Goal: Task Accomplishment & Management: Use online tool/utility

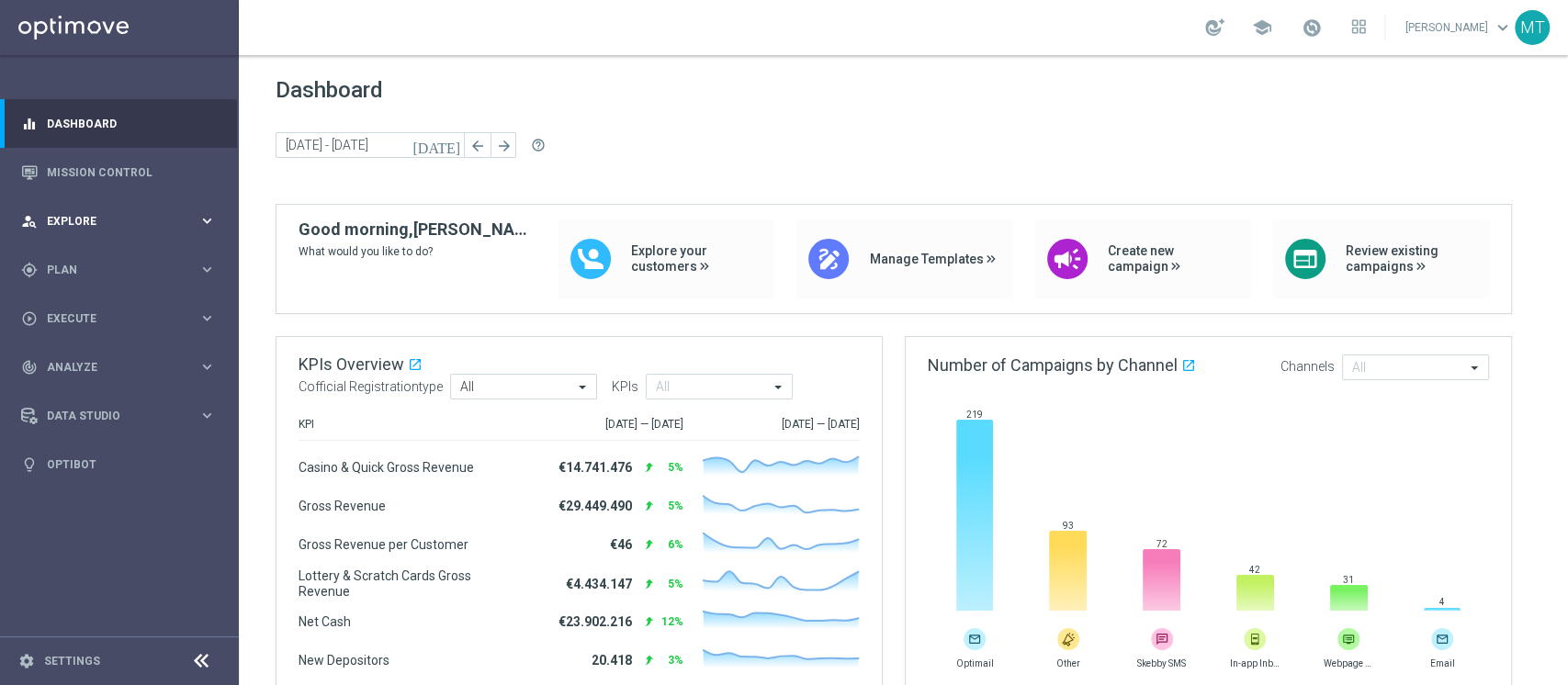
click at [34, 243] on div "person_search Explore keyboard_arrow_right" at bounding box center [118, 220] width 237 height 48
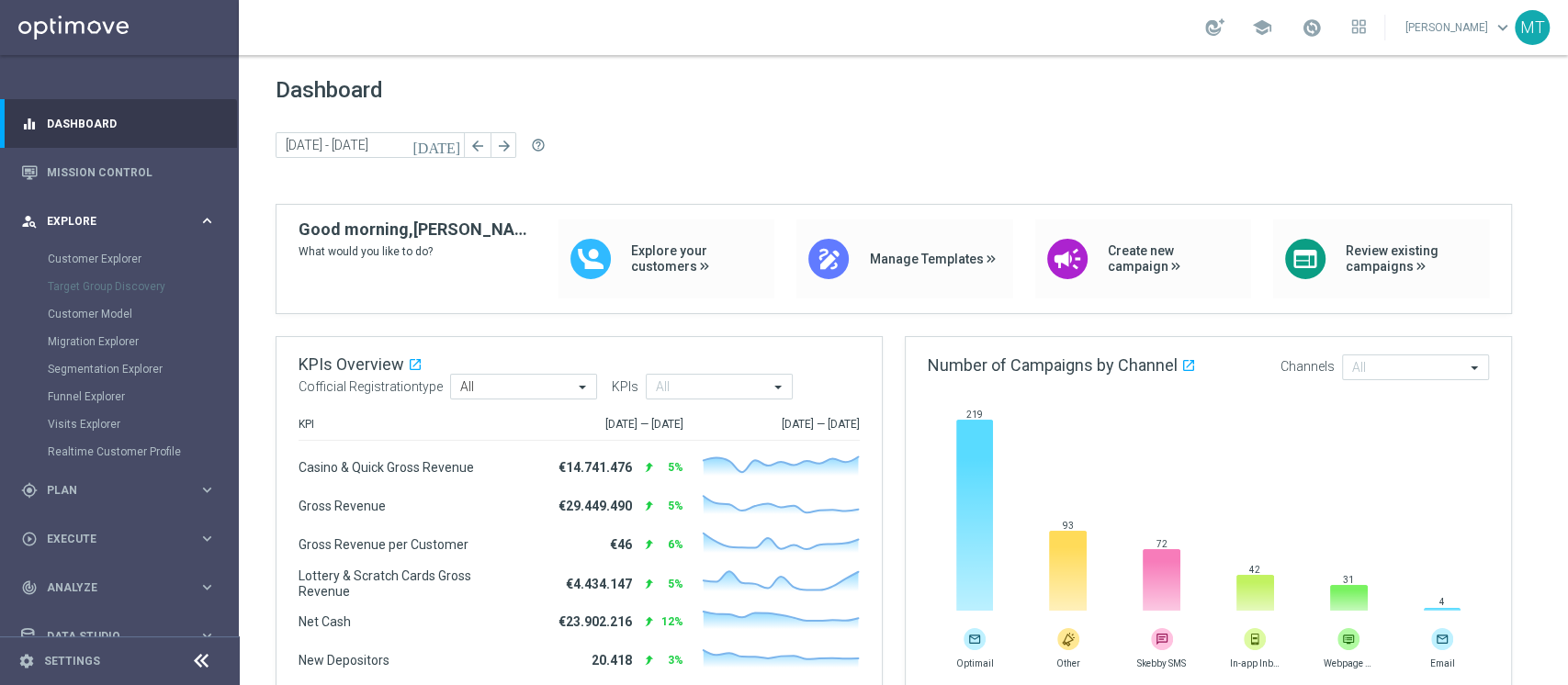
click at [98, 218] on span "Explore" at bounding box center [122, 221] width 152 height 11
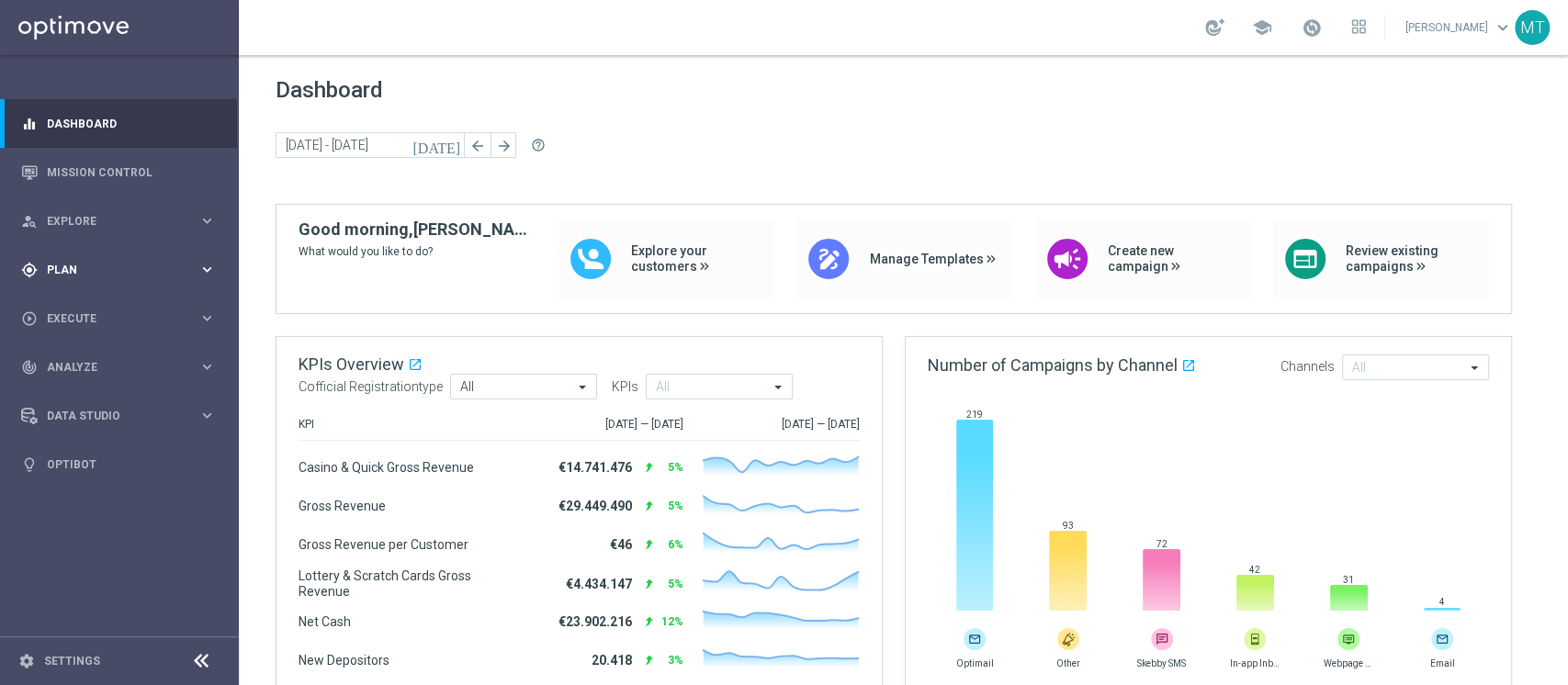
click at [83, 252] on div "gps_fixed Plan keyboard_arrow_right" at bounding box center [118, 269] width 237 height 48
click at [81, 308] on link "Target Groups" at bounding box center [118, 307] width 143 height 15
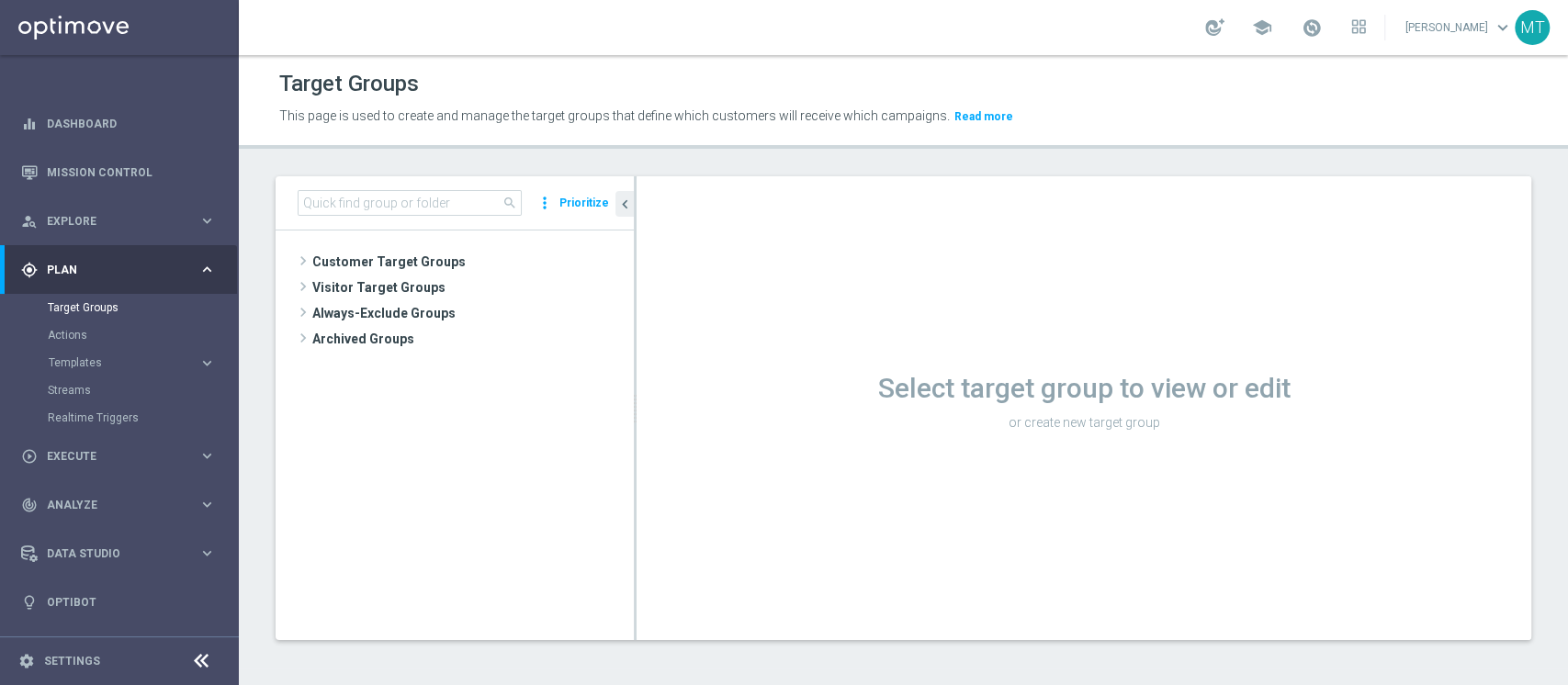
click at [432, 224] on div "search more_vert Prioritize" at bounding box center [454, 203] width 358 height 54
click at [428, 212] on input at bounding box center [410, 203] width 224 height 26
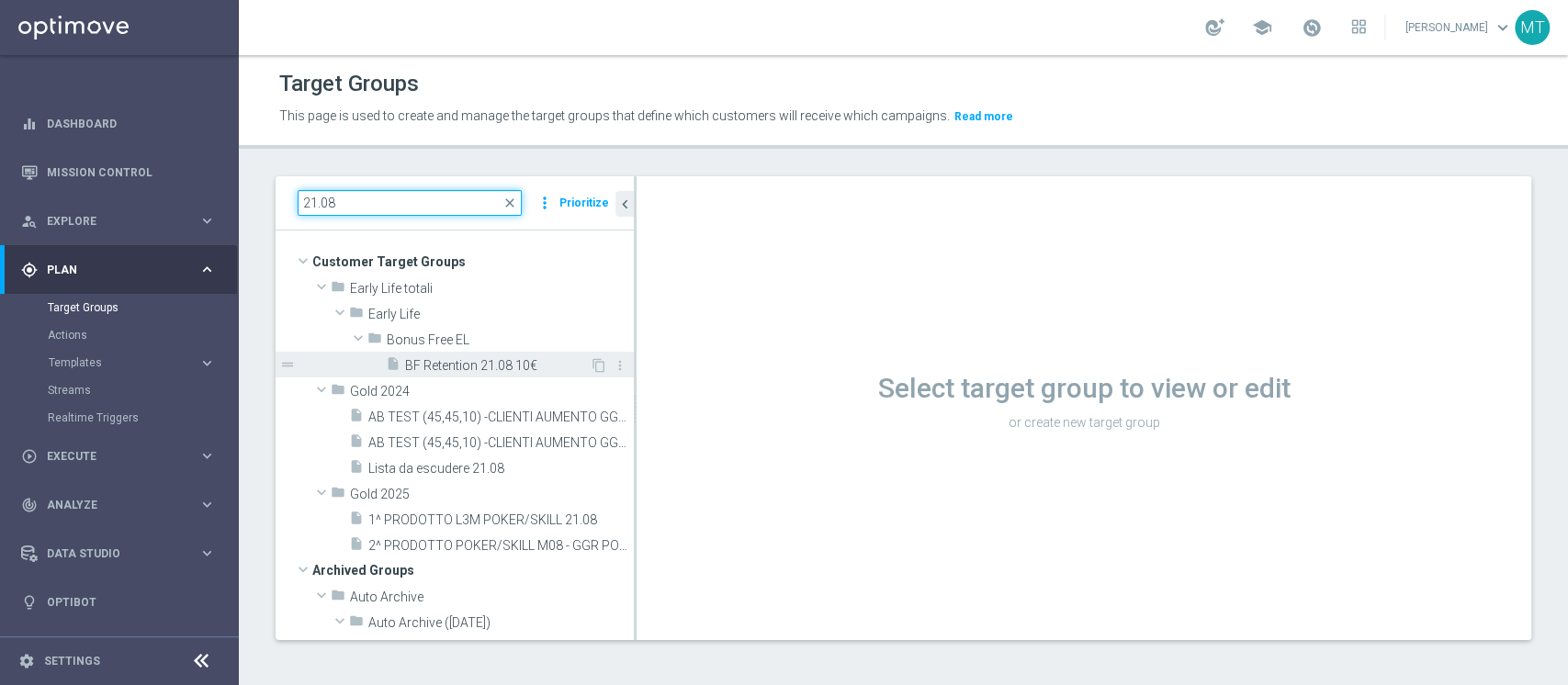
type input "21.08"
click at [454, 371] on span "BF Retention 21.08 10€" at bounding box center [497, 366] width 185 height 16
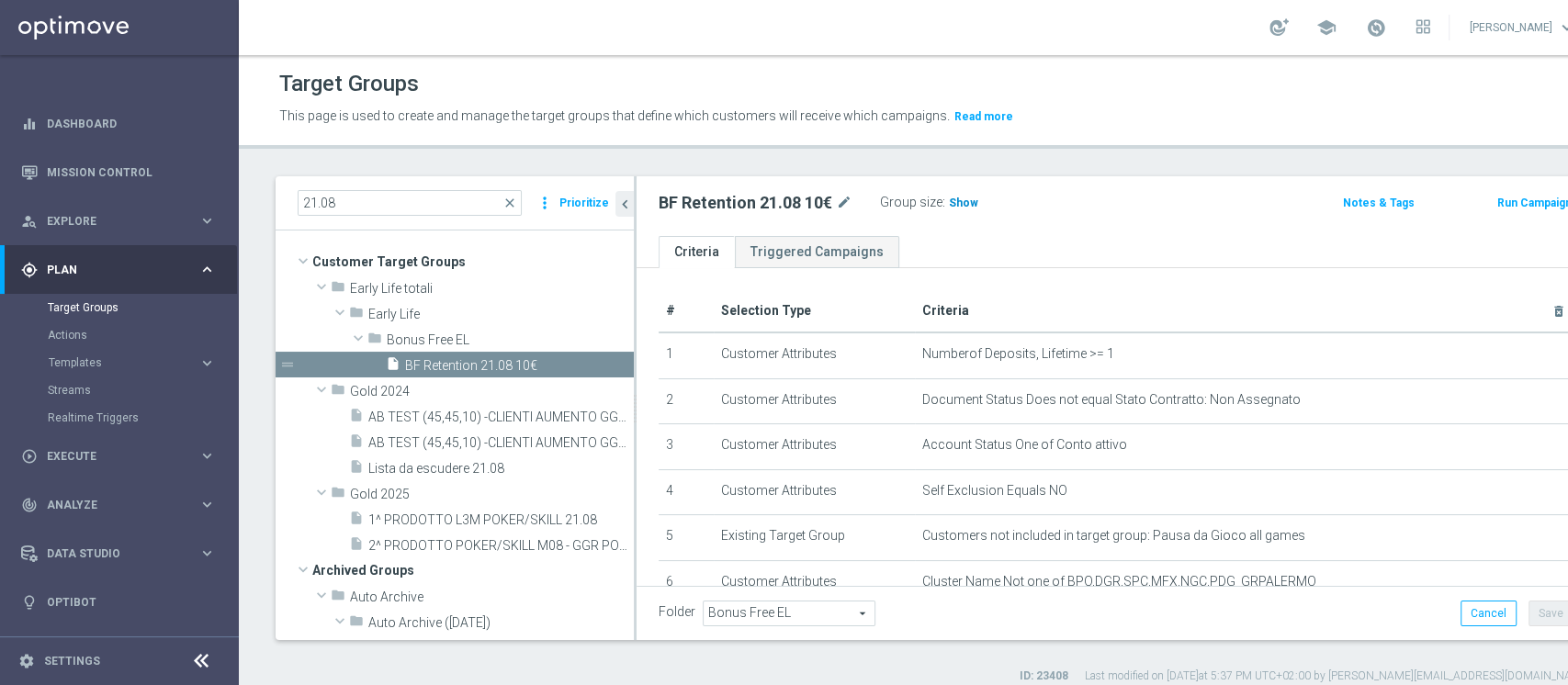
click at [949, 210] on h3 "Show" at bounding box center [964, 202] width 34 height 20
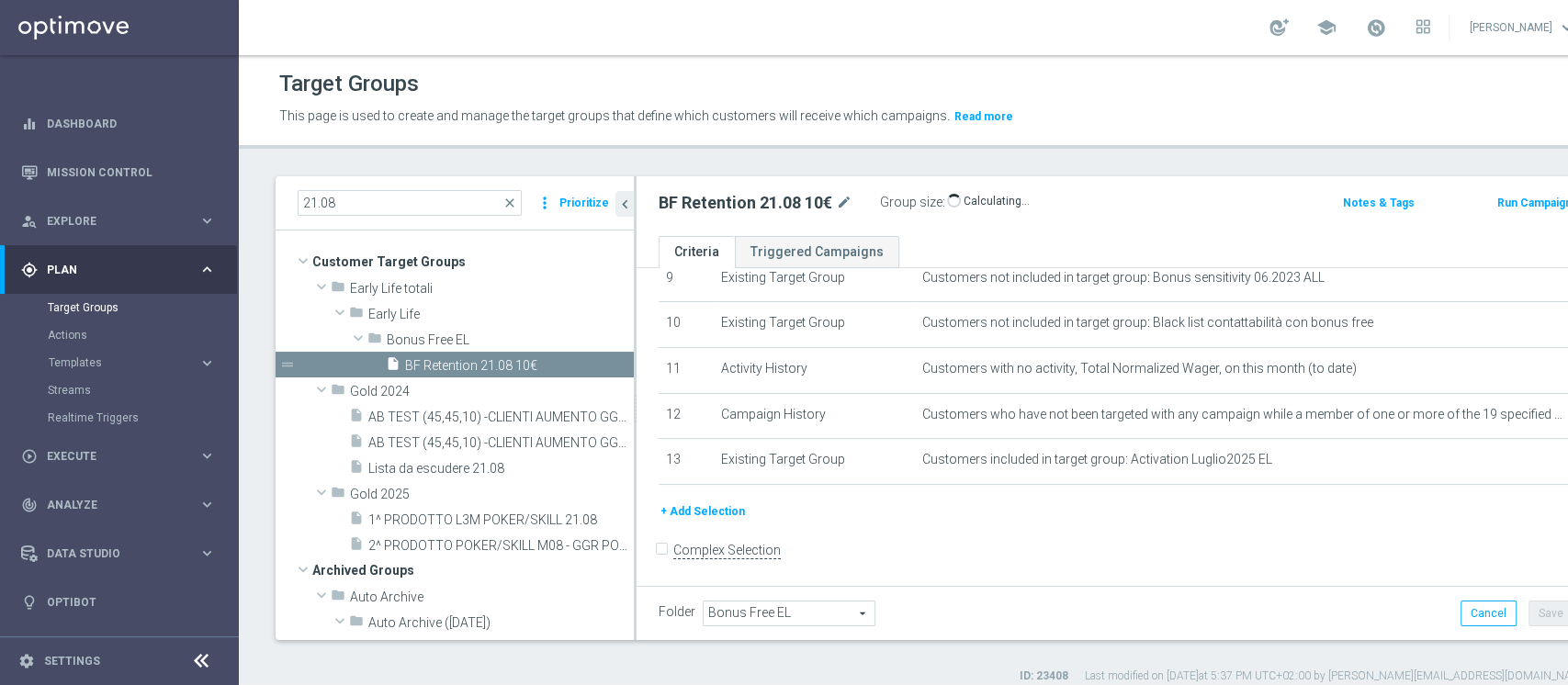
scroll to position [447, 0]
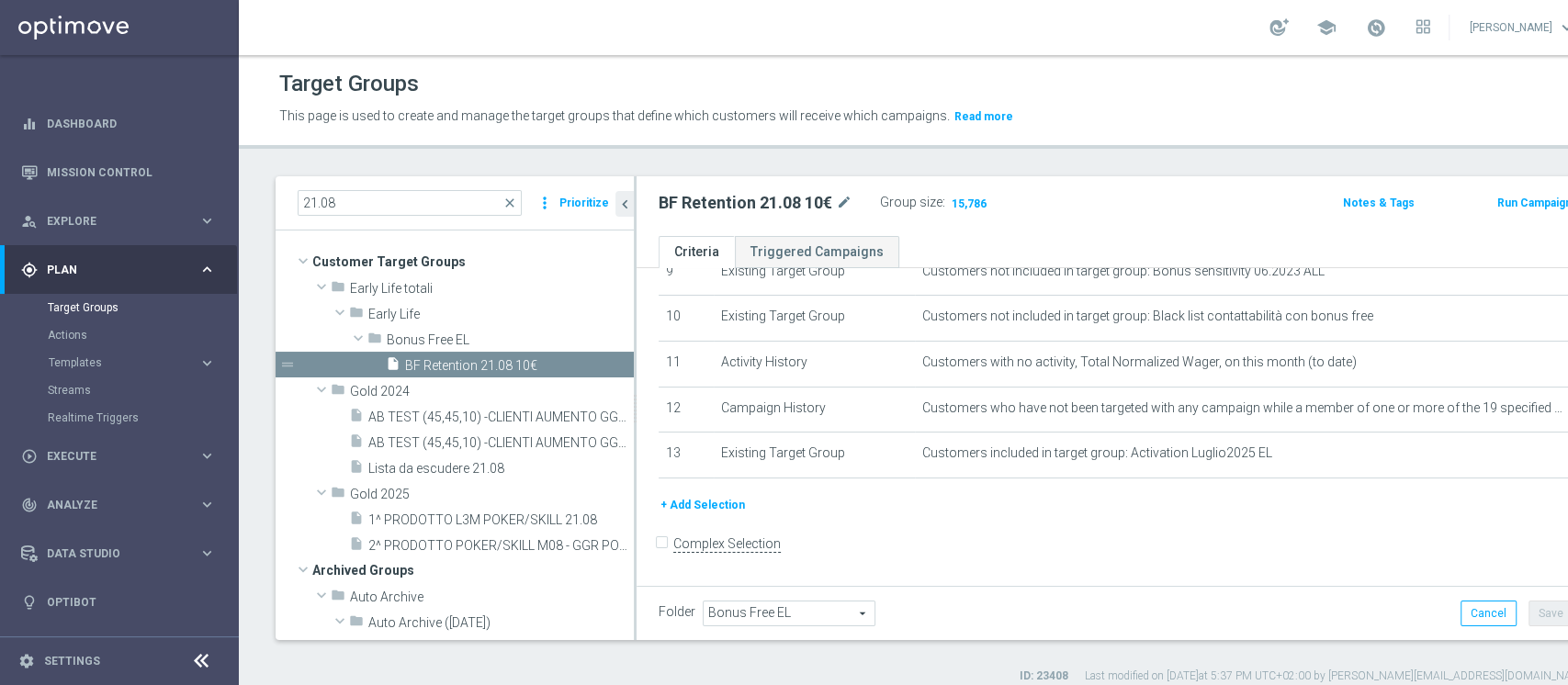
click at [1175, 201] on button "Run Campaign" at bounding box center [1534, 202] width 78 height 20
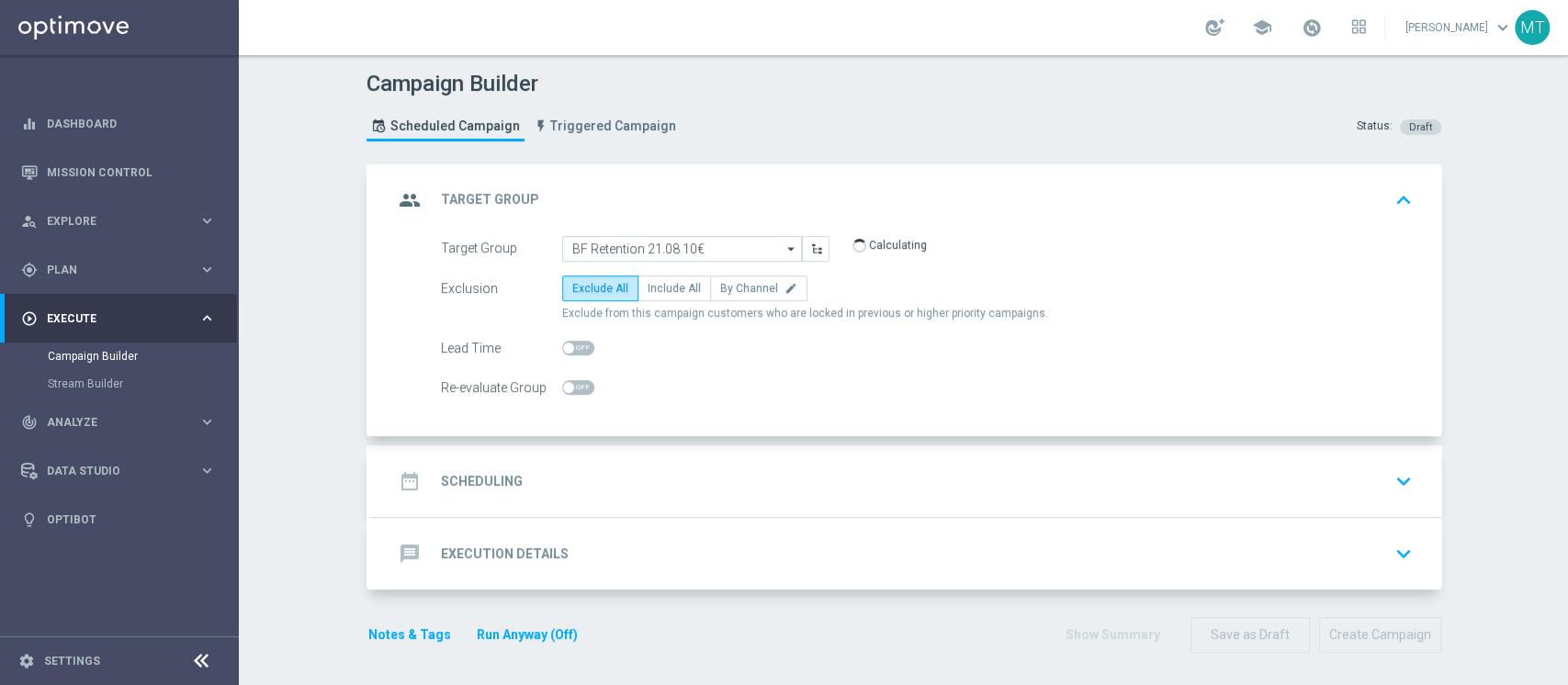
click at [666, 479] on div "date_range Scheduling keyboard_arrow_down" at bounding box center [906, 481] width 1026 height 35
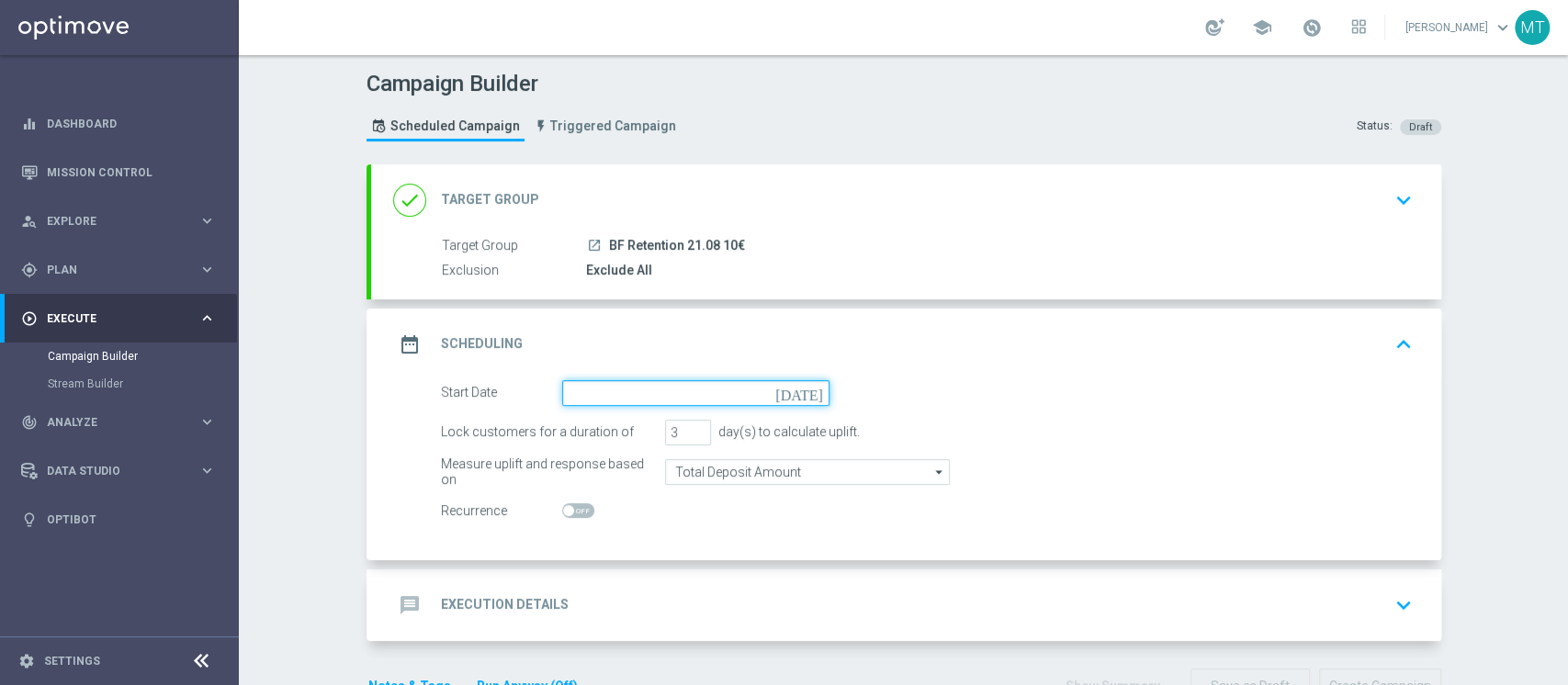
click at [583, 384] on input at bounding box center [696, 393] width 267 height 26
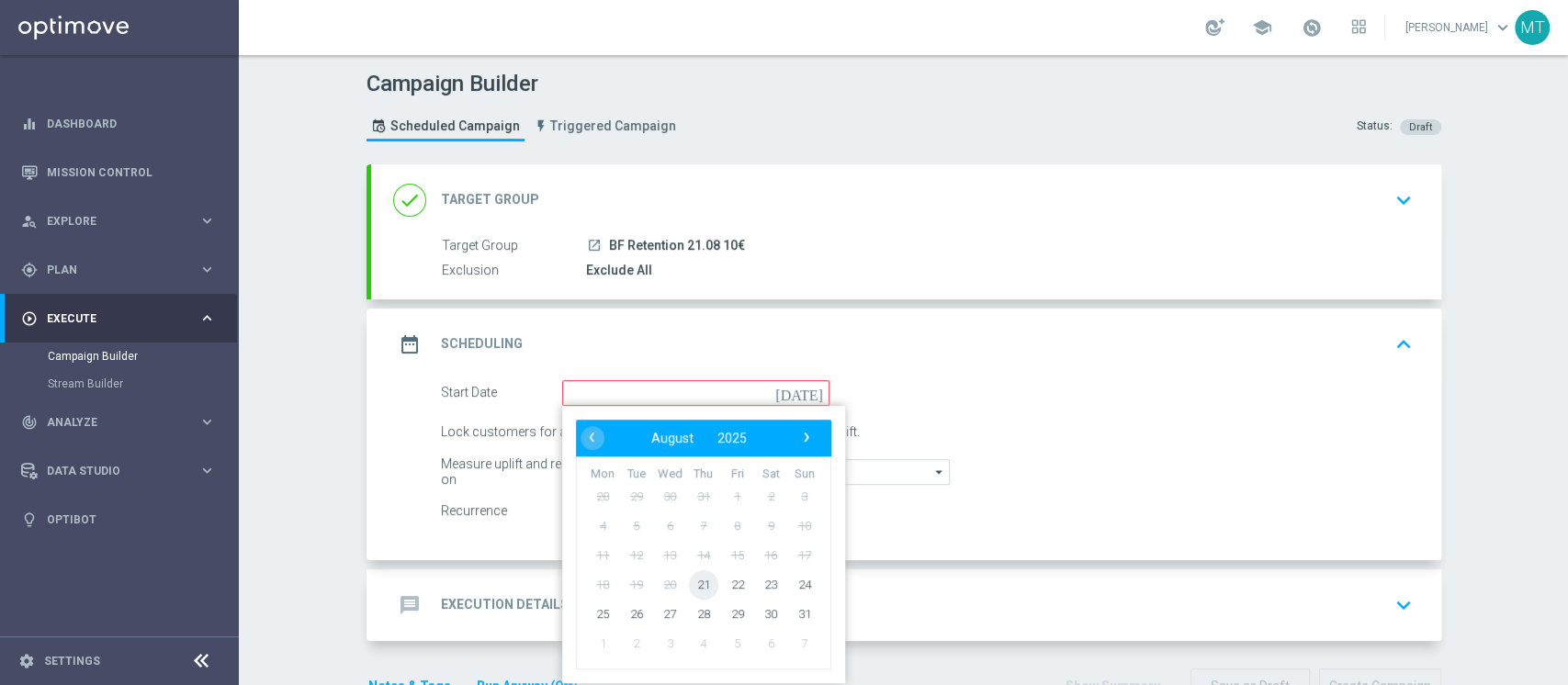
click at [688, 512] on span "21" at bounding box center [703, 584] width 30 height 30
type input "[DATE]"
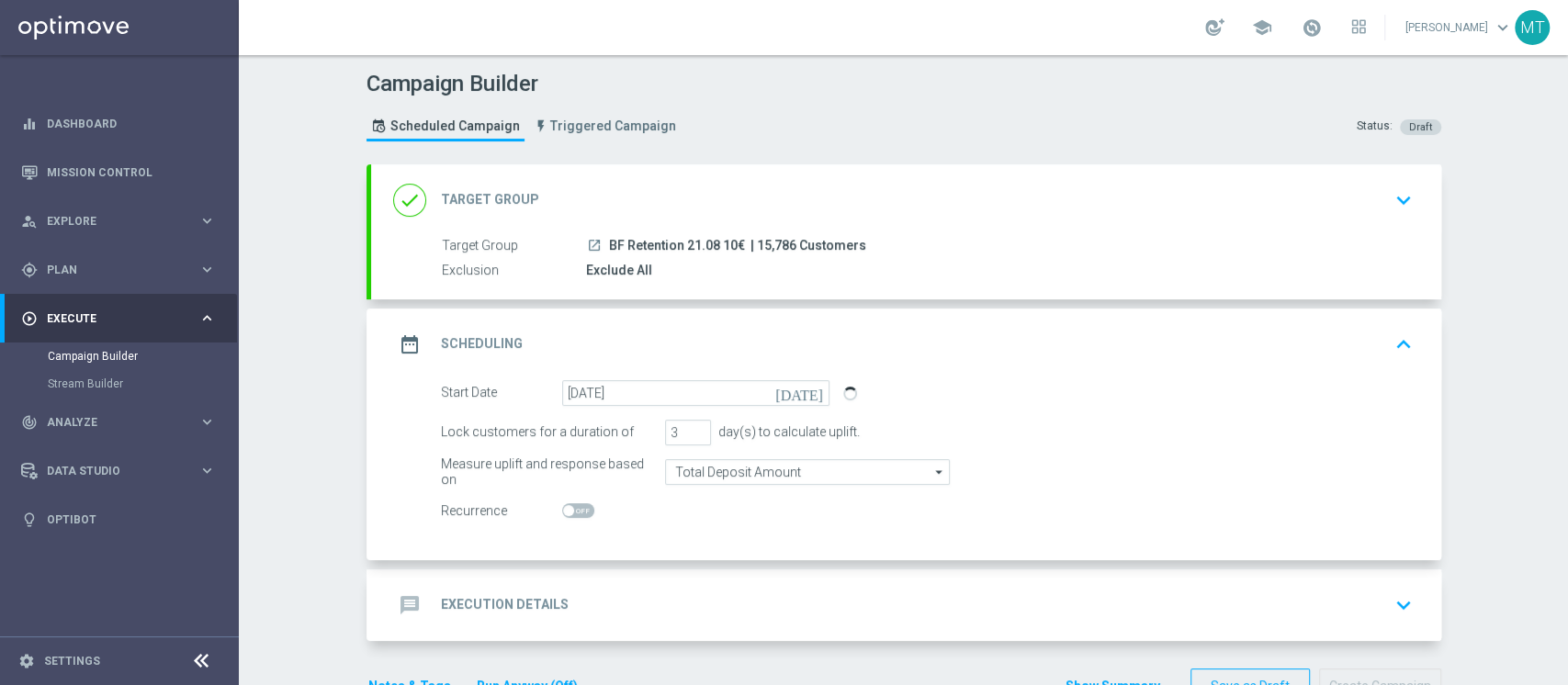
scroll to position [53, 0]
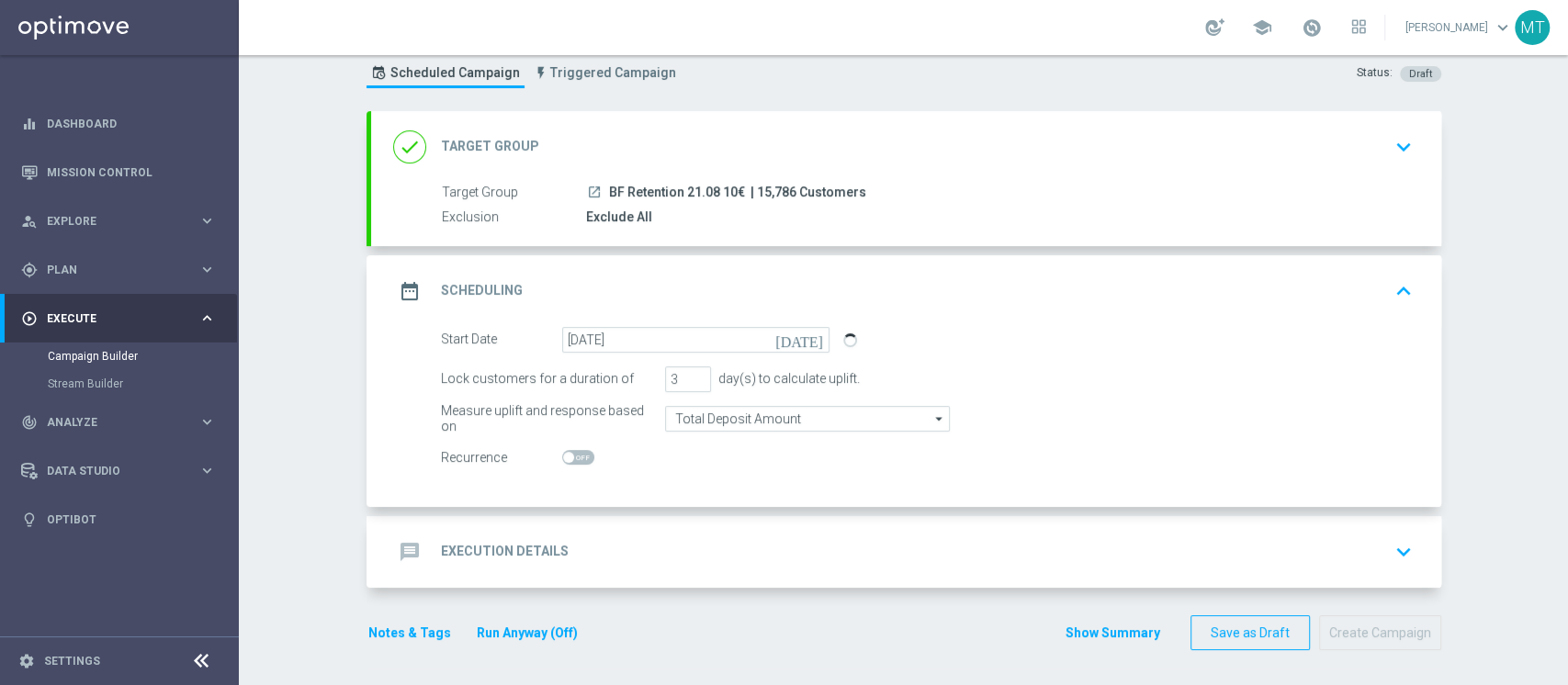
click at [689, 512] on div "message Execution Details keyboard_arrow_down" at bounding box center [906, 552] width 1026 height 35
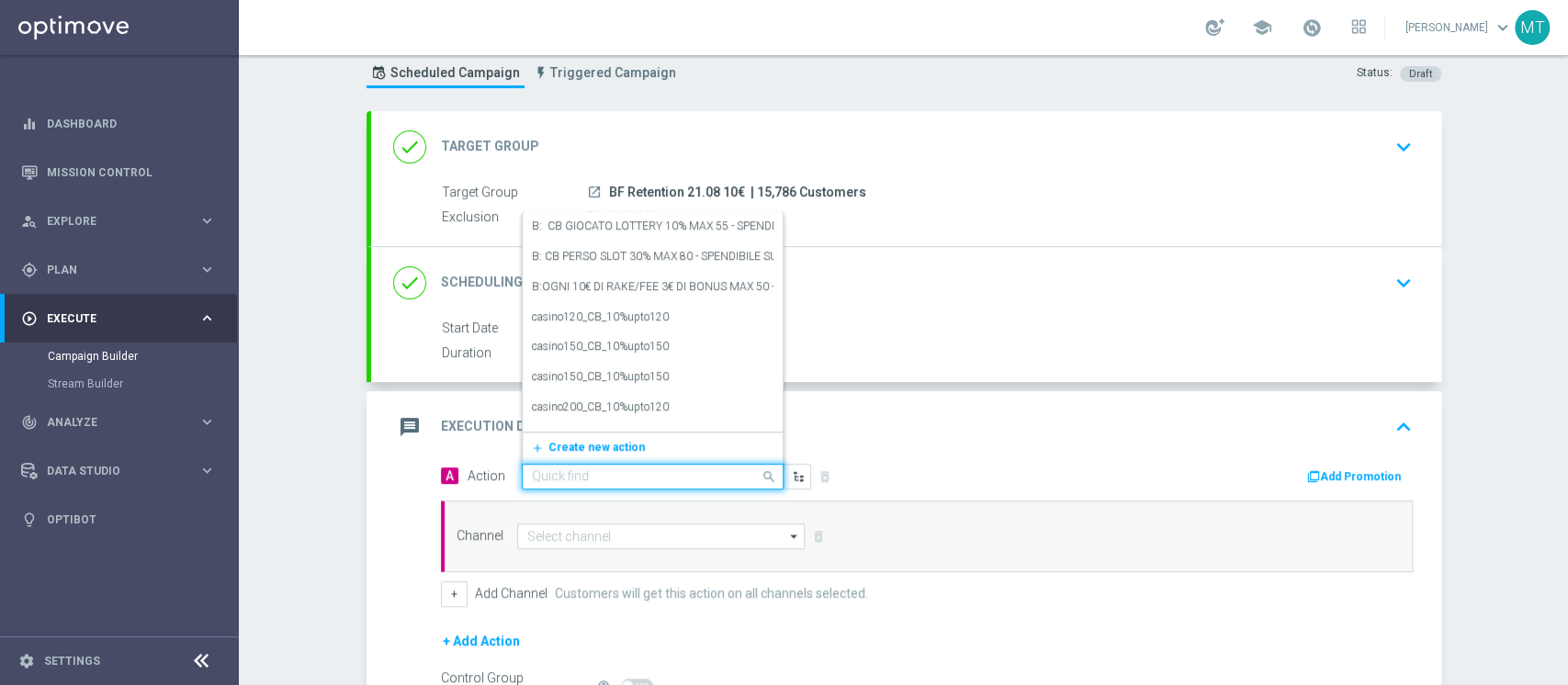
click at [662, 487] on div "Quick find" at bounding box center [652, 477] width 261 height 26
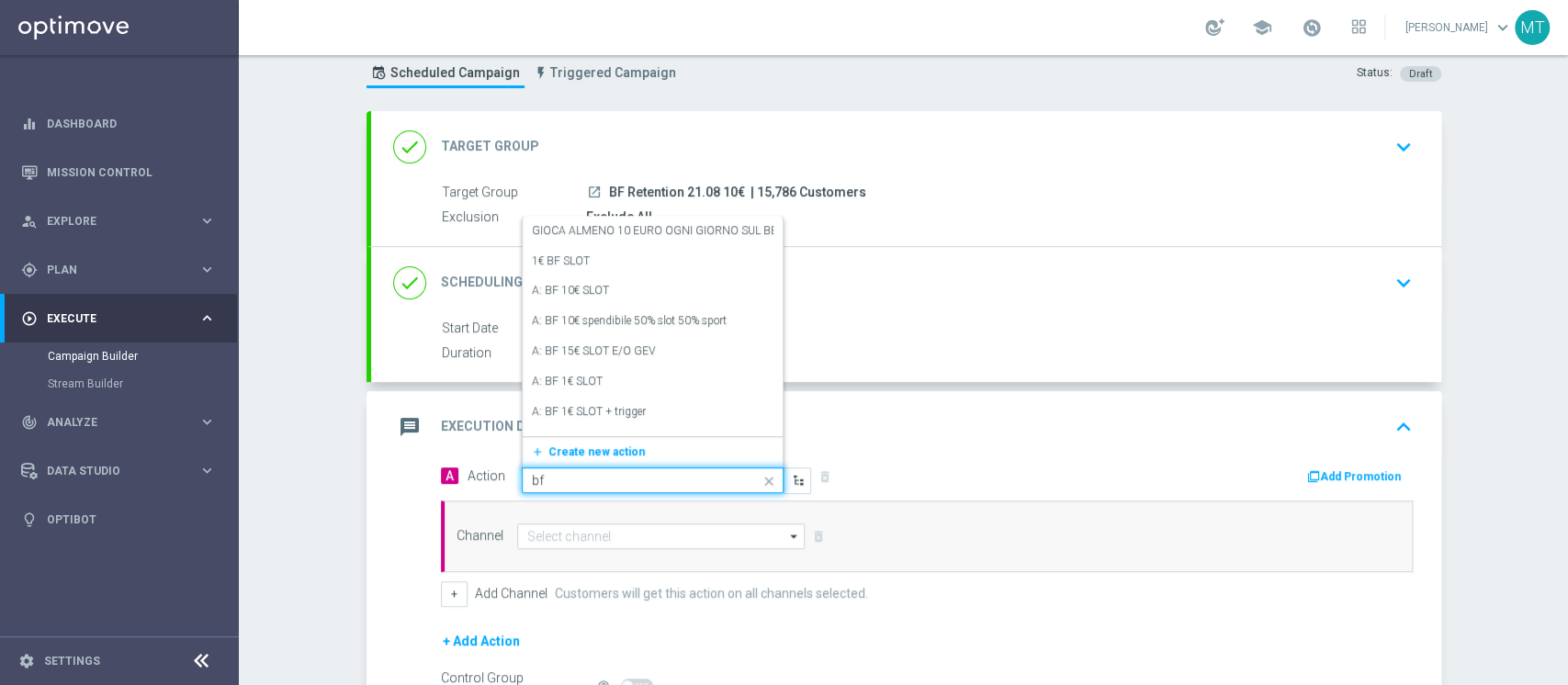
type input "bf e"
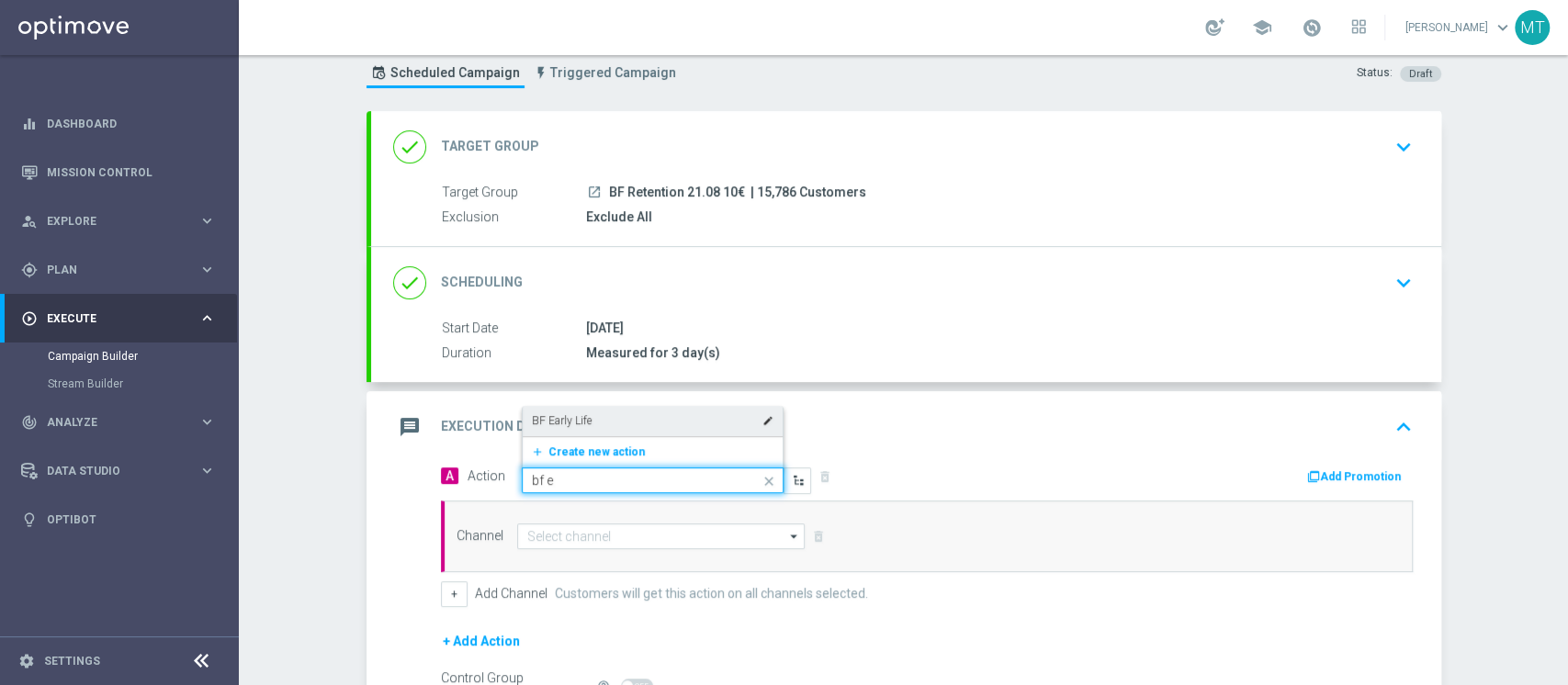
click at [591, 416] on div "BF Early Life edit" at bounding box center [652, 420] width 242 height 31
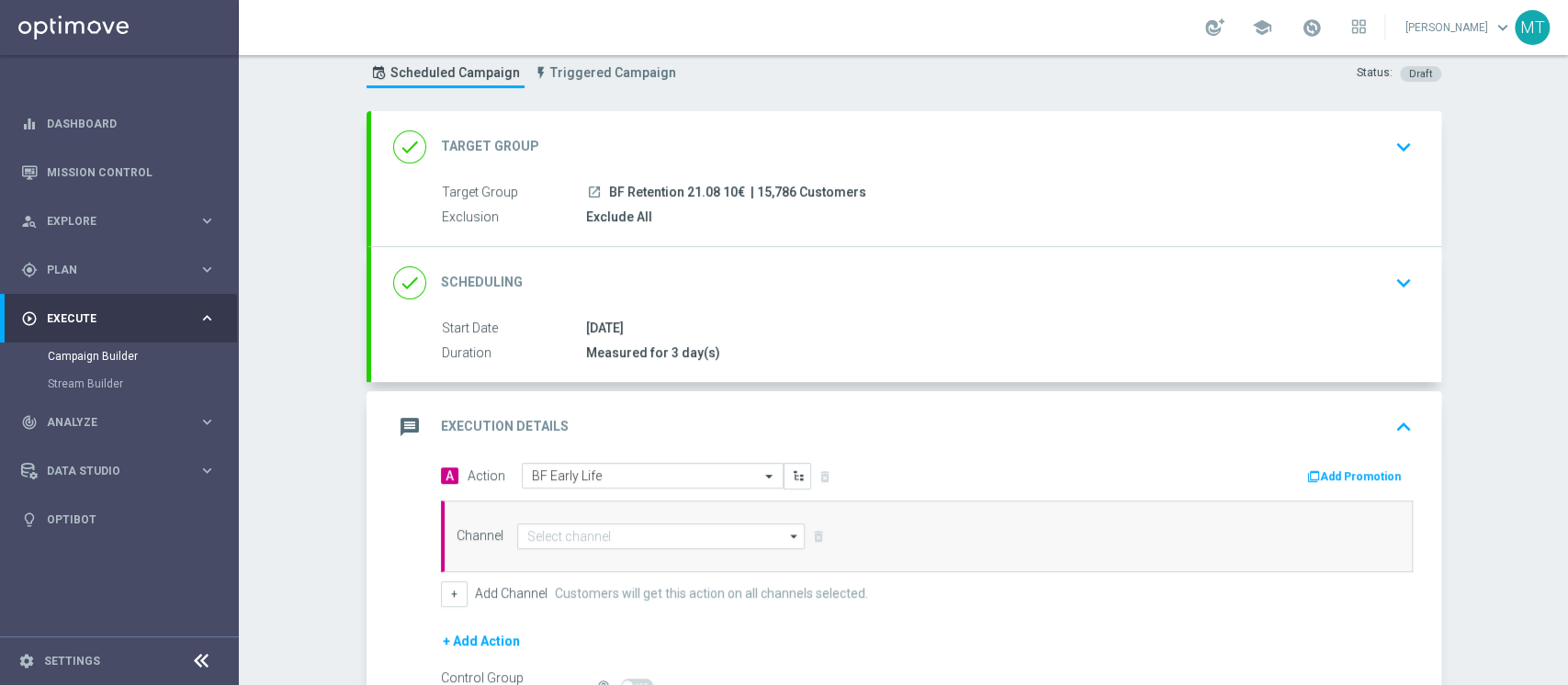
click at [877, 280] on div "done Scheduling keyboard_arrow_down" at bounding box center [906, 282] width 1026 height 35
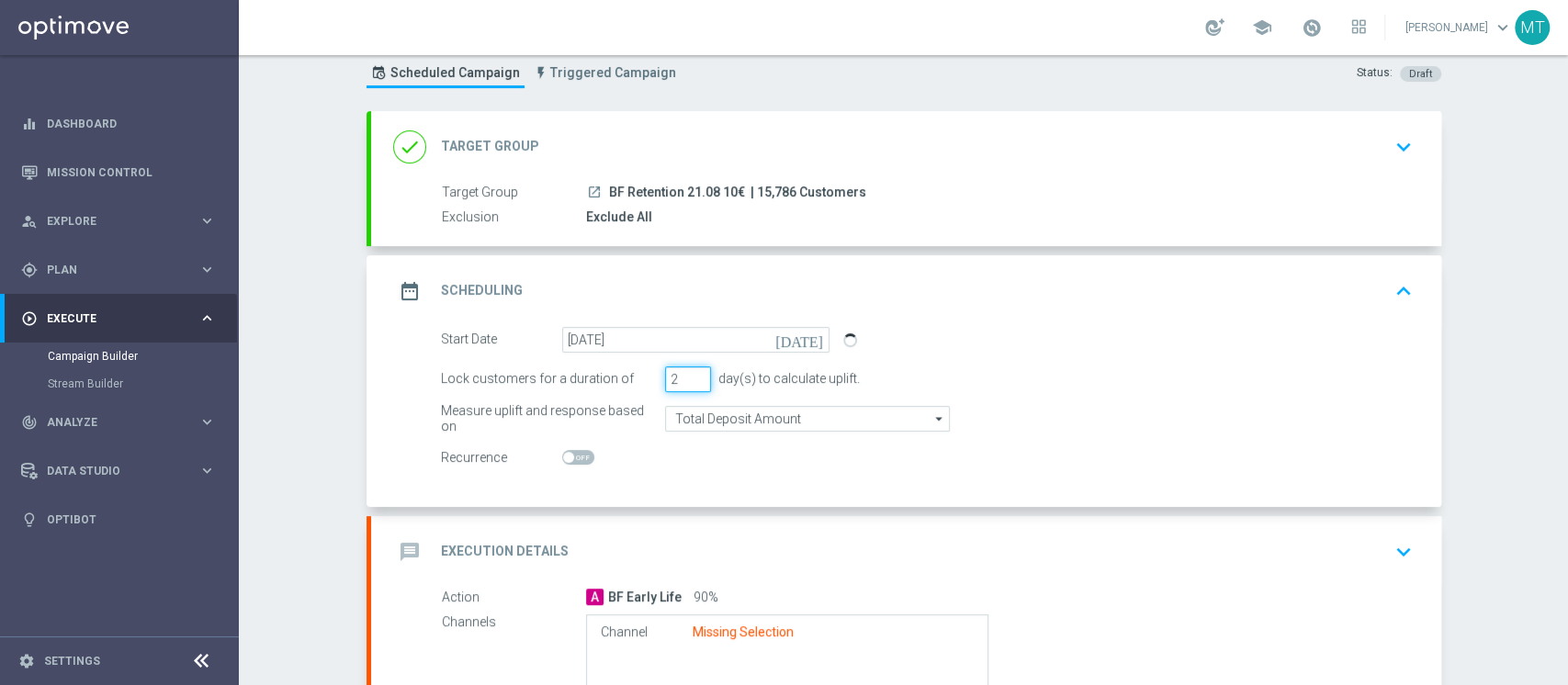
click at [684, 381] on input "2" at bounding box center [688, 379] width 46 height 26
type input "1"
click at [684, 381] on input "1" at bounding box center [688, 379] width 46 height 26
click at [912, 328] on div "Start Date [DATE] [DATE]" at bounding box center [927, 340] width 1000 height 26
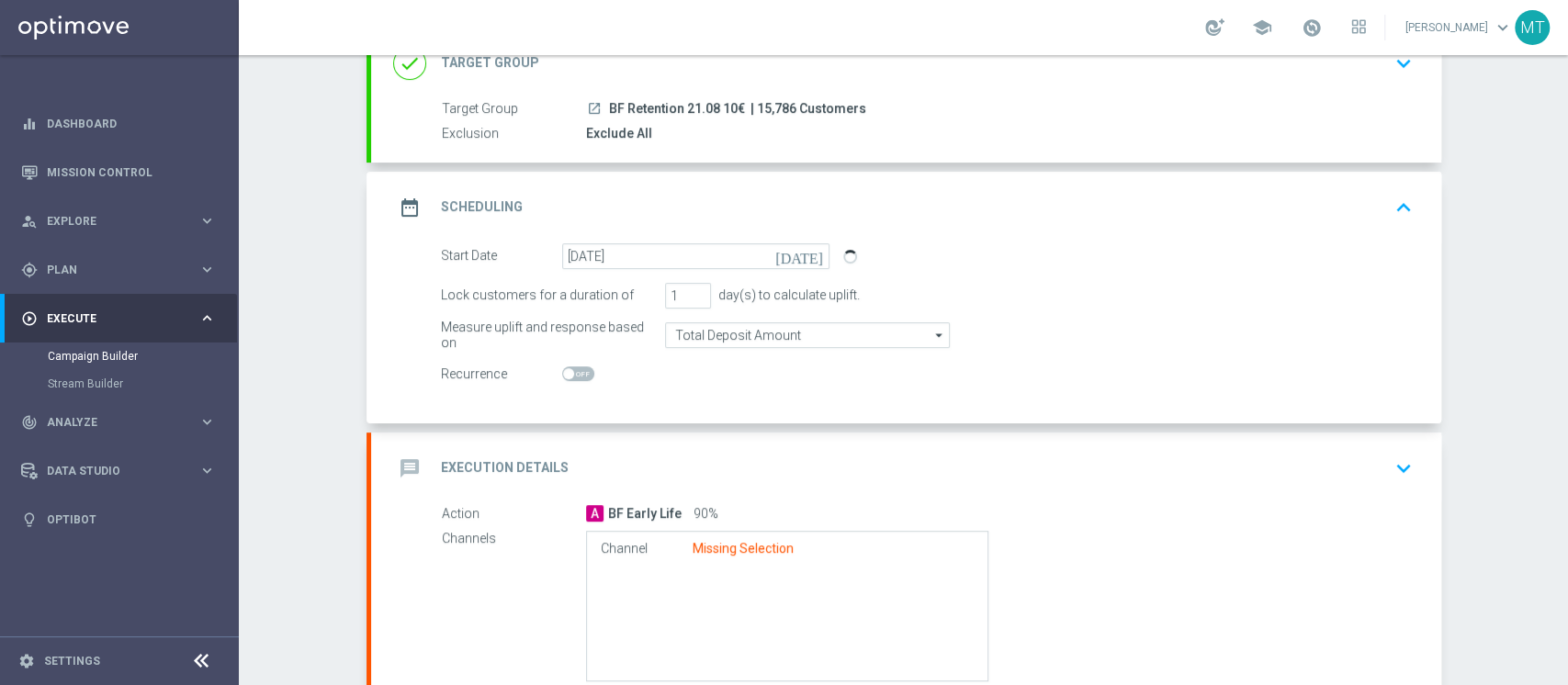
scroll to position [146, 0]
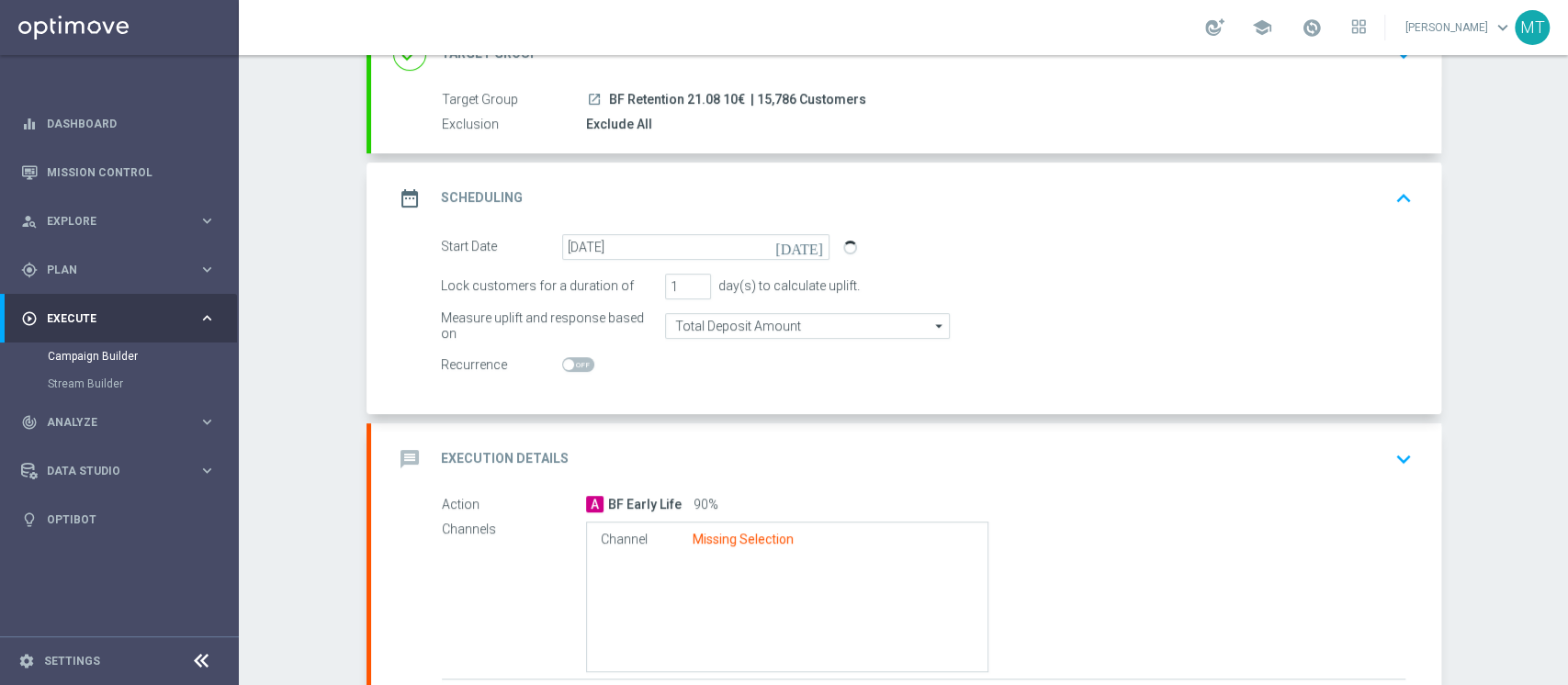
click at [870, 445] on div "message Execution Details keyboard_arrow_down" at bounding box center [906, 459] width 1026 height 35
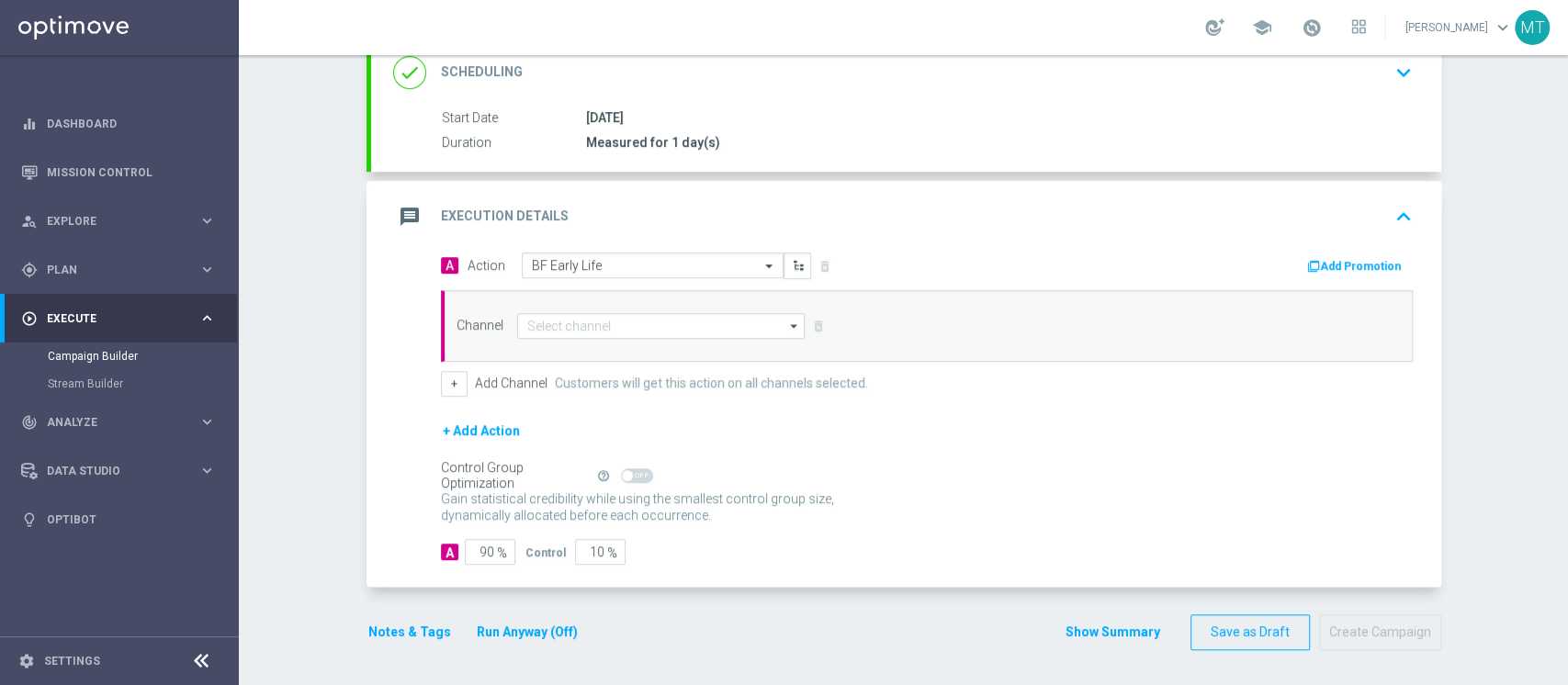
scroll to position [263, 0]
click at [1175, 258] on button "Add Promotion" at bounding box center [1356, 267] width 102 height 20
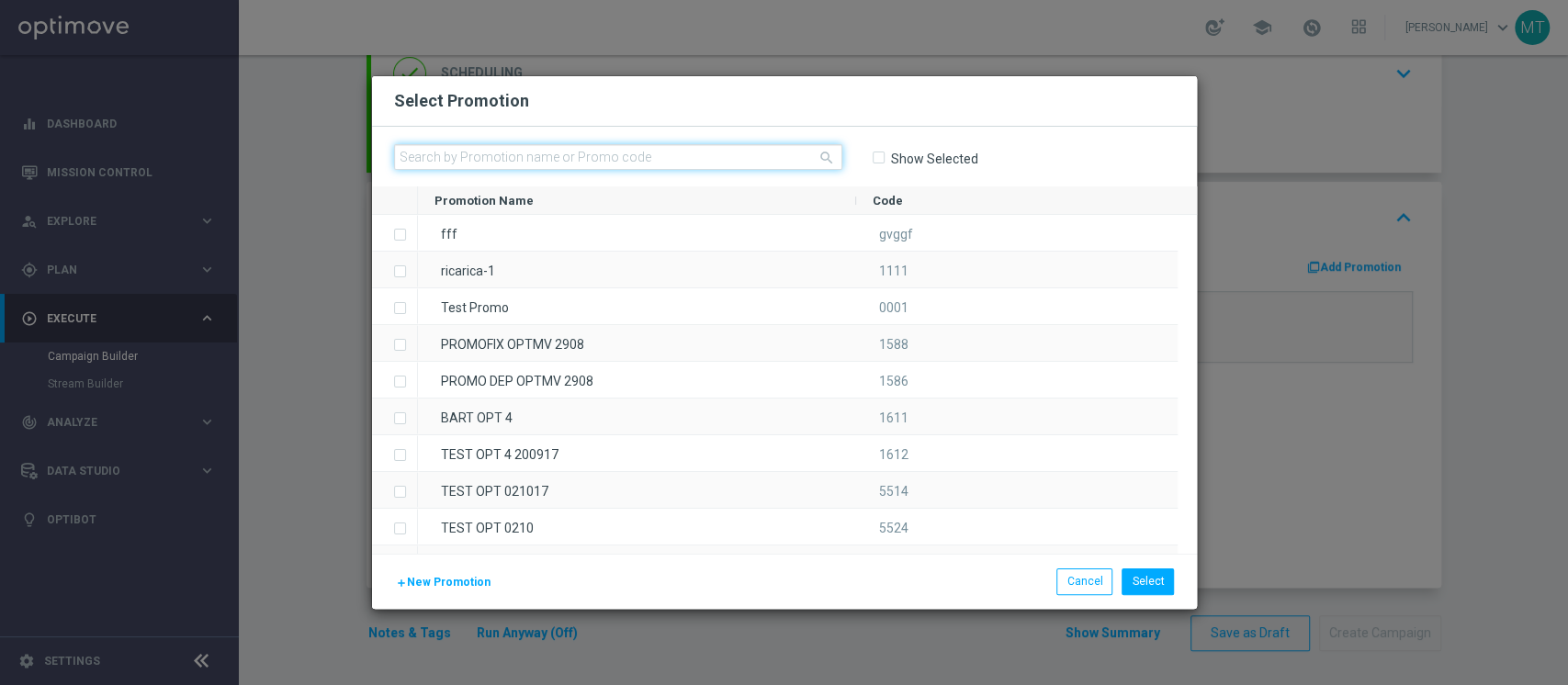
click at [767, 164] on input "text" at bounding box center [618, 157] width 448 height 26
paste input "230164"
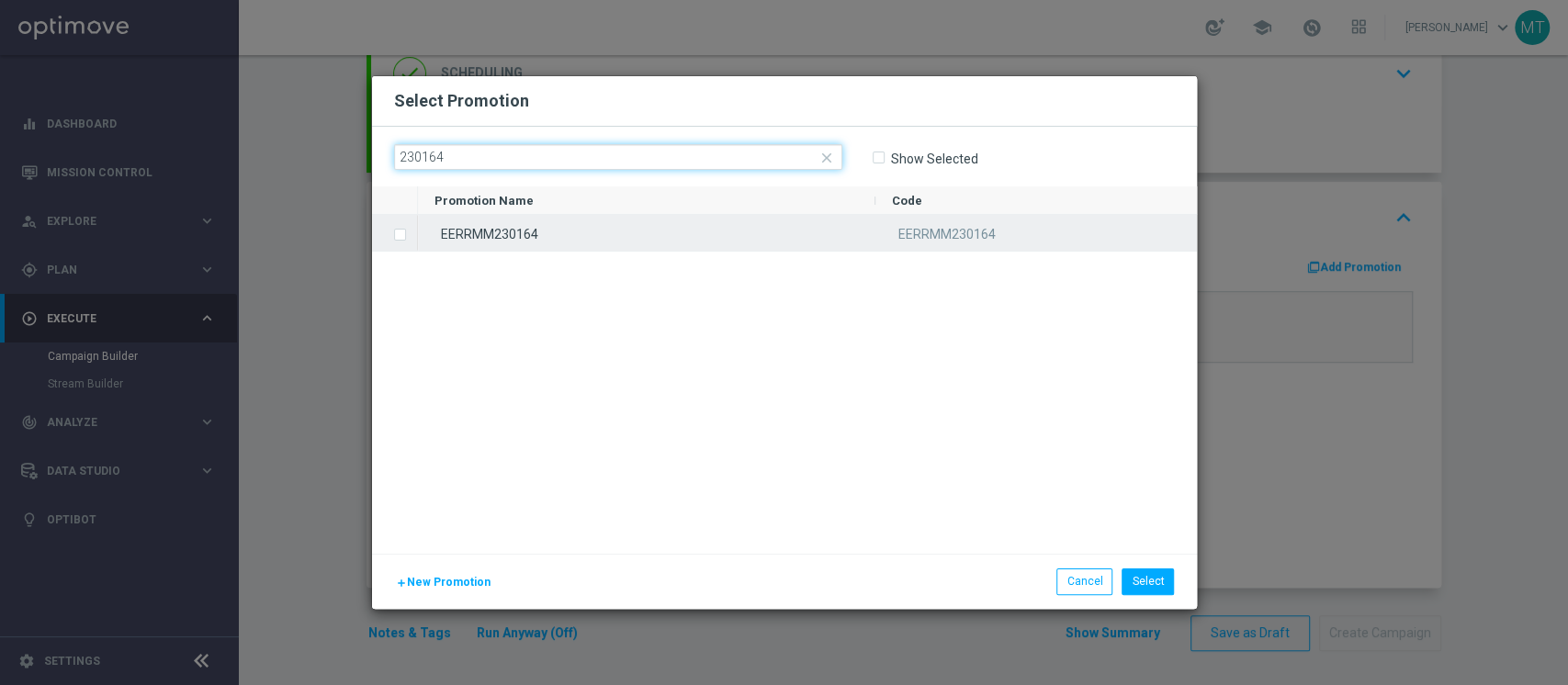
type input "230164"
click at [493, 234] on div "EERRMM230164" at bounding box center [647, 233] width 458 height 36
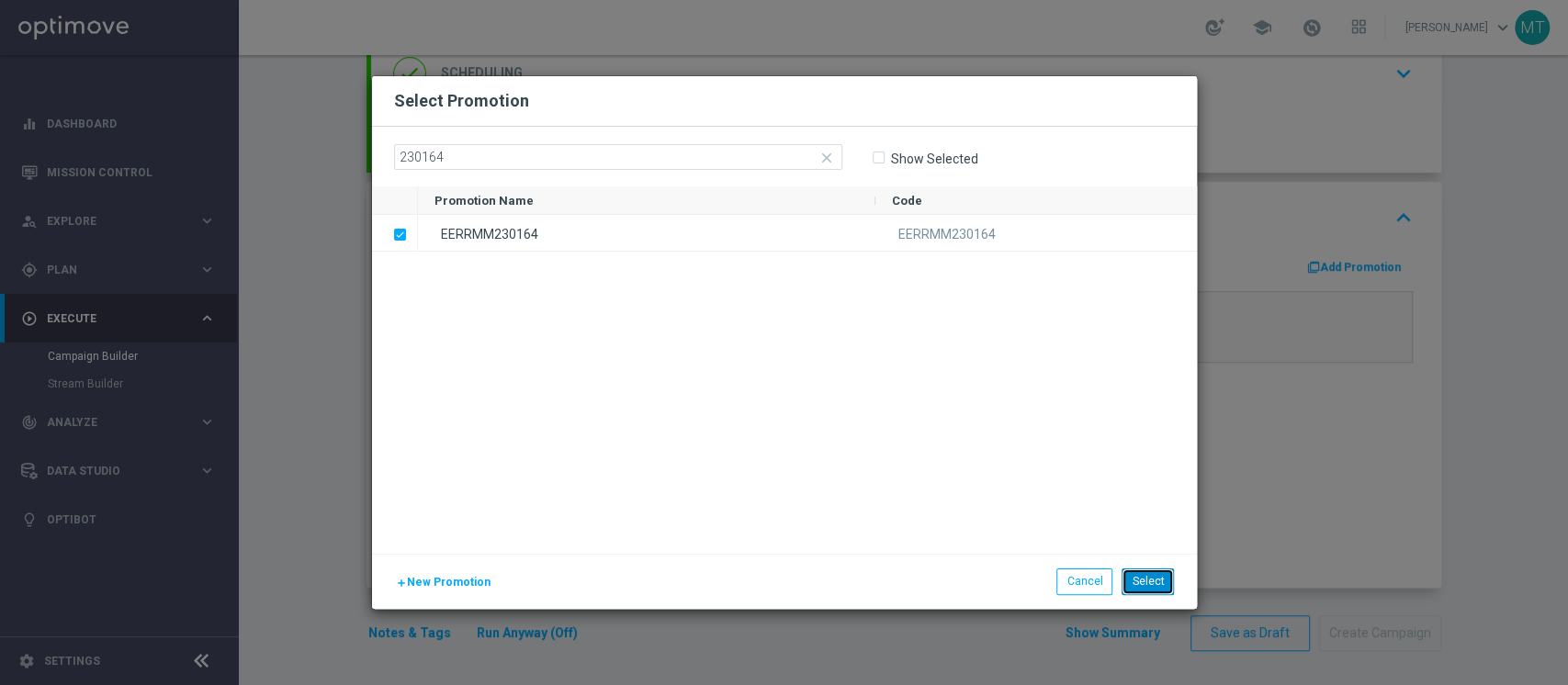
click at [1137, 512] on button "Select" at bounding box center [1148, 581] width 52 height 26
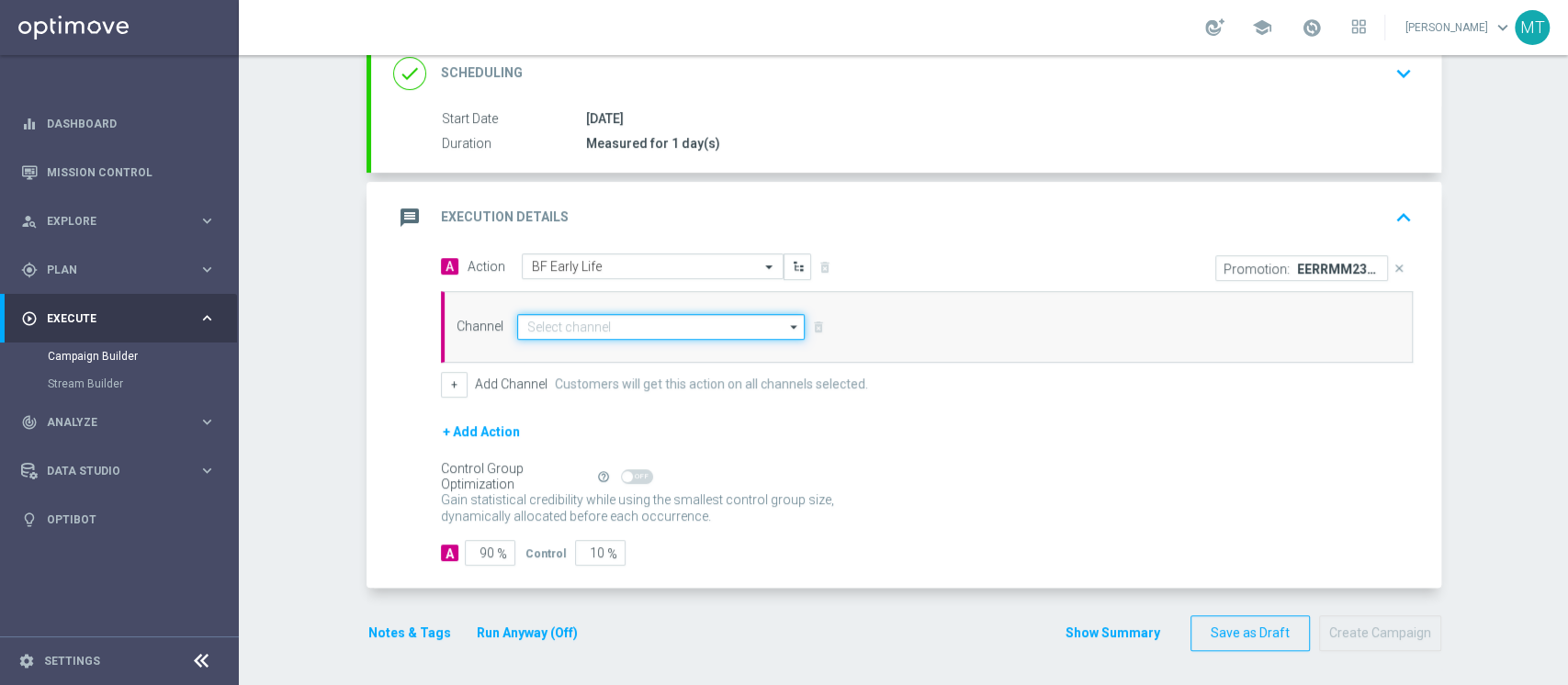
click at [577, 314] on input at bounding box center [661, 327] width 288 height 26
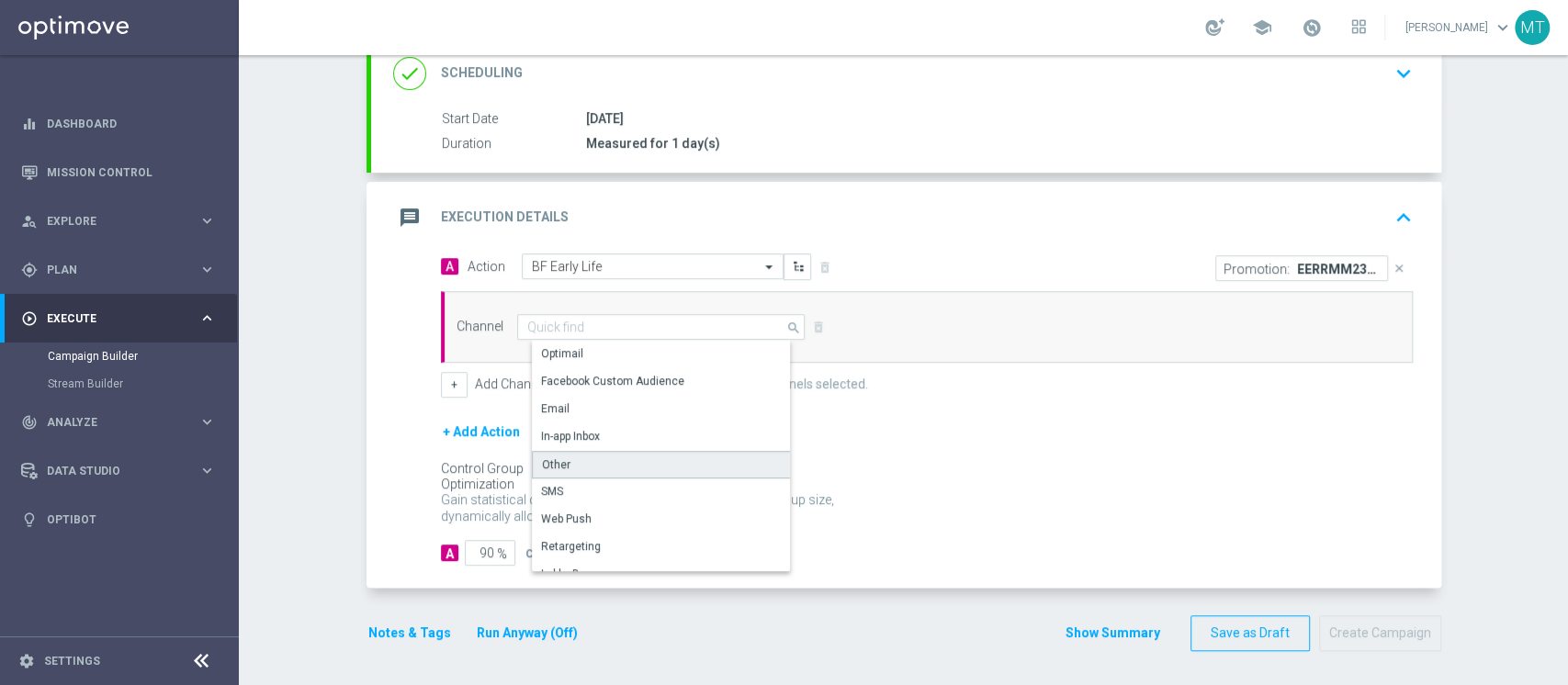
click at [591, 462] on div "Other" at bounding box center [668, 465] width 273 height 28
type input "Other"
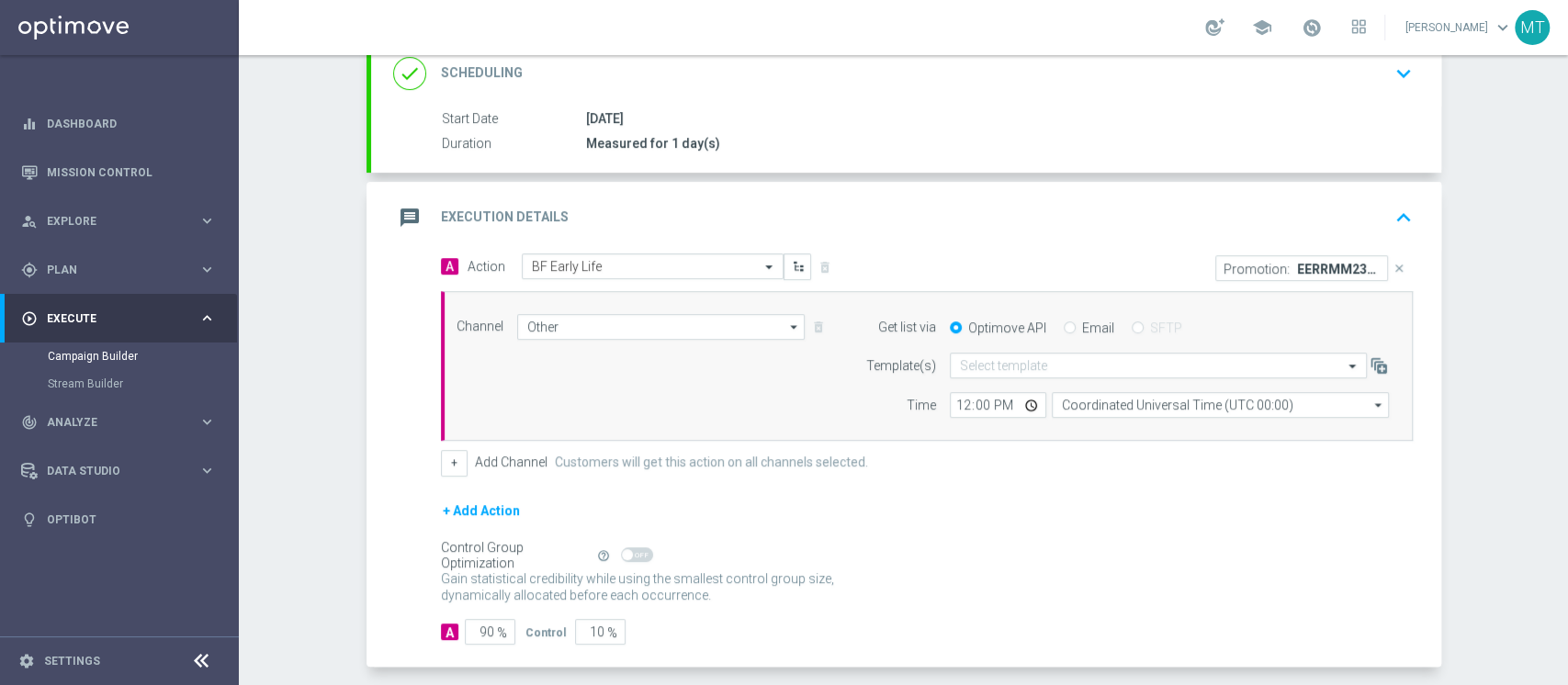
click at [1060, 322] on div "Get list via Optimove API Email SFTP" at bounding box center [1123, 327] width 560 height 26
click at [1064, 324] on input "Email" at bounding box center [1070, 330] width 12 height 12
radio input "true"
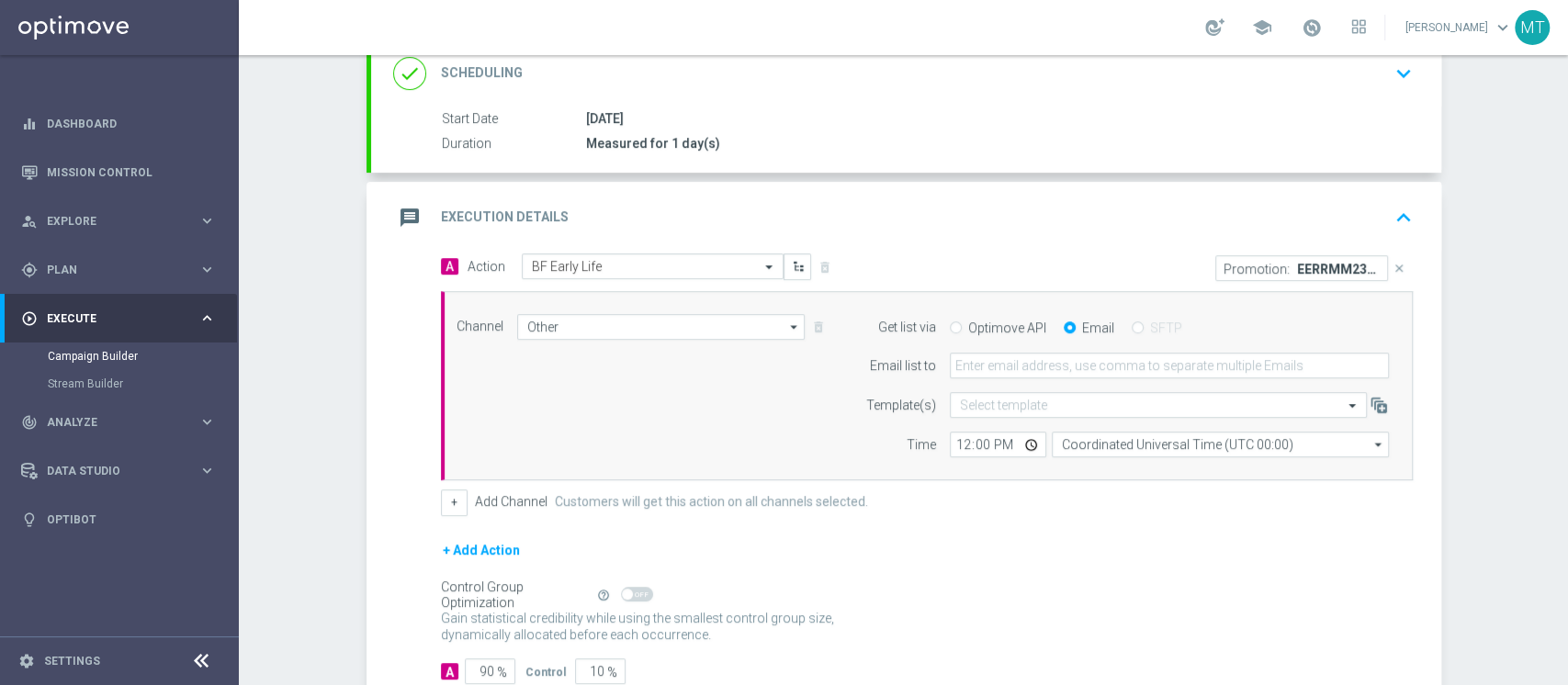
drag, startPoint x: 1037, startPoint y: 343, endPoint x: 1021, endPoint y: 367, distance: 28.8
click at [1021, 367] on form "Get list via Optimove API Email SFTP Email list to Template(s) Select template …" at bounding box center [1123, 386] width 533 height 144
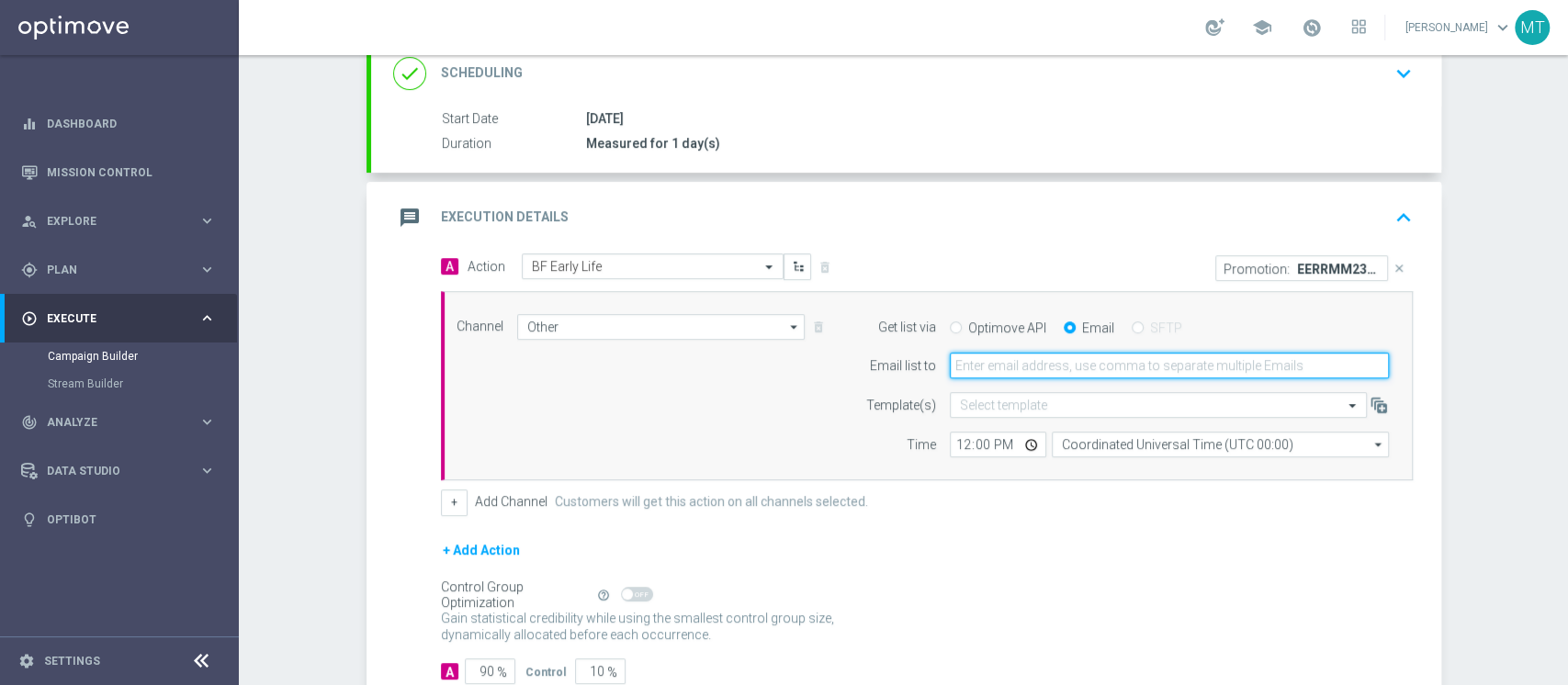
click at [1021, 367] on input "email" at bounding box center [1169, 365] width 439 height 26
type input "[PERSON_NAME][EMAIL_ADDRESS][DOMAIN_NAME]"
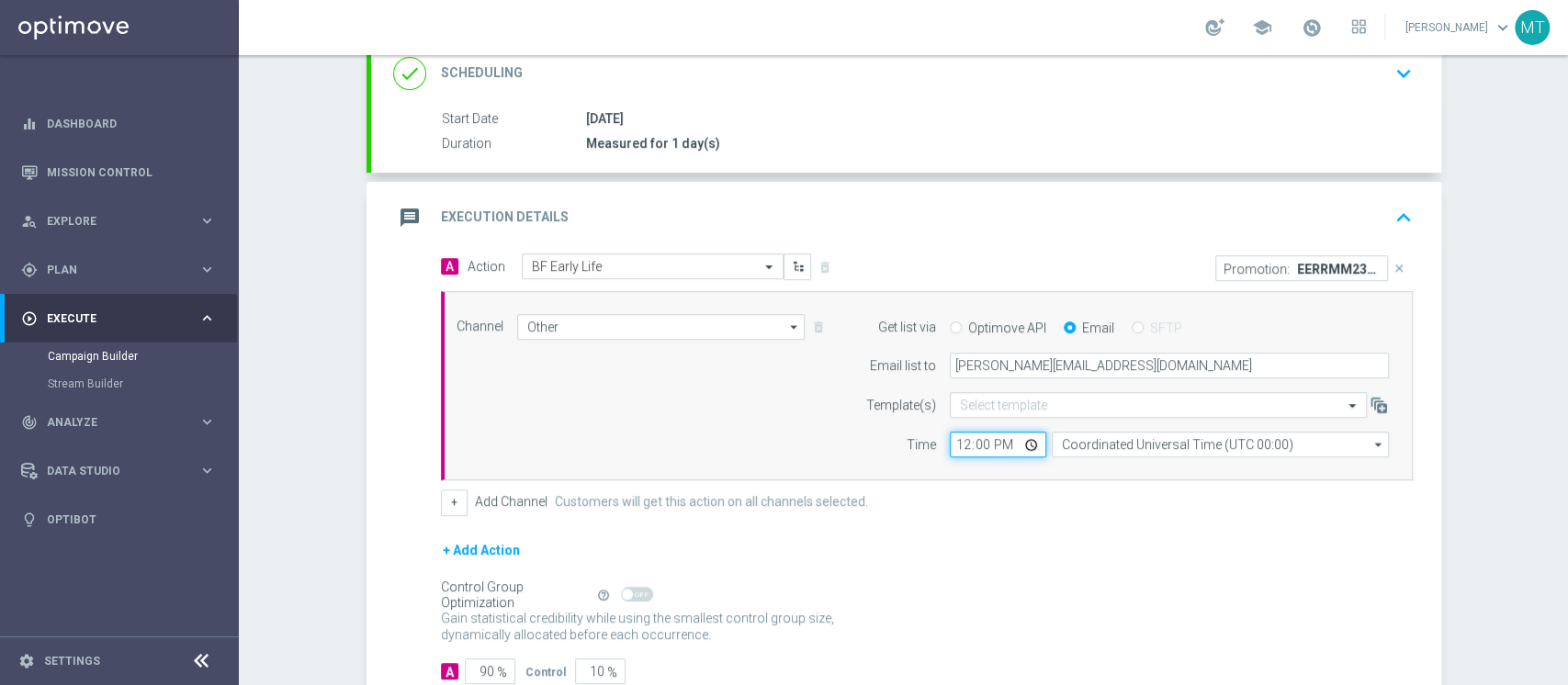
click at [952, 443] on input "12:00" at bounding box center [999, 445] width 97 height 26
type input "10:20"
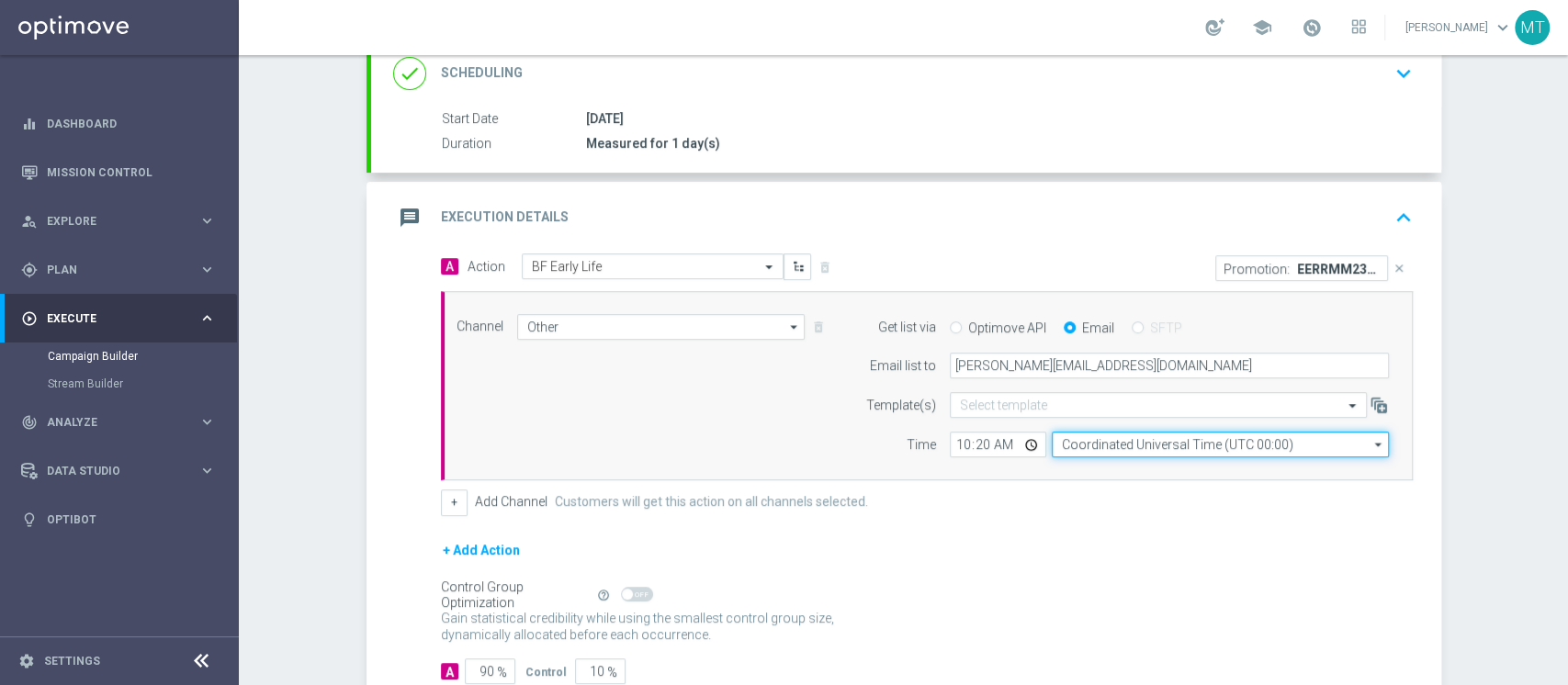
click at [1080, 446] on input "Coordinated Universal Time (UTC 00:00)" at bounding box center [1221, 445] width 337 height 26
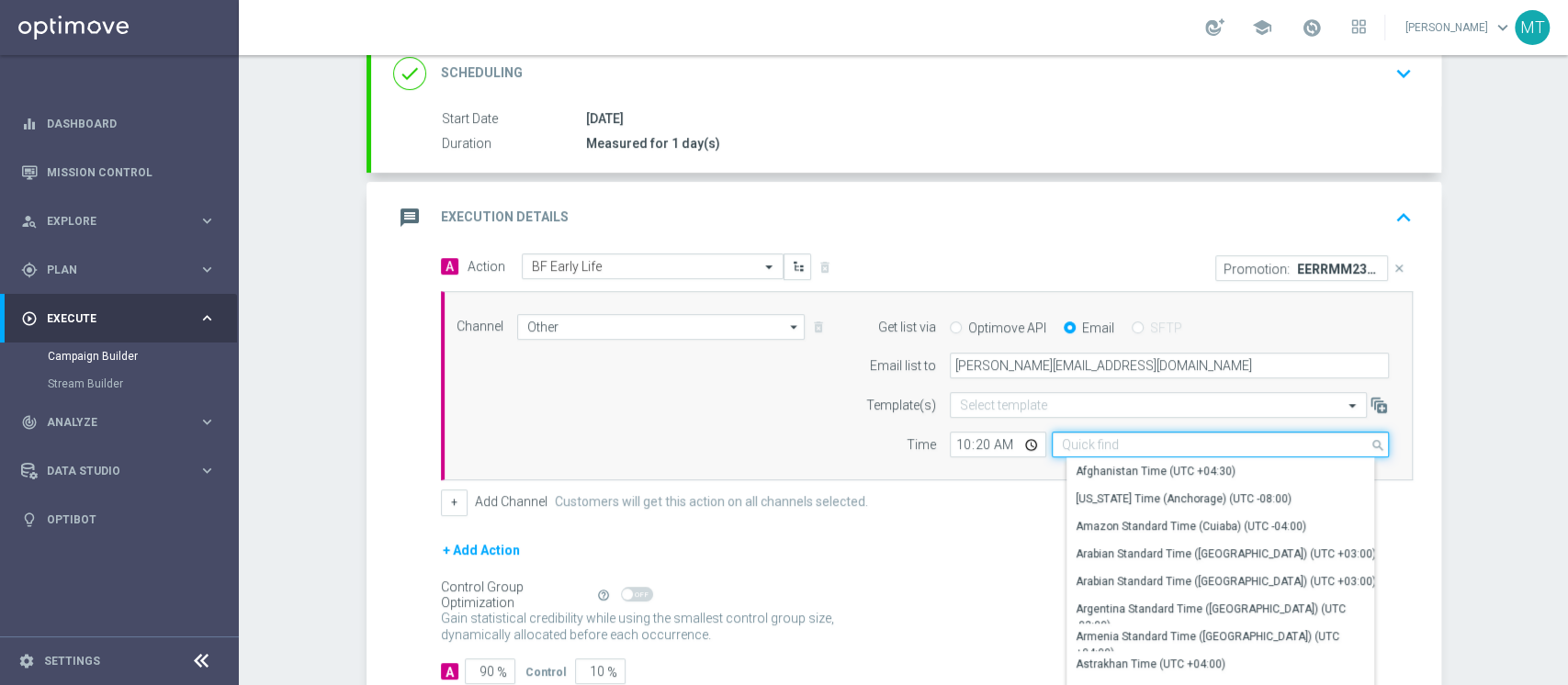
click at [1080, 446] on input at bounding box center [1221, 445] width 337 height 26
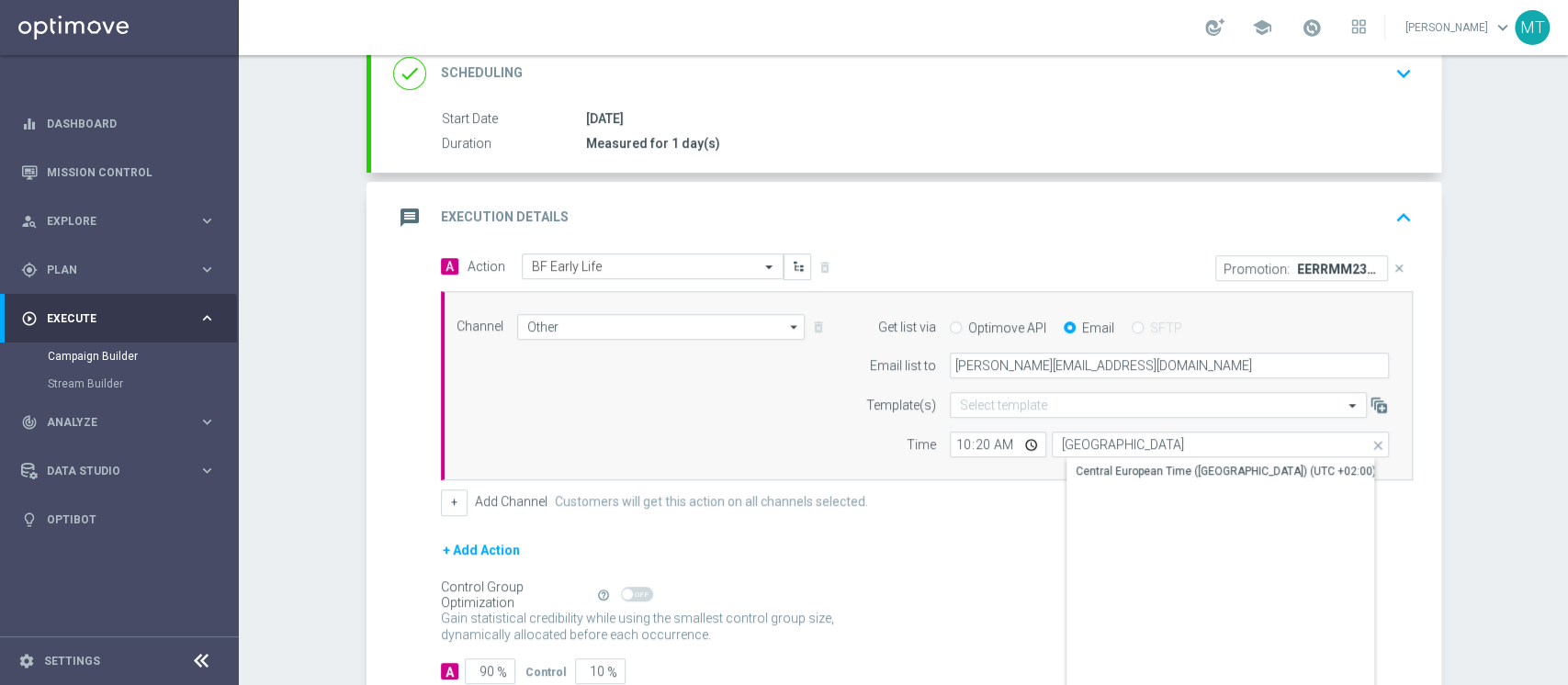
click at [1139, 486] on div "Central European Time ([GEOGRAPHIC_DATA]) (UTC +02:00)" at bounding box center [1221, 574] width 308 height 231
click at [1130, 475] on div "Central European Time ([GEOGRAPHIC_DATA]) (UTC +02:00)" at bounding box center [1227, 472] width 300 height 17
type input "Central European Time ([GEOGRAPHIC_DATA]) (UTC +02:00)"
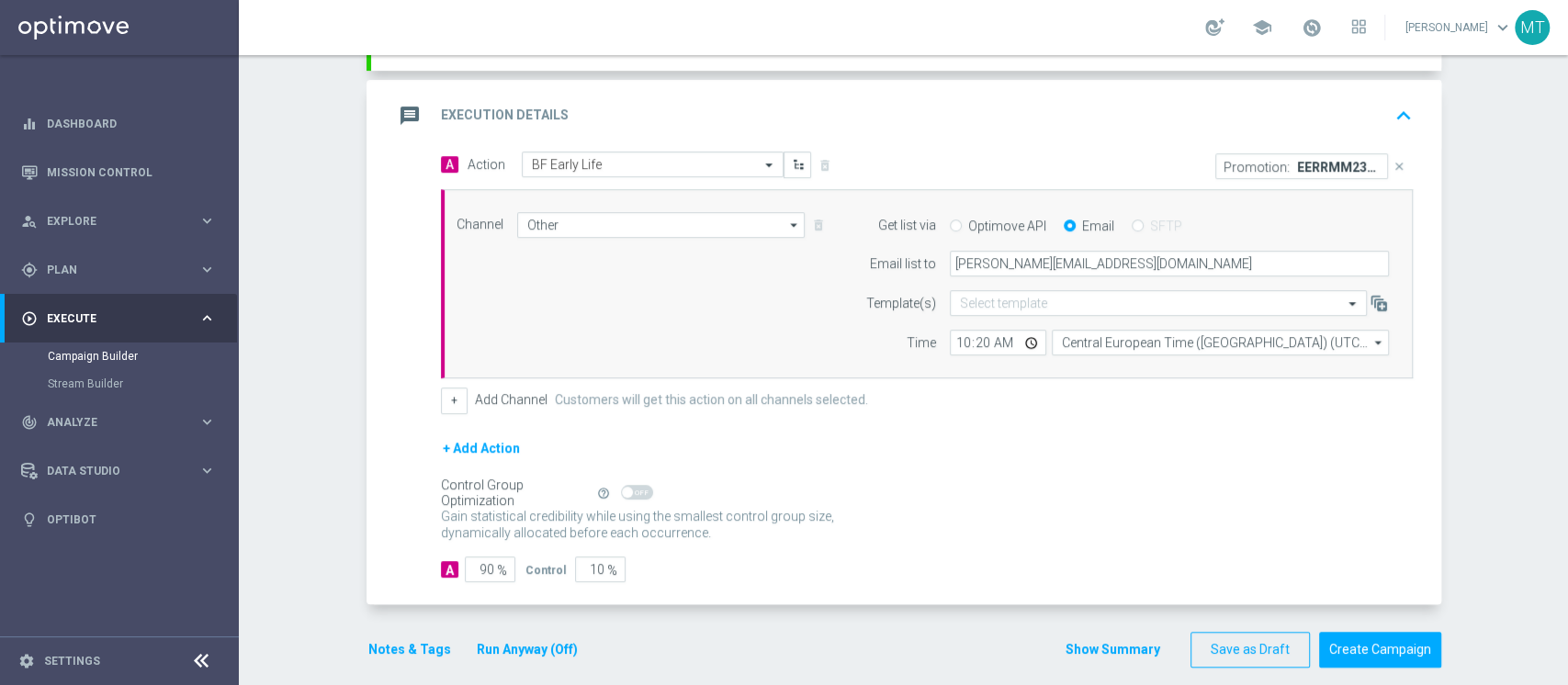
scroll to position [381, 0]
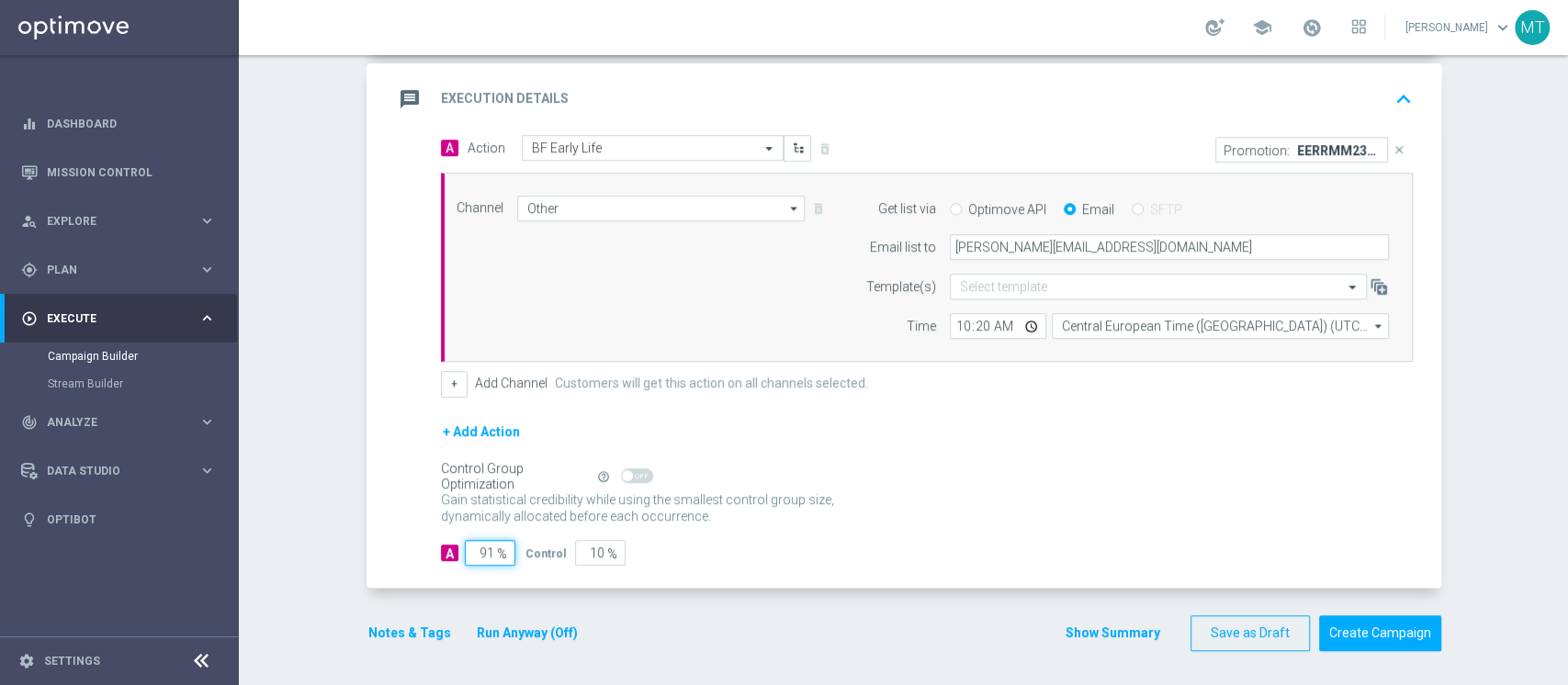
click at [468, 512] on input "91" at bounding box center [489, 553] width 50 height 26
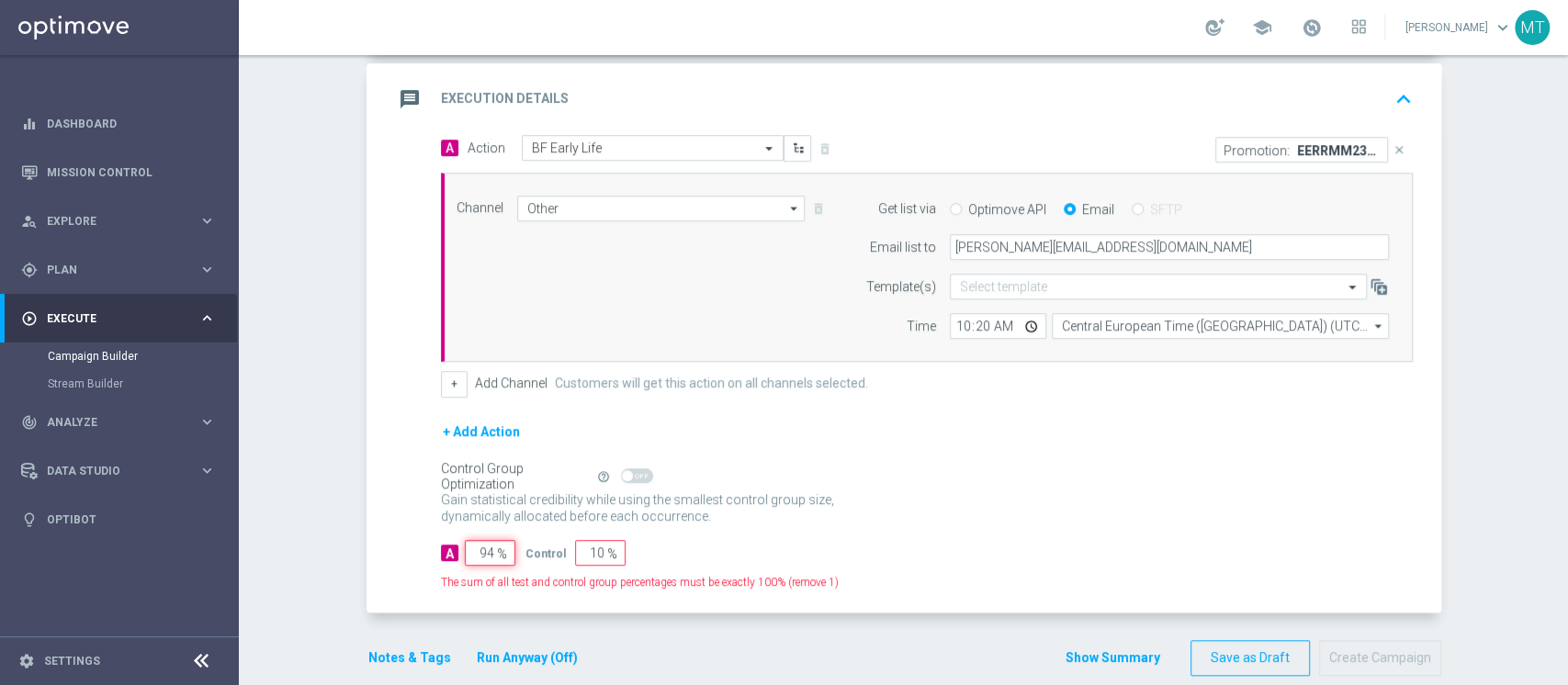
type input "95"
type input "5"
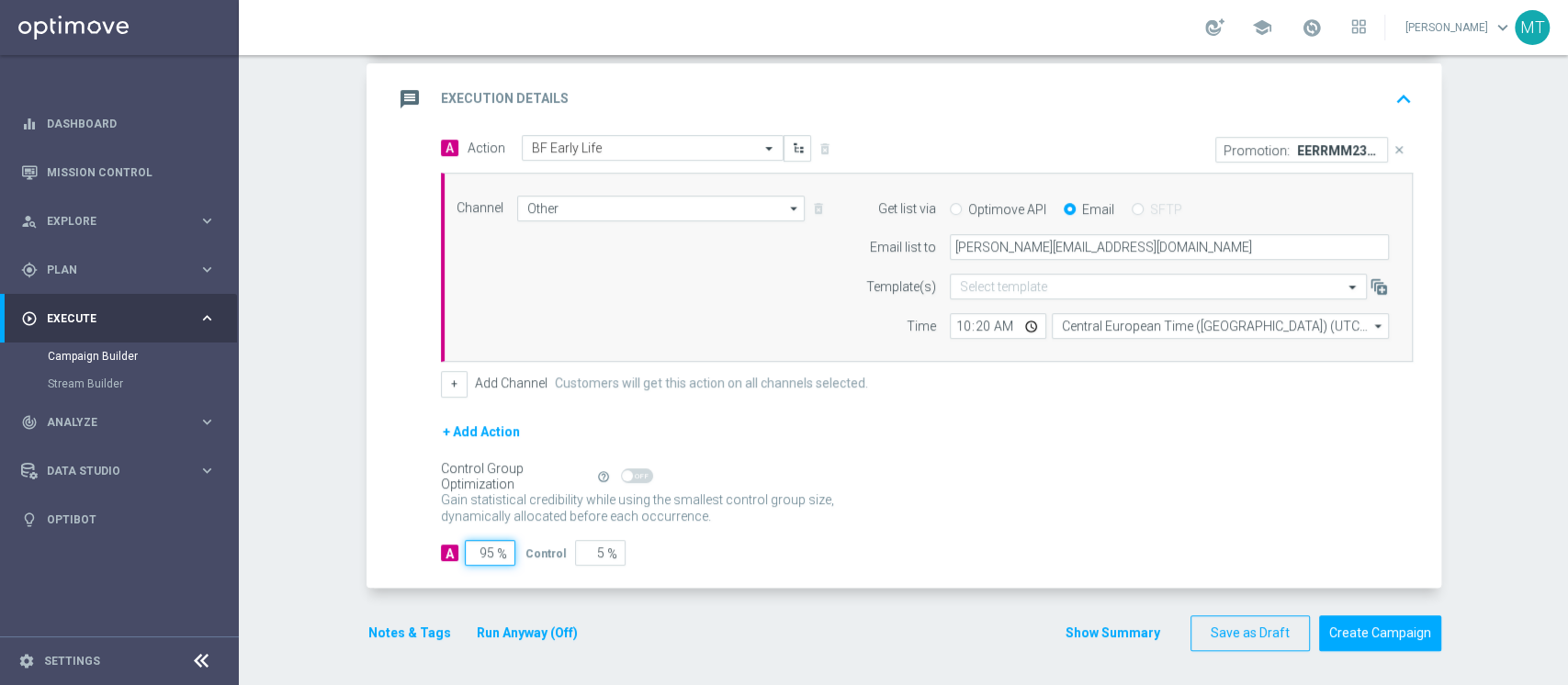
type input "96"
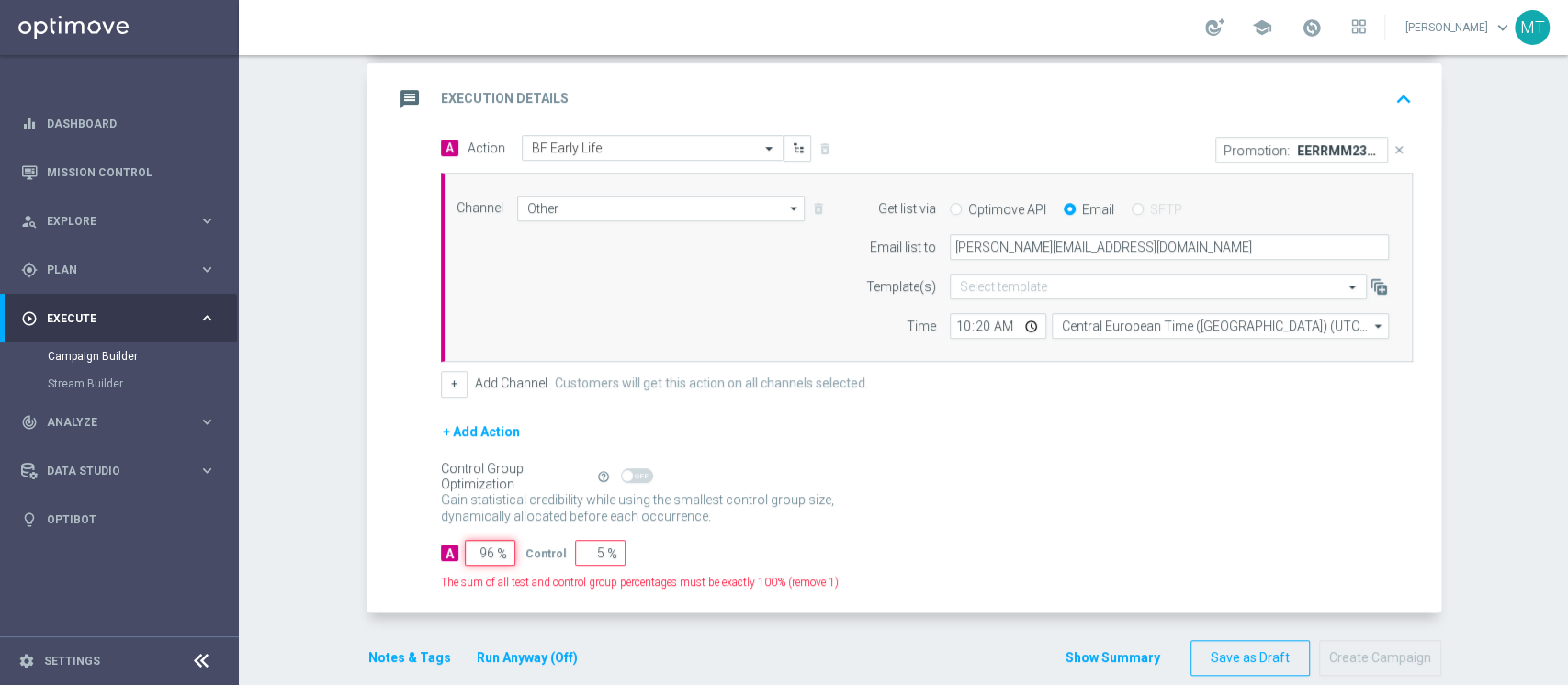
type input "4"
type input "97"
type input "3"
type input "98"
type input "2"
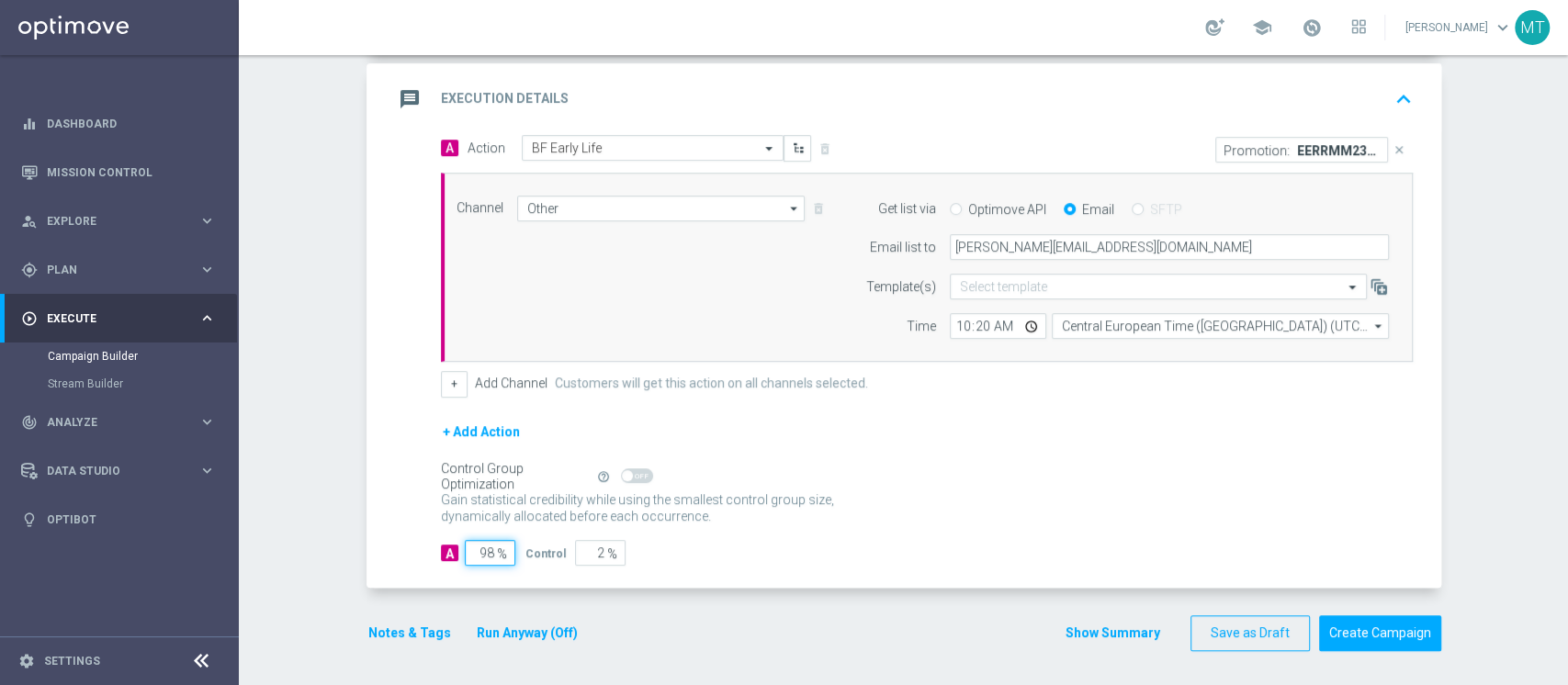
type input "99"
type input "1"
type input "100"
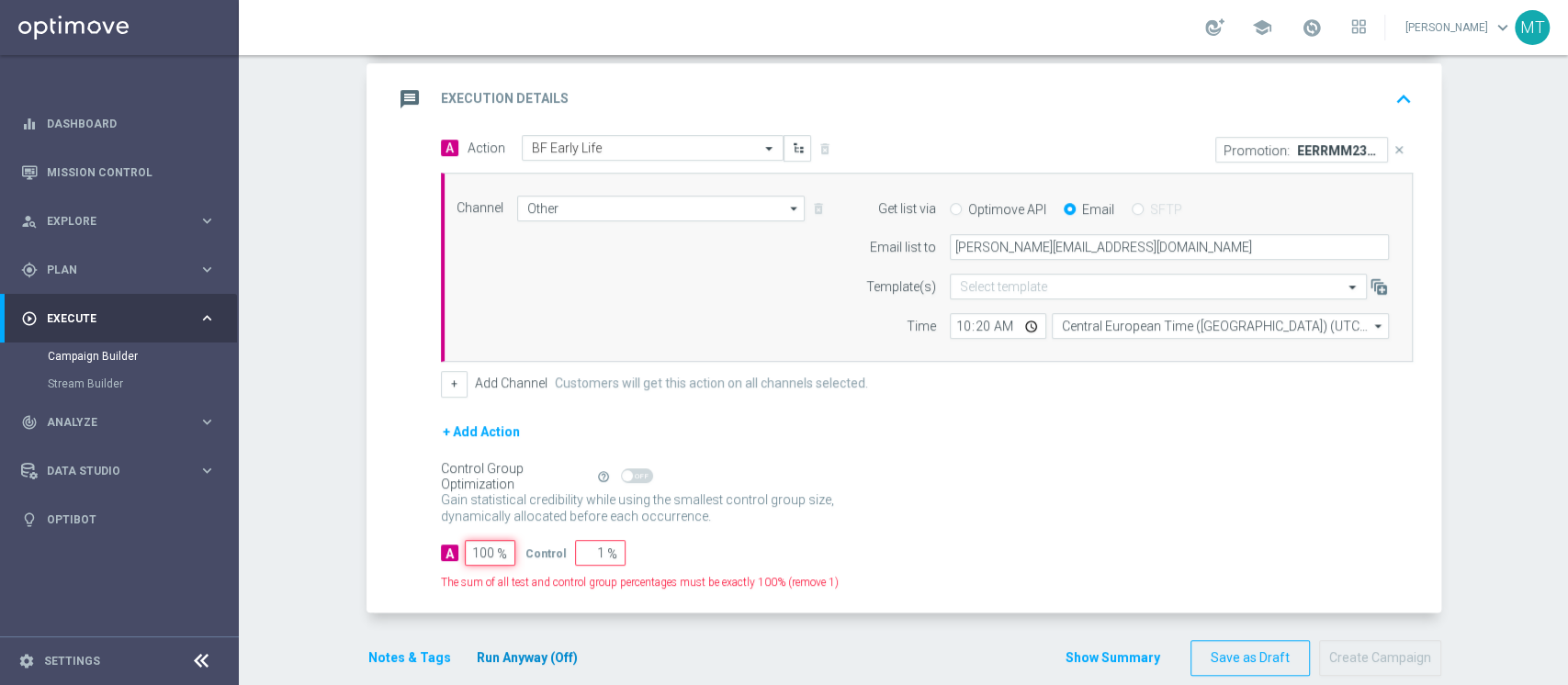
type input "0"
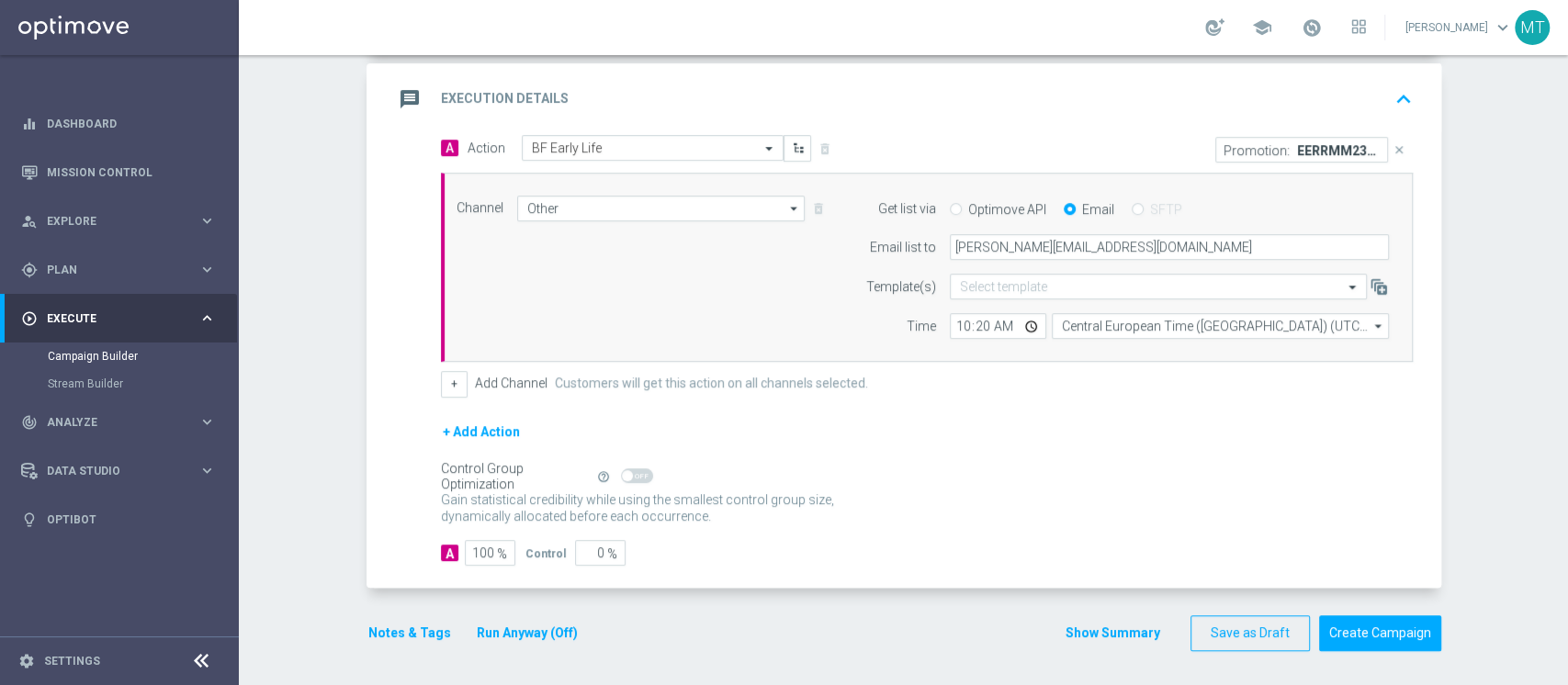
click at [490, 512] on button "Run Anyway (Off)" at bounding box center [527, 633] width 105 height 23
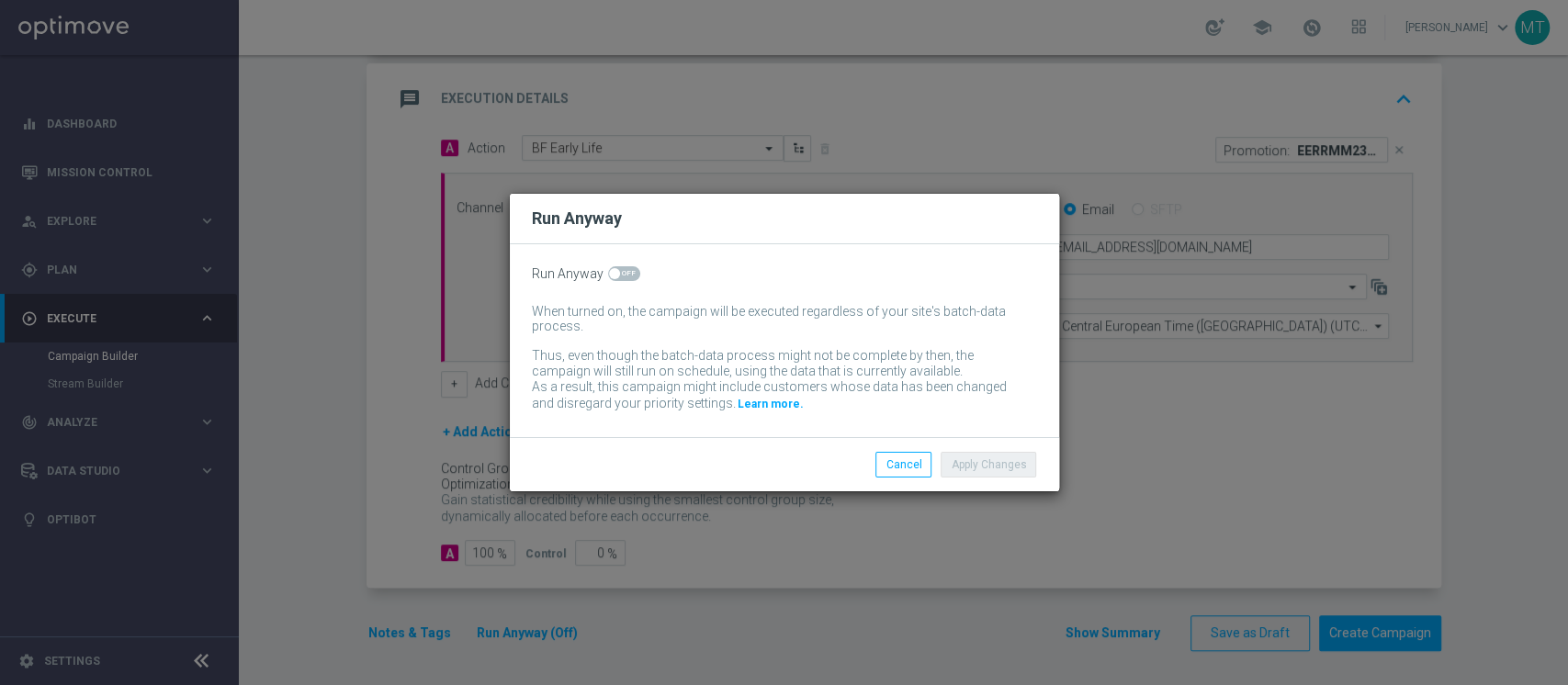
click at [628, 285] on div "Run Anyway When turned on, the campaign will be executed regardless of your sit…" at bounding box center [784, 341] width 550 height 192
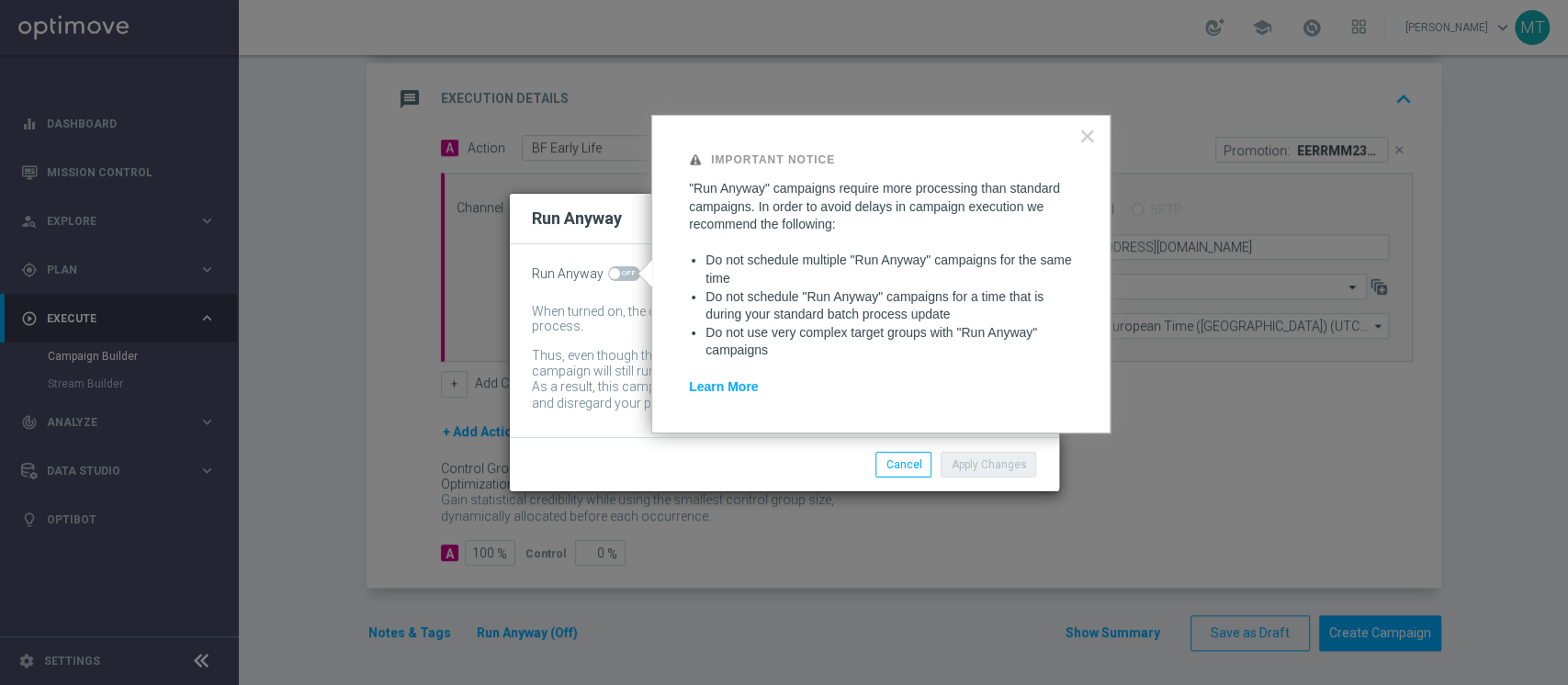
click at [620, 271] on span at bounding box center [624, 273] width 33 height 15
click at [620, 271] on input "checkbox" at bounding box center [624, 273] width 33 height 15
checkbox input "true"
click at [970, 456] on button "Apply Changes" at bounding box center [988, 465] width 96 height 26
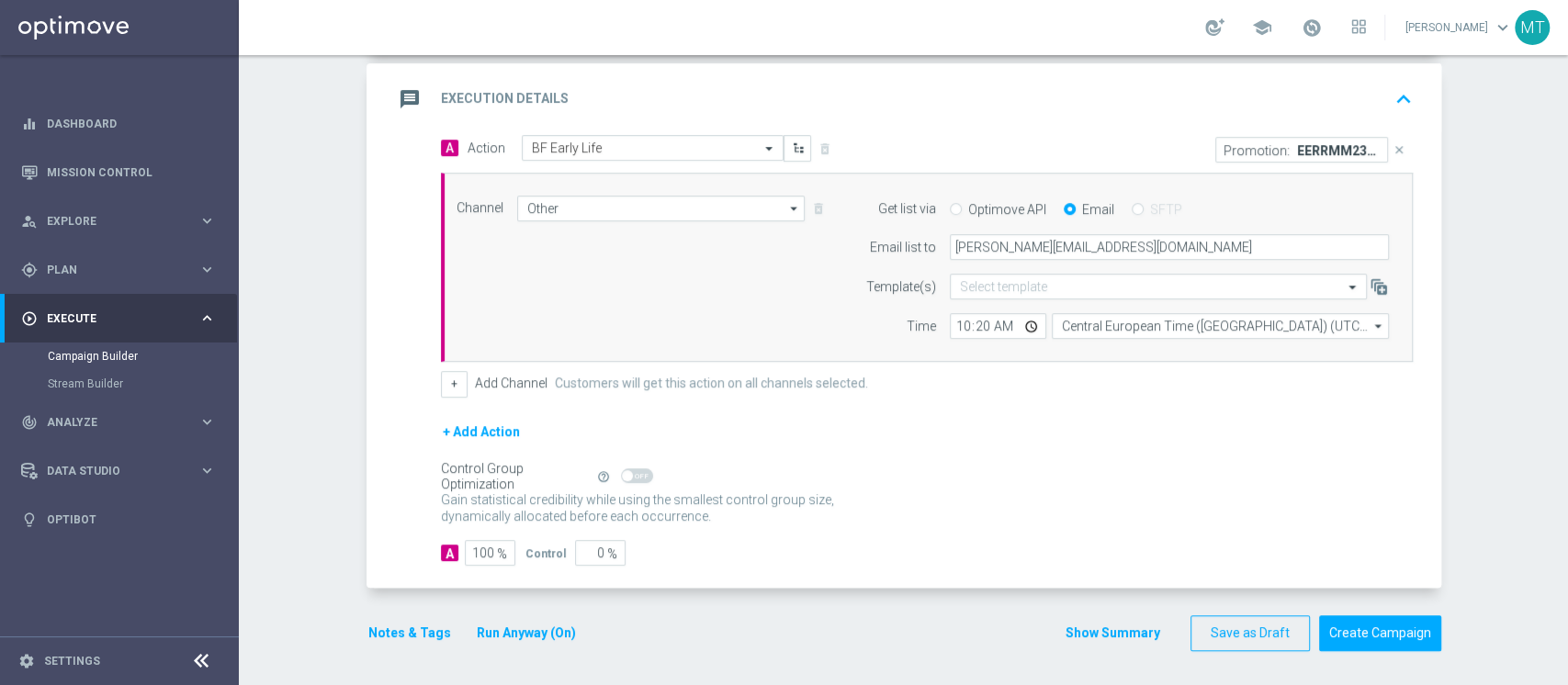
click at [412, 512] on button "Notes & Tags" at bounding box center [410, 633] width 87 height 23
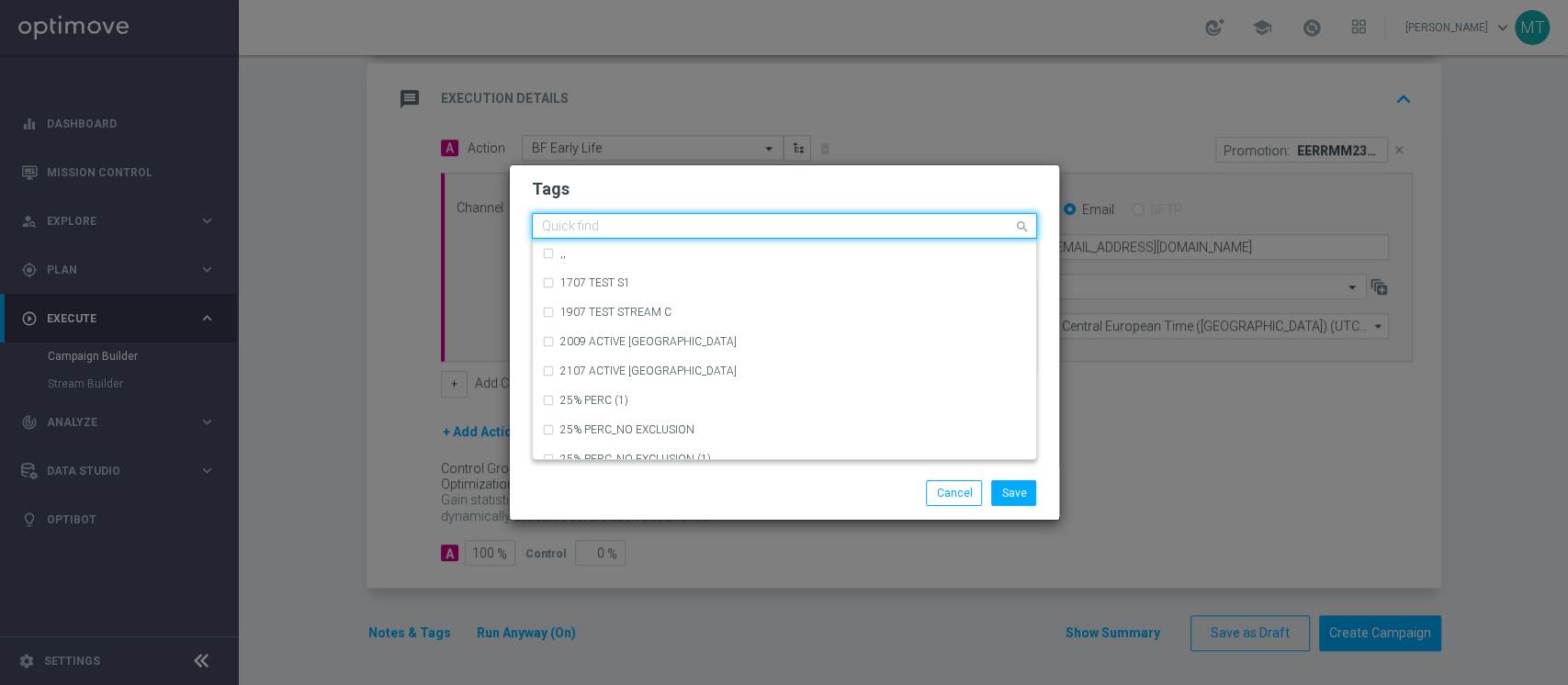
click at [605, 219] on input "text" at bounding box center [778, 227] width 472 height 16
type input "t"
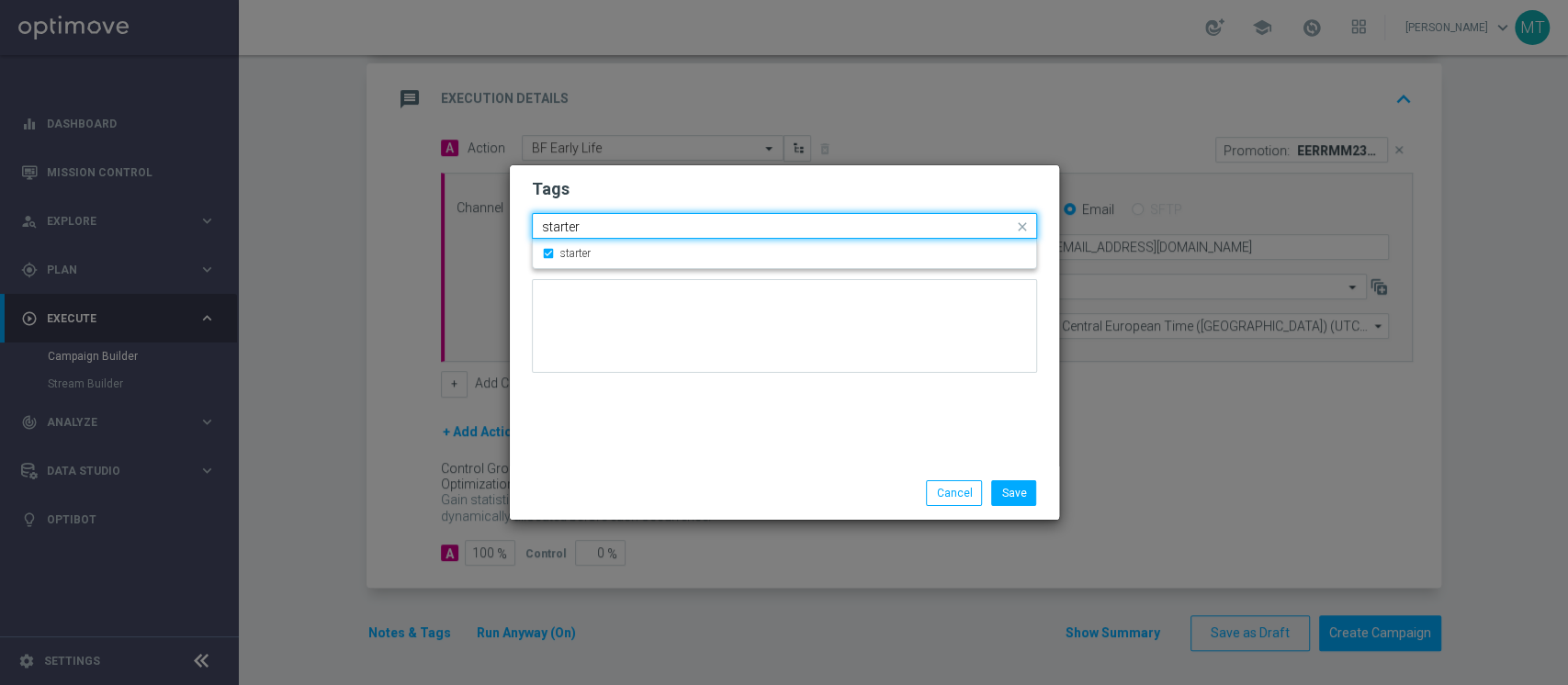
click at [605, 219] on input "starter" at bounding box center [778, 227] width 472 height 16
type input "a"
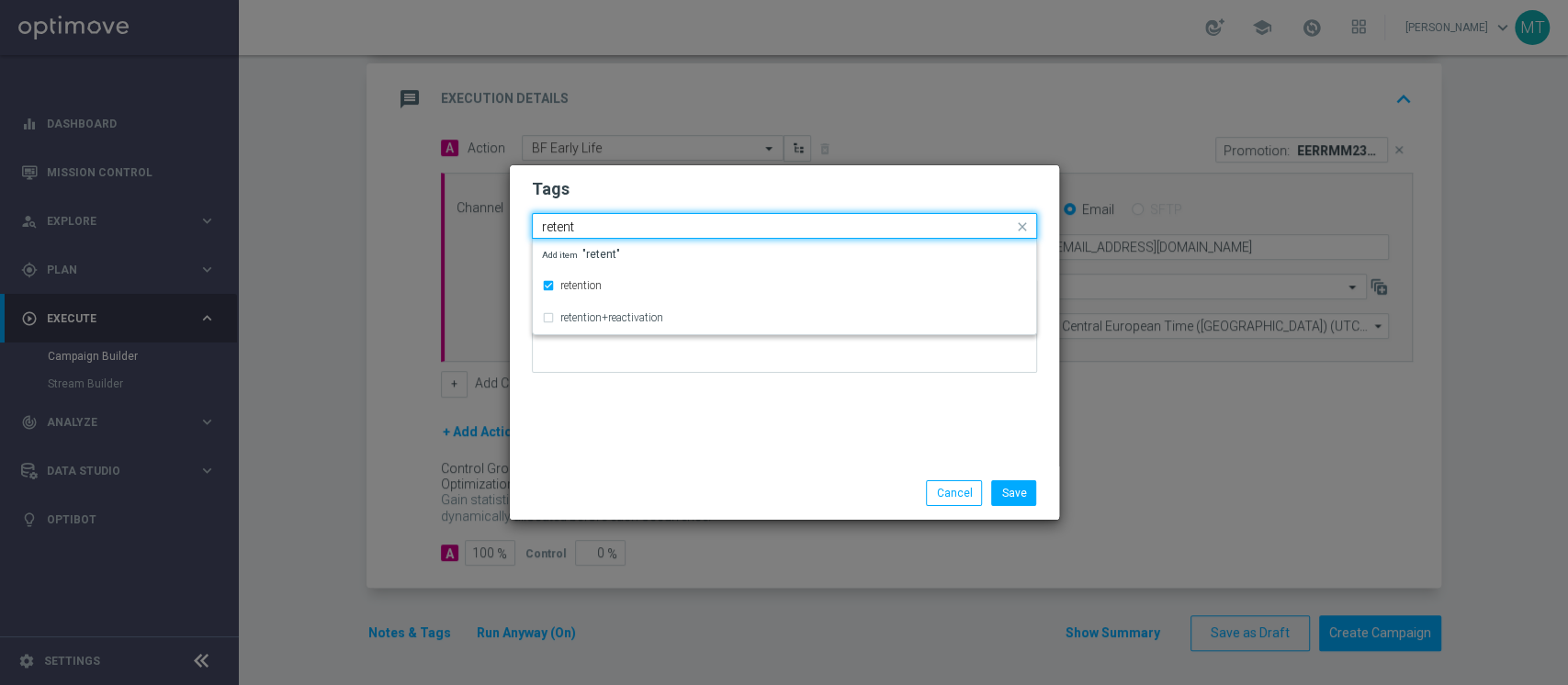
click at [595, 223] on input "retent" at bounding box center [778, 227] width 472 height 16
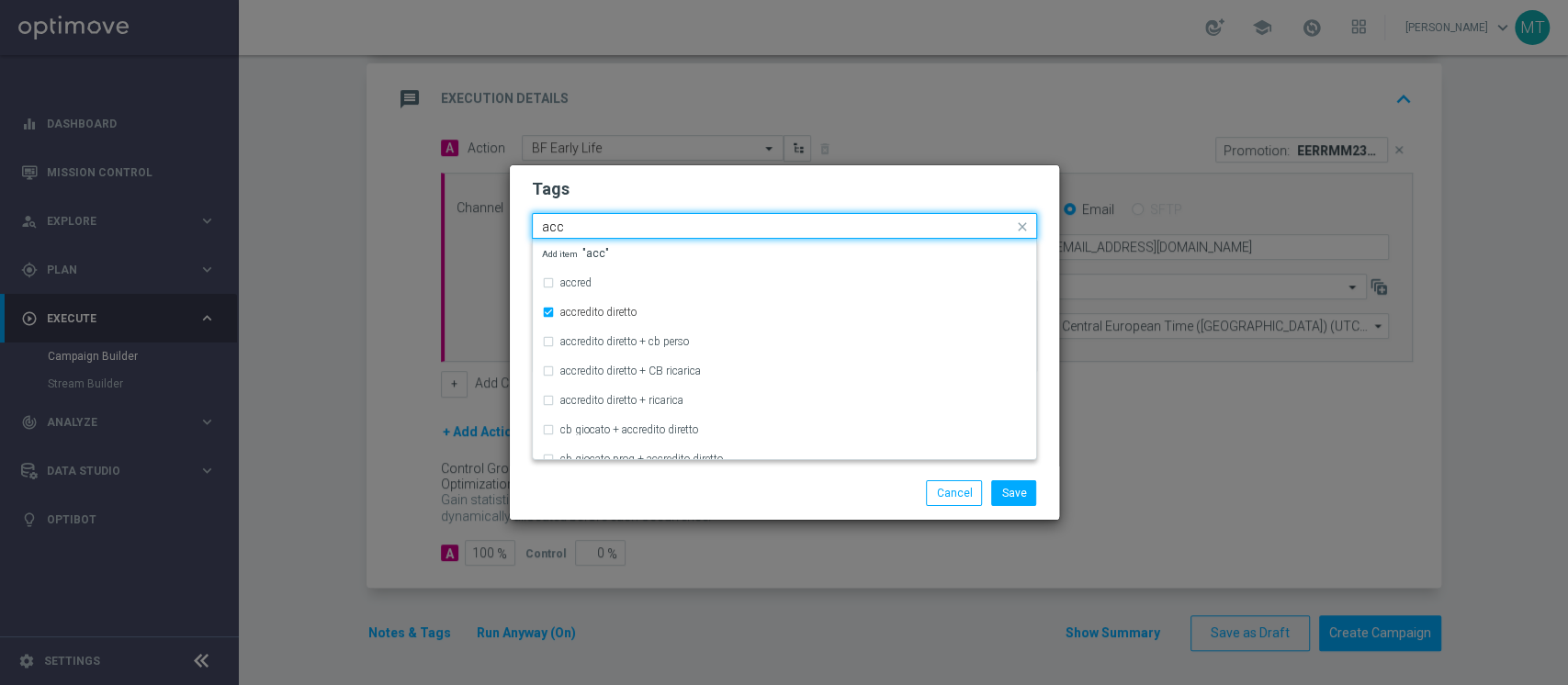
click at [594, 223] on input "acc" at bounding box center [778, 227] width 472 height 16
click at [594, 223] on input "all" at bounding box center [778, 227] width 472 height 16
type input "a"
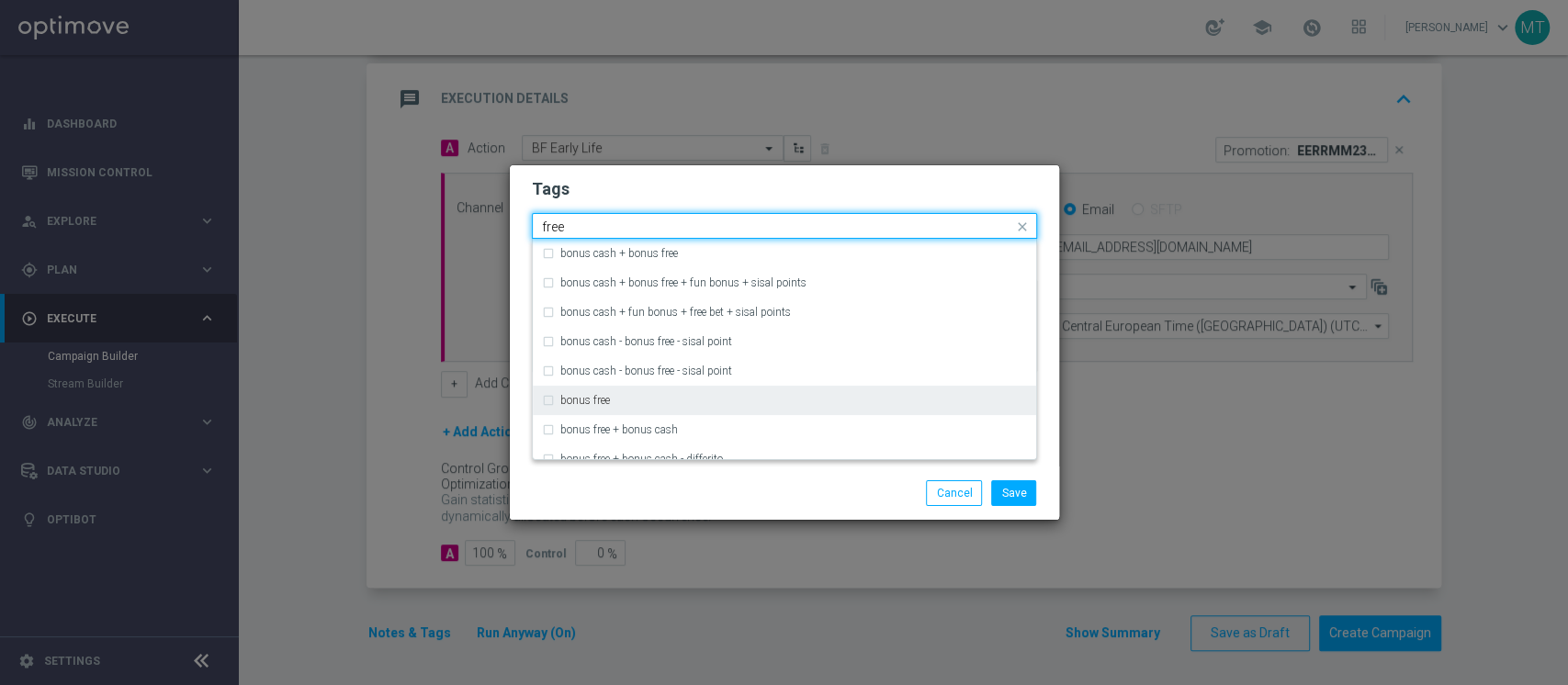
click at [603, 405] on label "bonus free" at bounding box center [585, 400] width 49 height 11
type input "free"
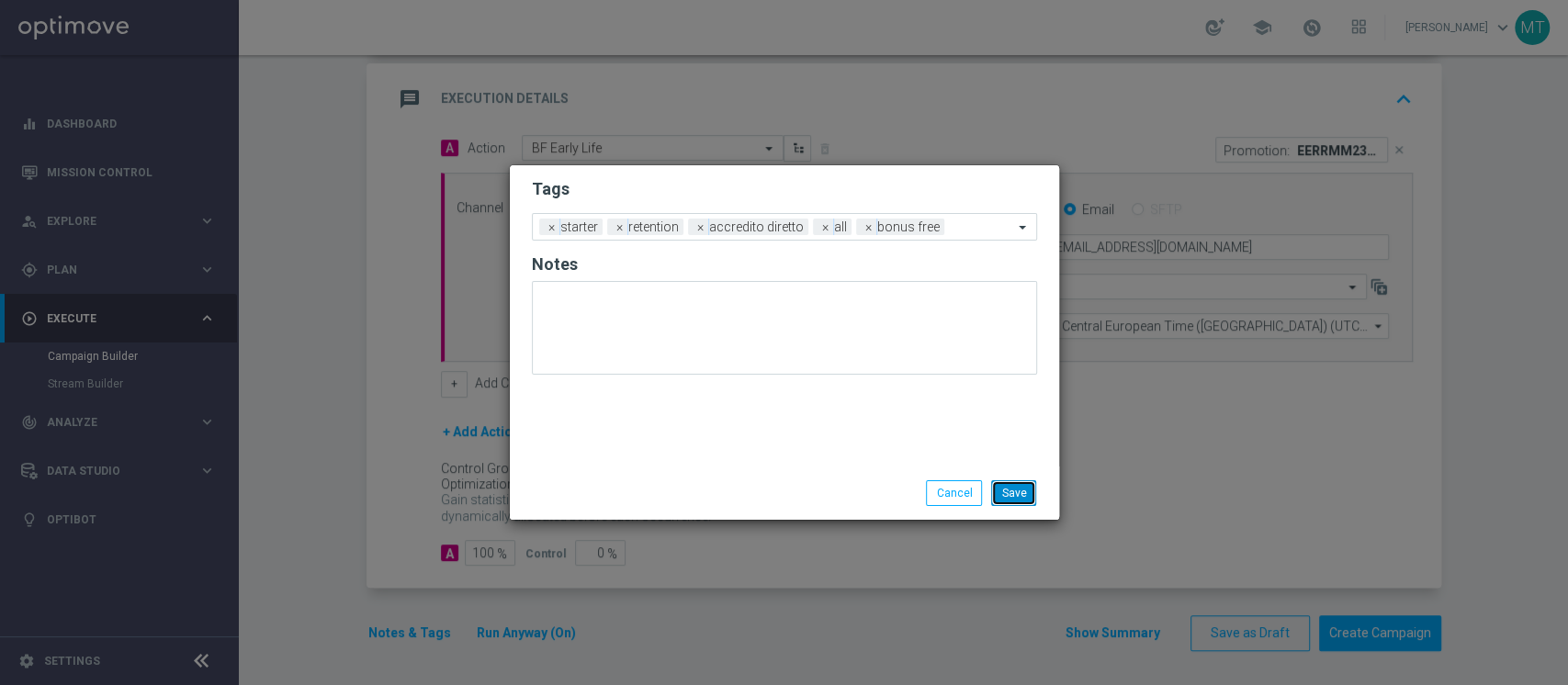
click at [1012, 497] on button "Save" at bounding box center [1013, 494] width 45 height 26
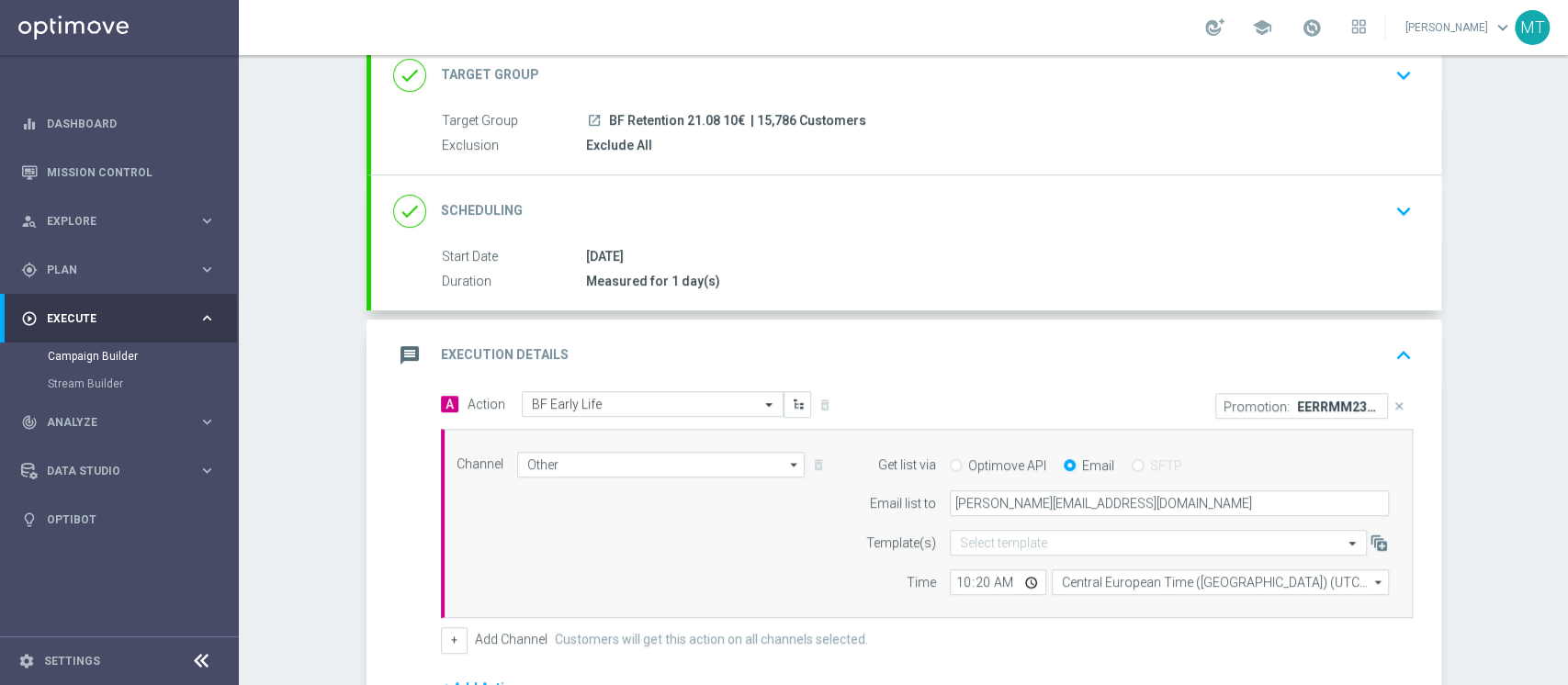
scroll to position [0, 0]
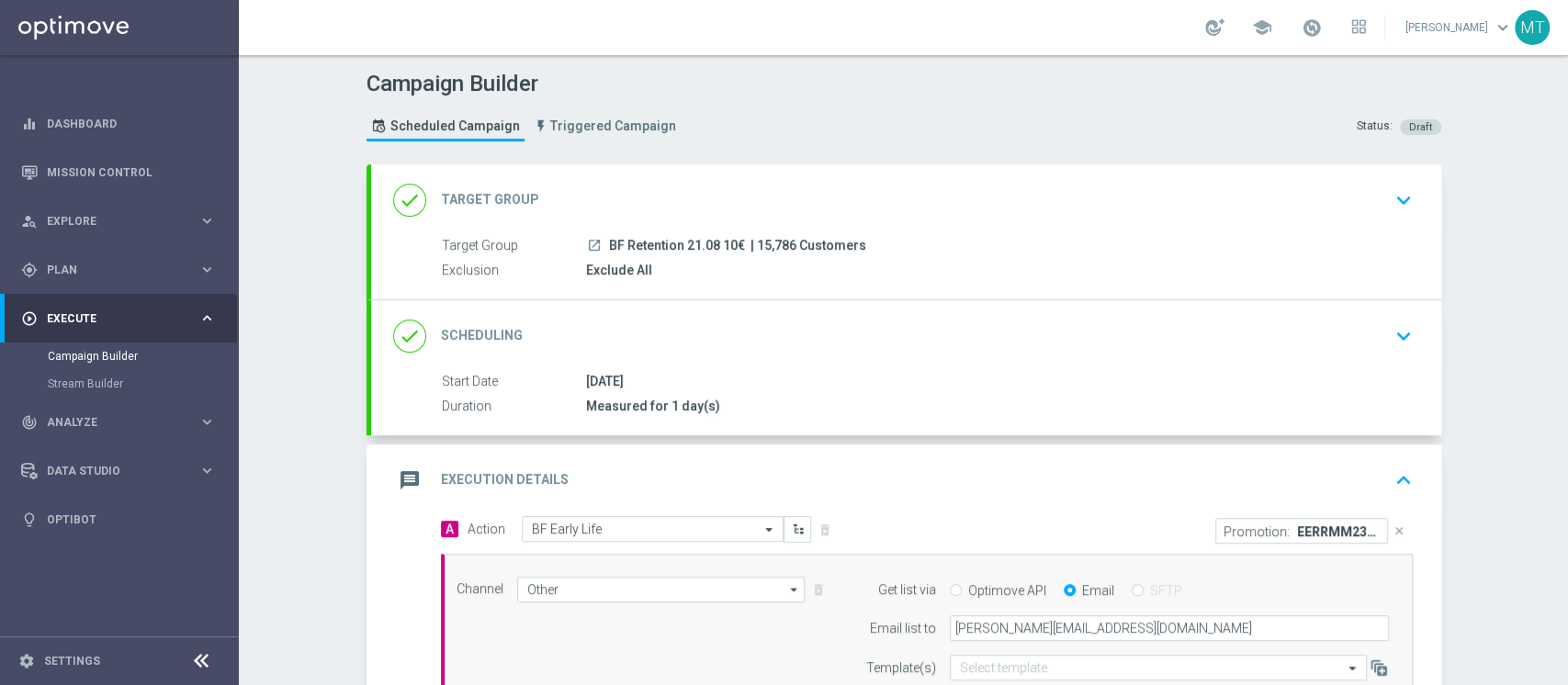
click at [882, 350] on div "done Scheduling keyboard_arrow_down" at bounding box center [906, 336] width 1026 height 35
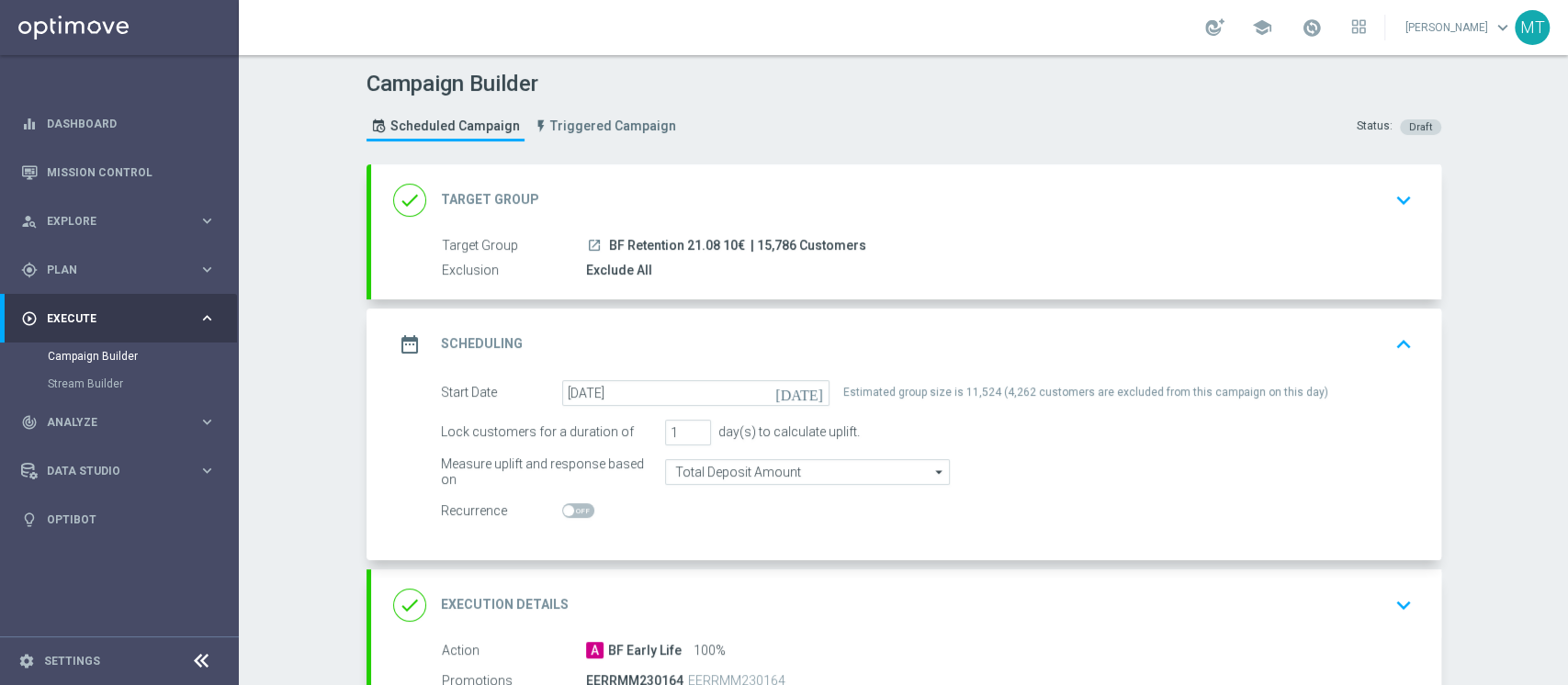
click at [877, 211] on div "done Target Group keyboard_arrow_down" at bounding box center [906, 199] width 1026 height 35
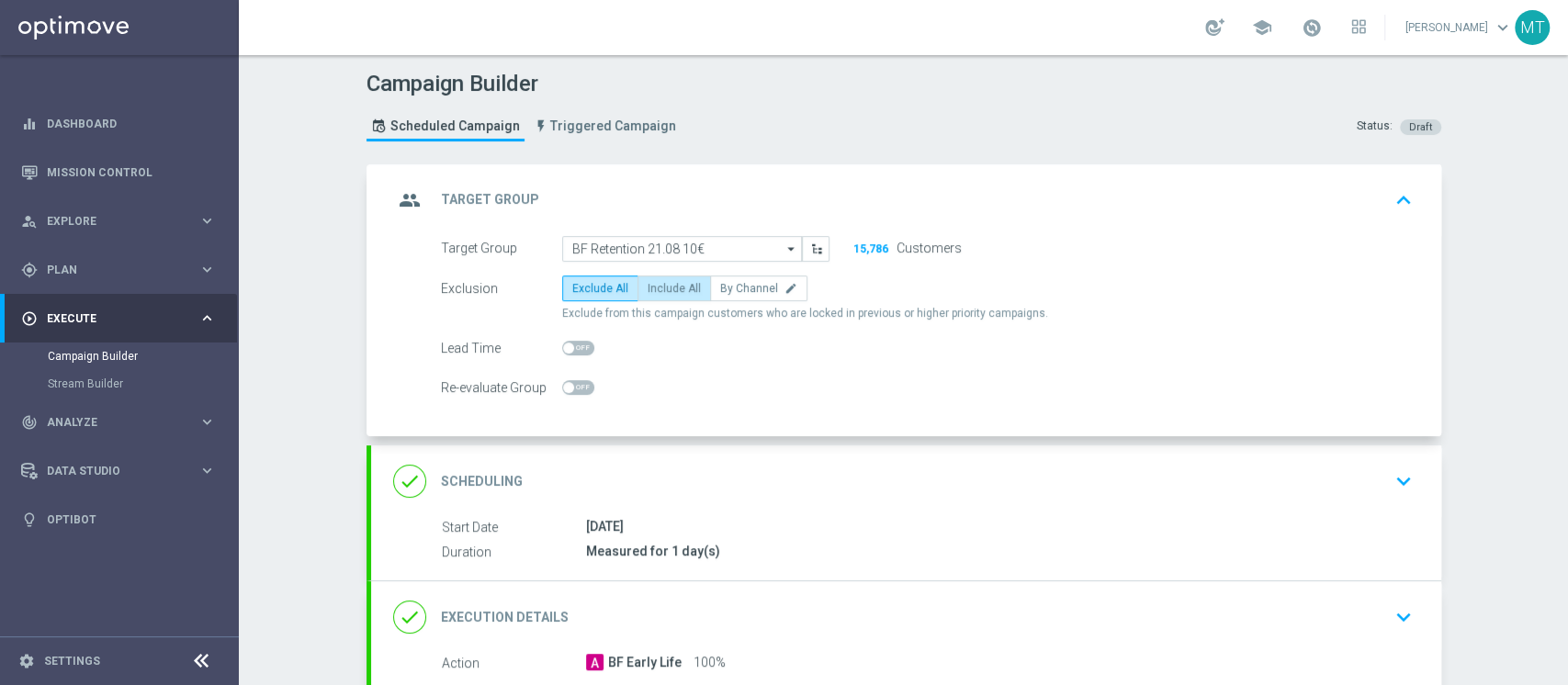
click at [654, 283] on span "Include All" at bounding box center [674, 288] width 53 height 13
click at [654, 286] on input "Include All" at bounding box center [653, 292] width 12 height 12
radio input "true"
click at [689, 207] on div "group Target Group keyboard_arrow_up" at bounding box center [906, 199] width 1026 height 35
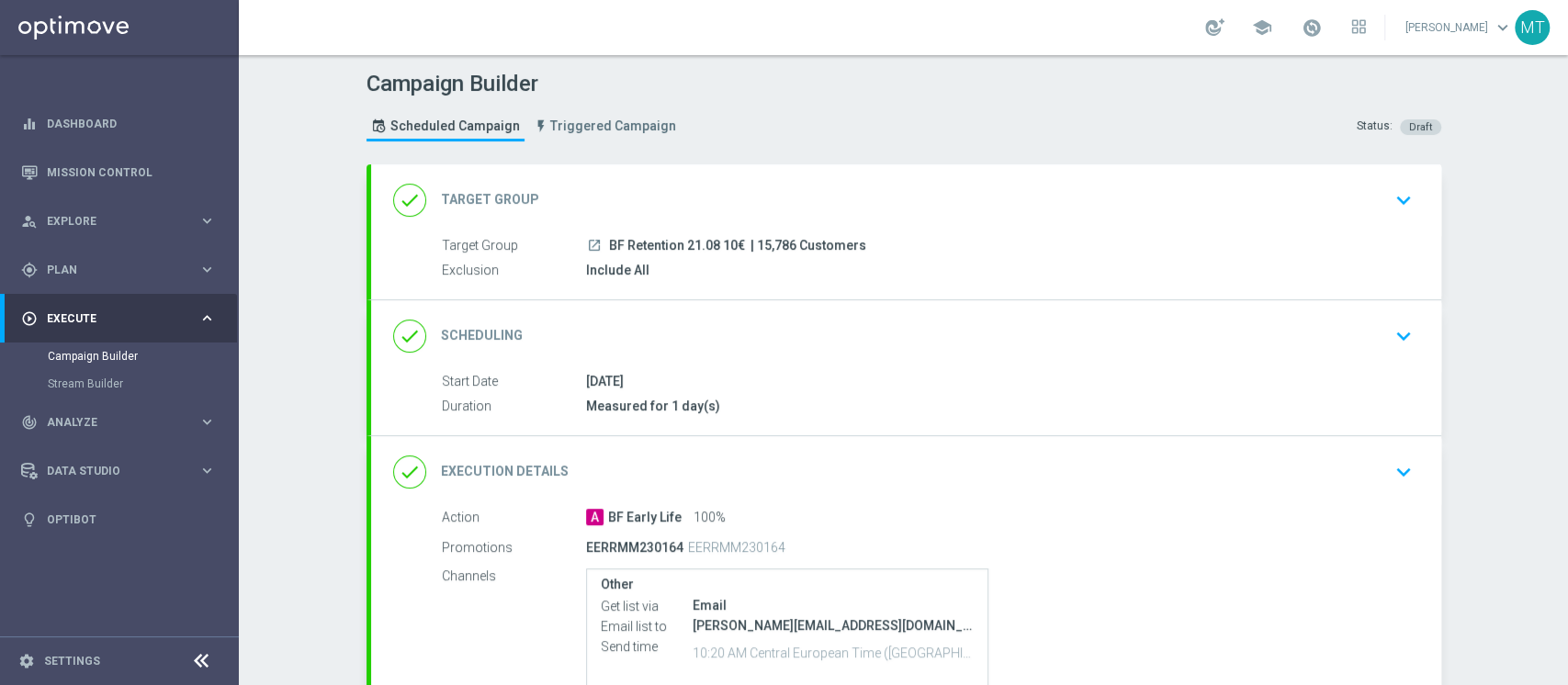
click at [711, 355] on div "done Scheduling keyboard_arrow_down" at bounding box center [906, 336] width 1070 height 72
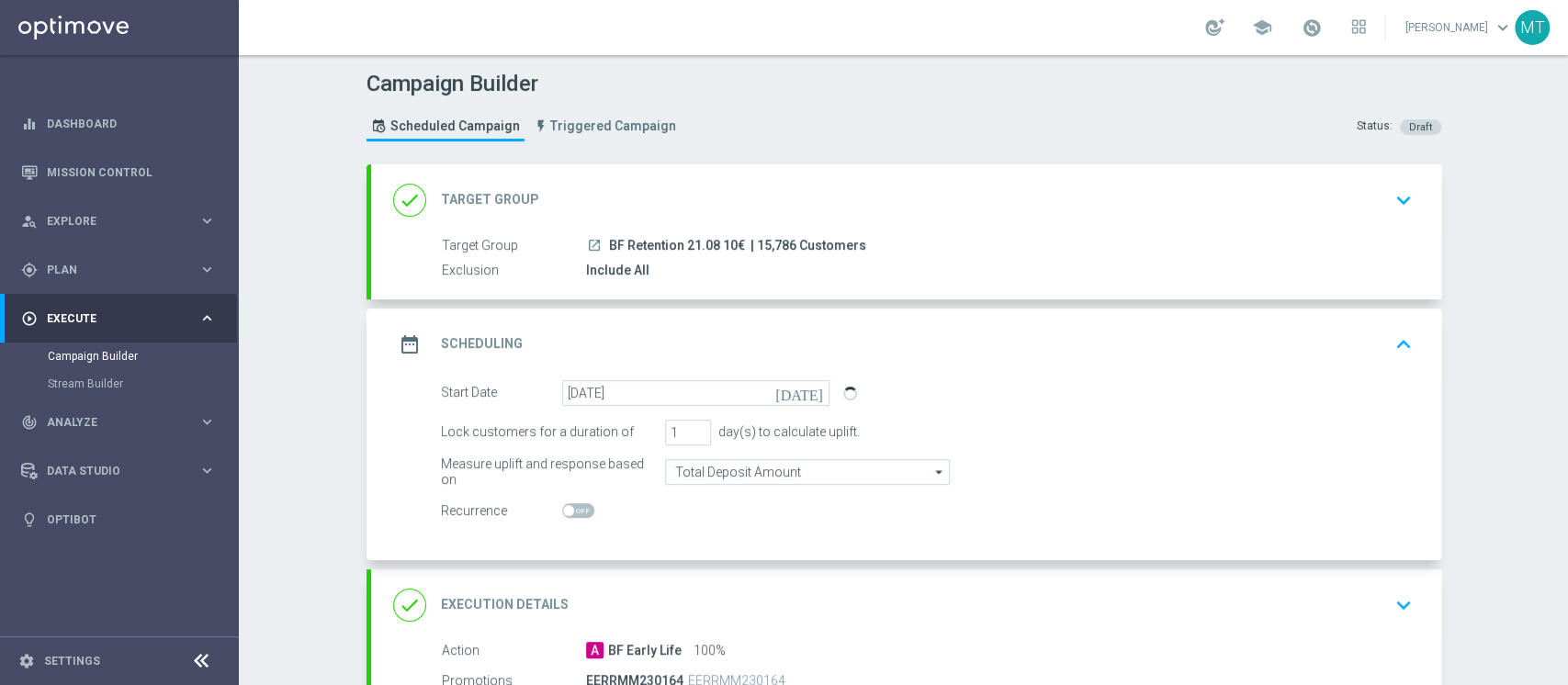
click at [739, 349] on div "date_range Scheduling keyboard_arrow_up" at bounding box center [906, 343] width 1026 height 35
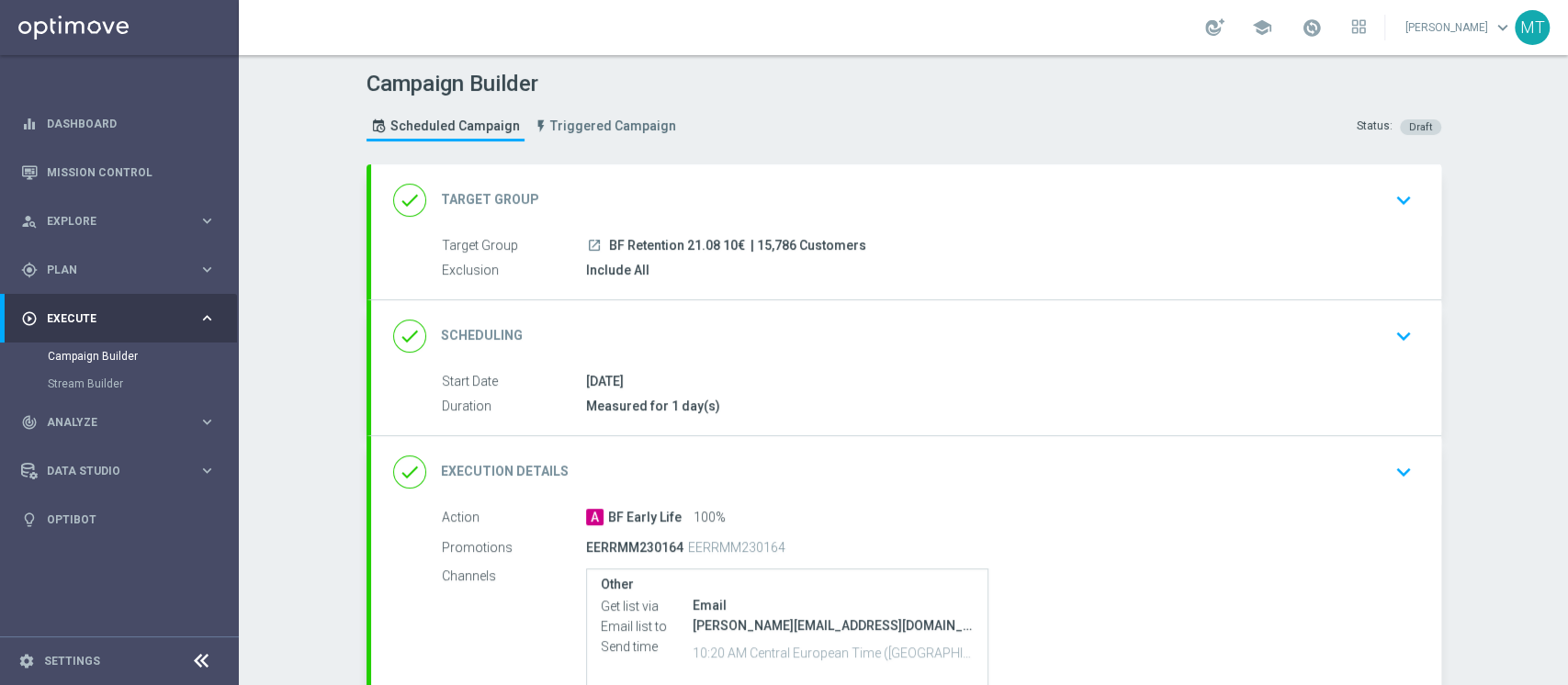
scroll to position [195, 0]
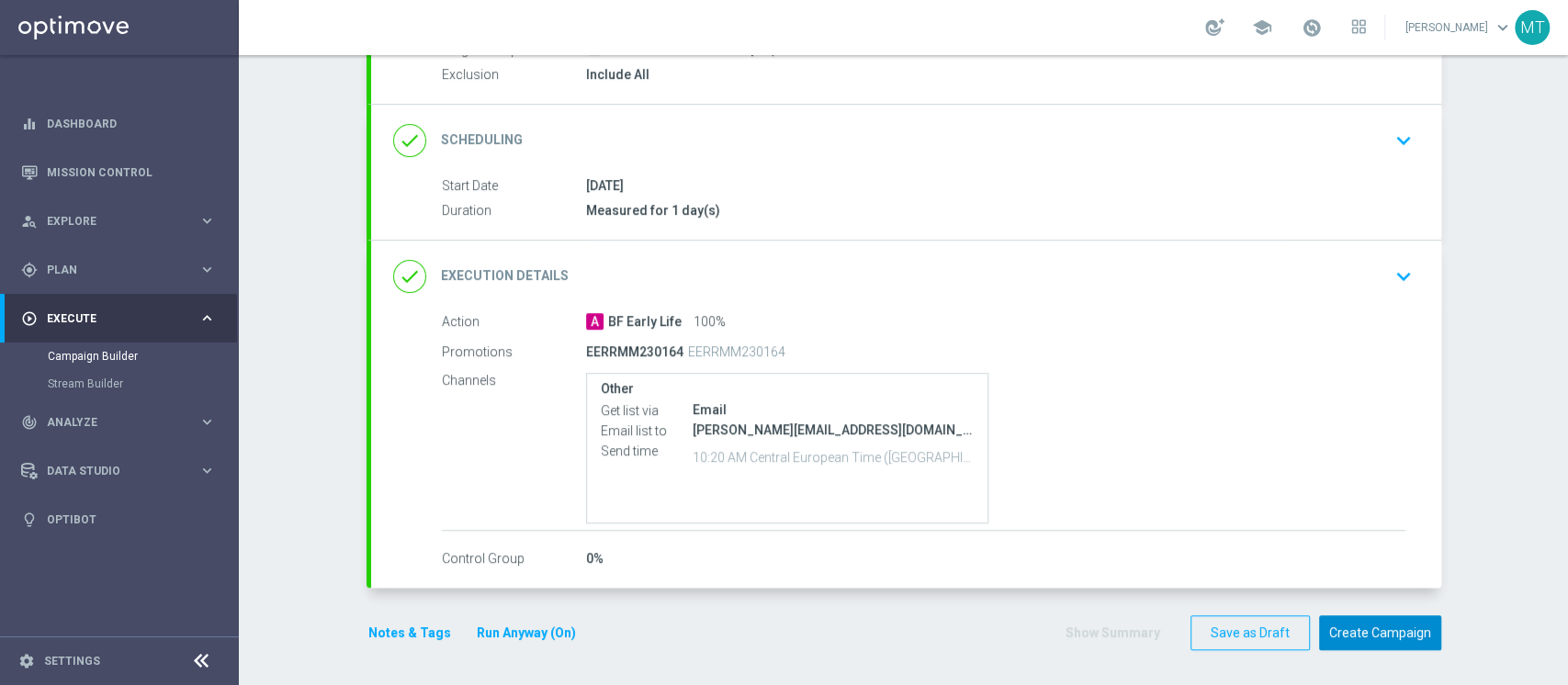
click at [1175, 512] on button "Create Campaign" at bounding box center [1381, 634] width 122 height 36
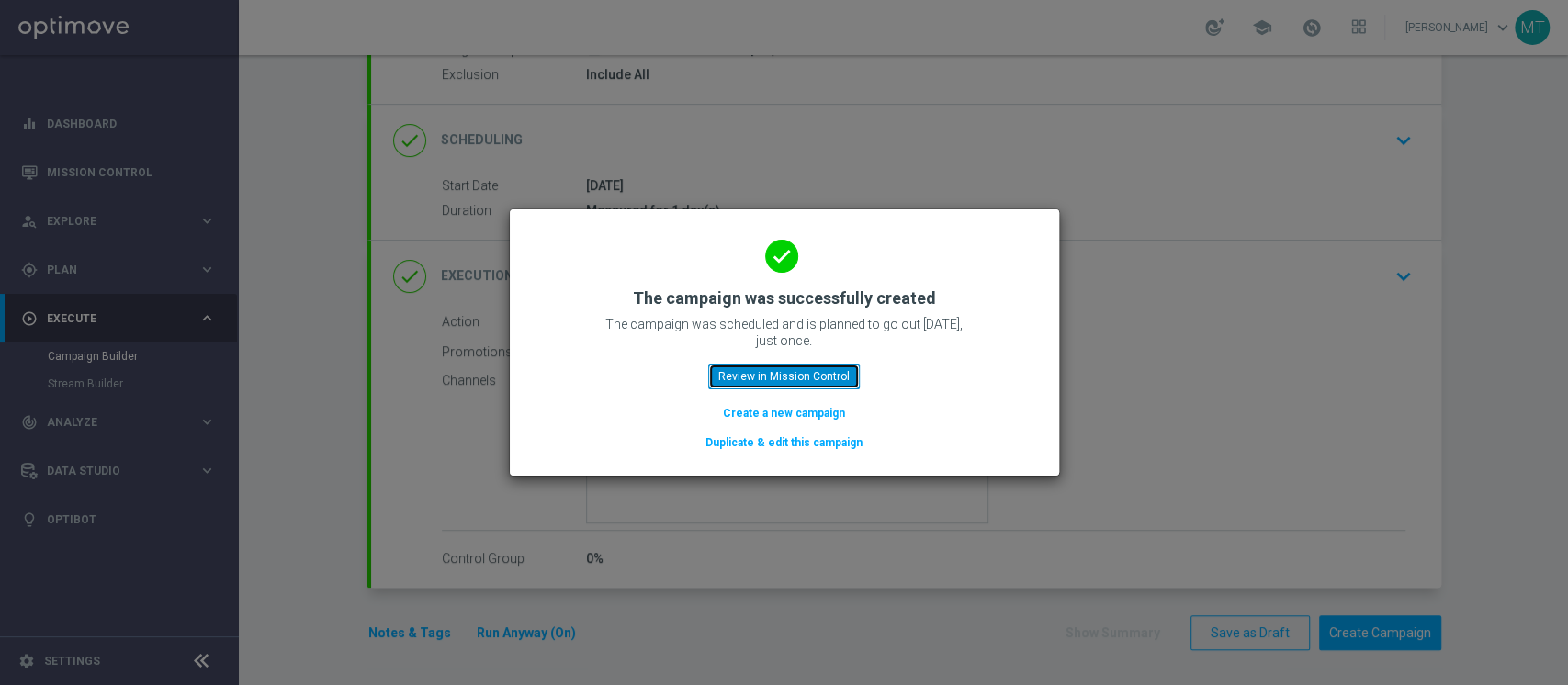
click at [774, 378] on button "Review in Mission Control" at bounding box center [784, 377] width 152 height 26
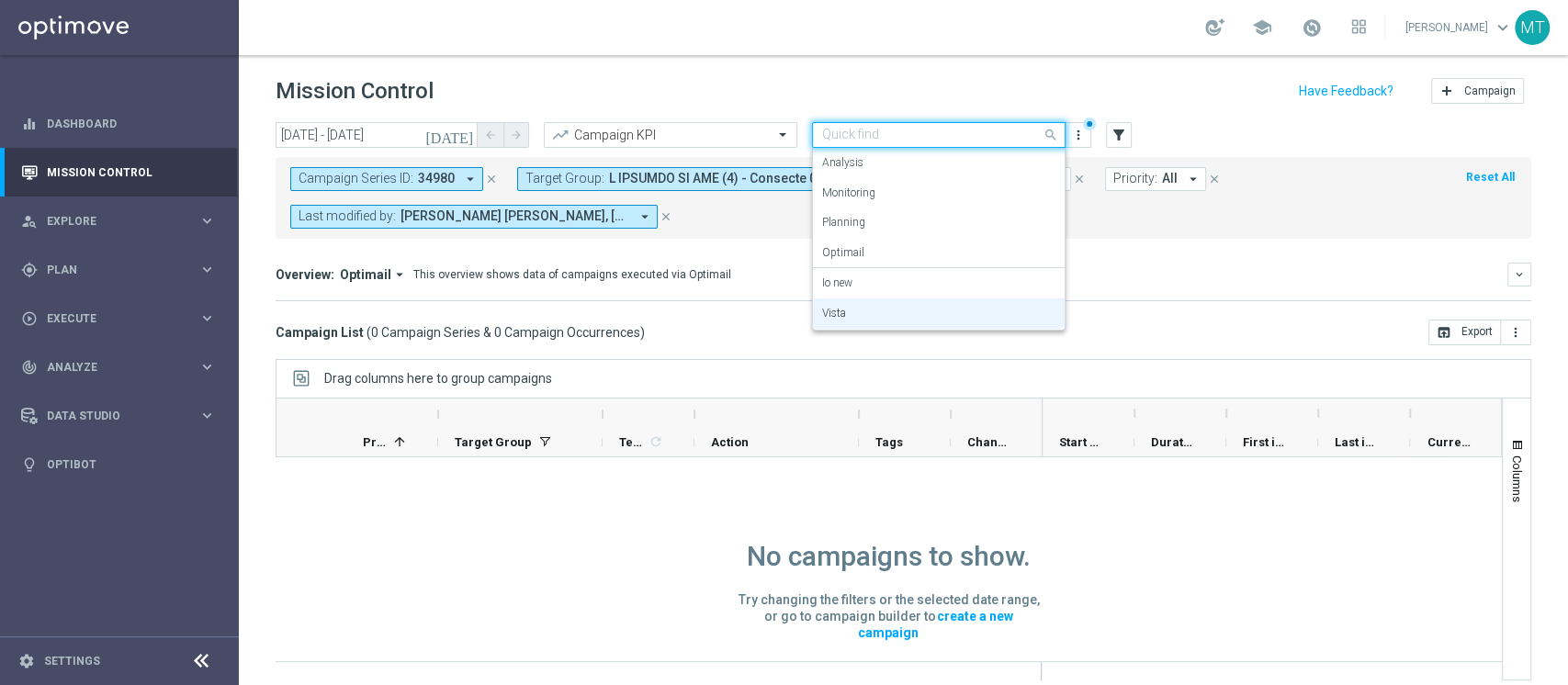
click at [903, 142] on input "text" at bounding box center [920, 135] width 196 height 16
click at [843, 283] on label "Io new" at bounding box center [837, 283] width 31 height 16
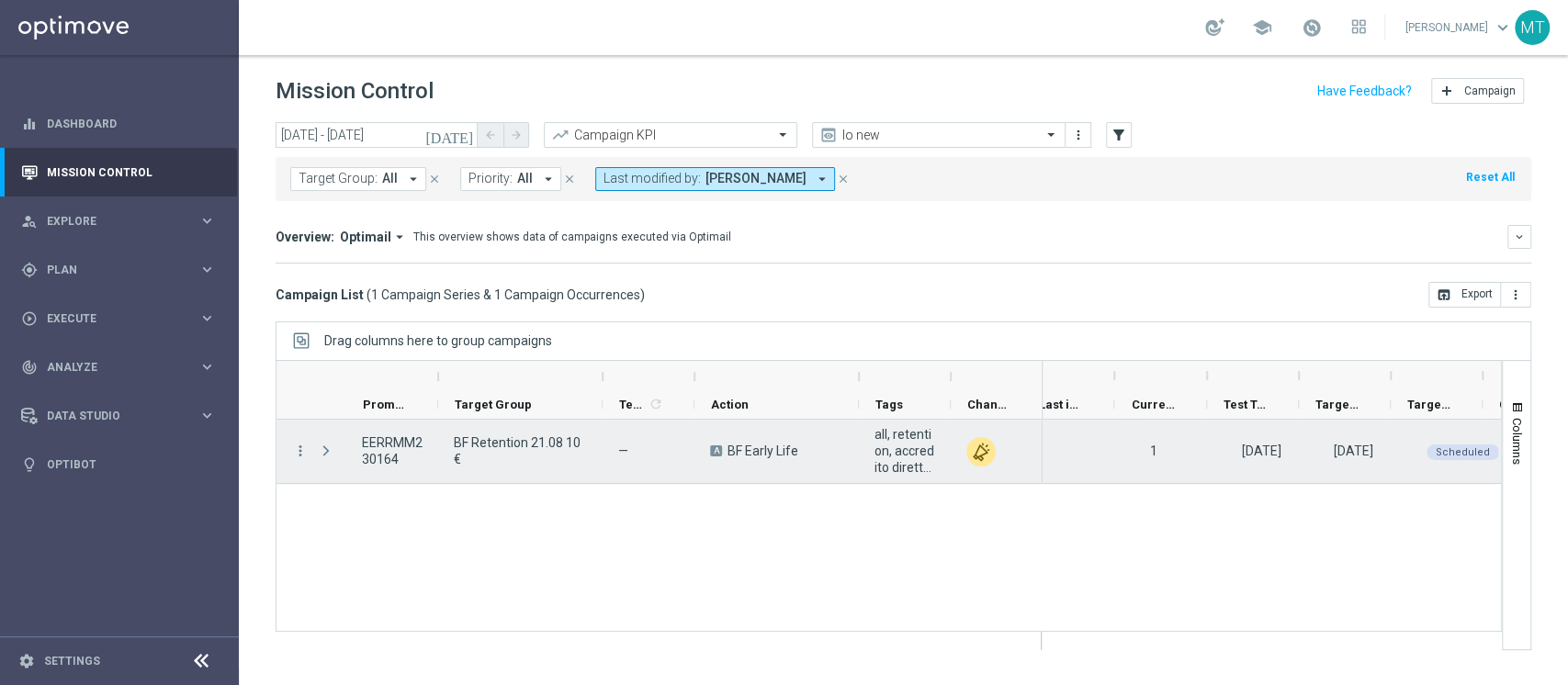
scroll to position [0, 332]
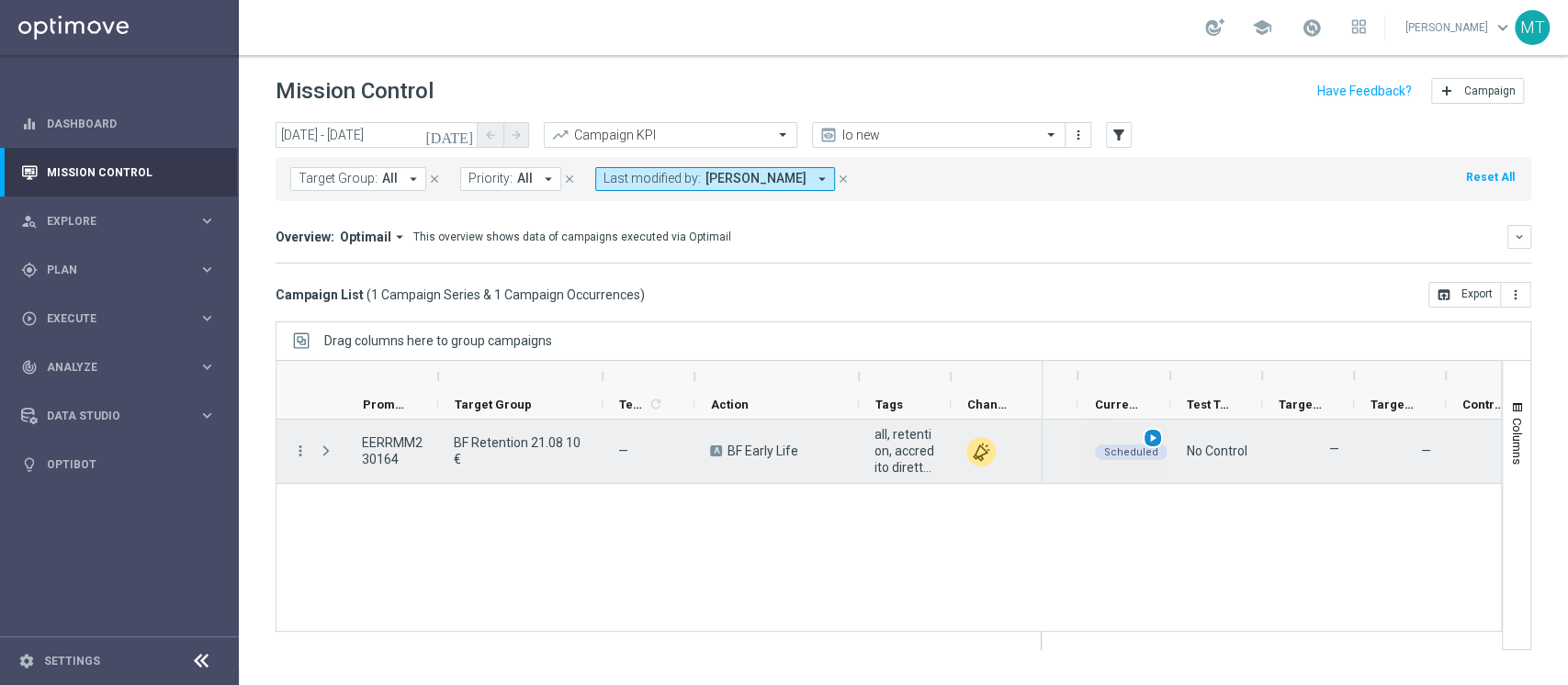
click at [1158, 436] on div "play_arrow" at bounding box center [1153, 438] width 21 height 21
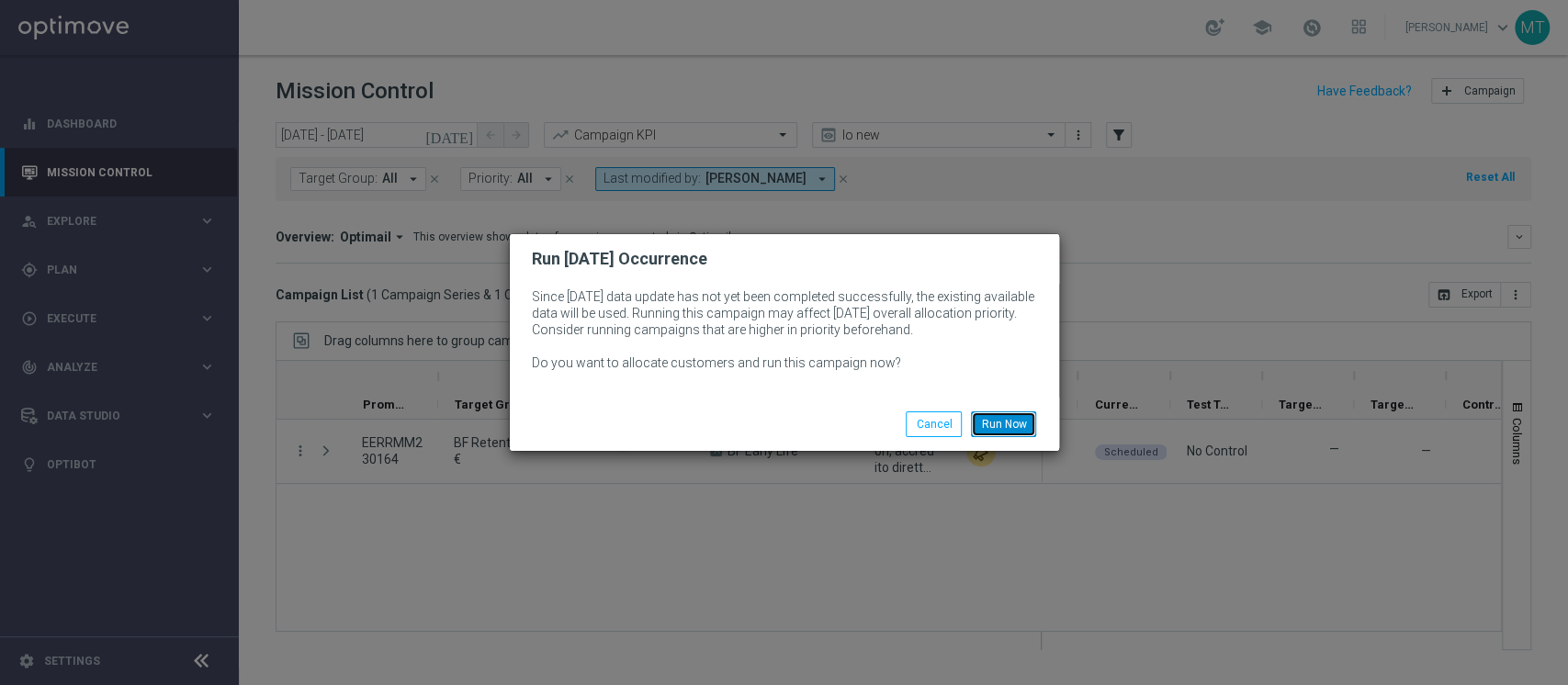
click at [989, 415] on button "Run Now" at bounding box center [1004, 424] width 65 height 26
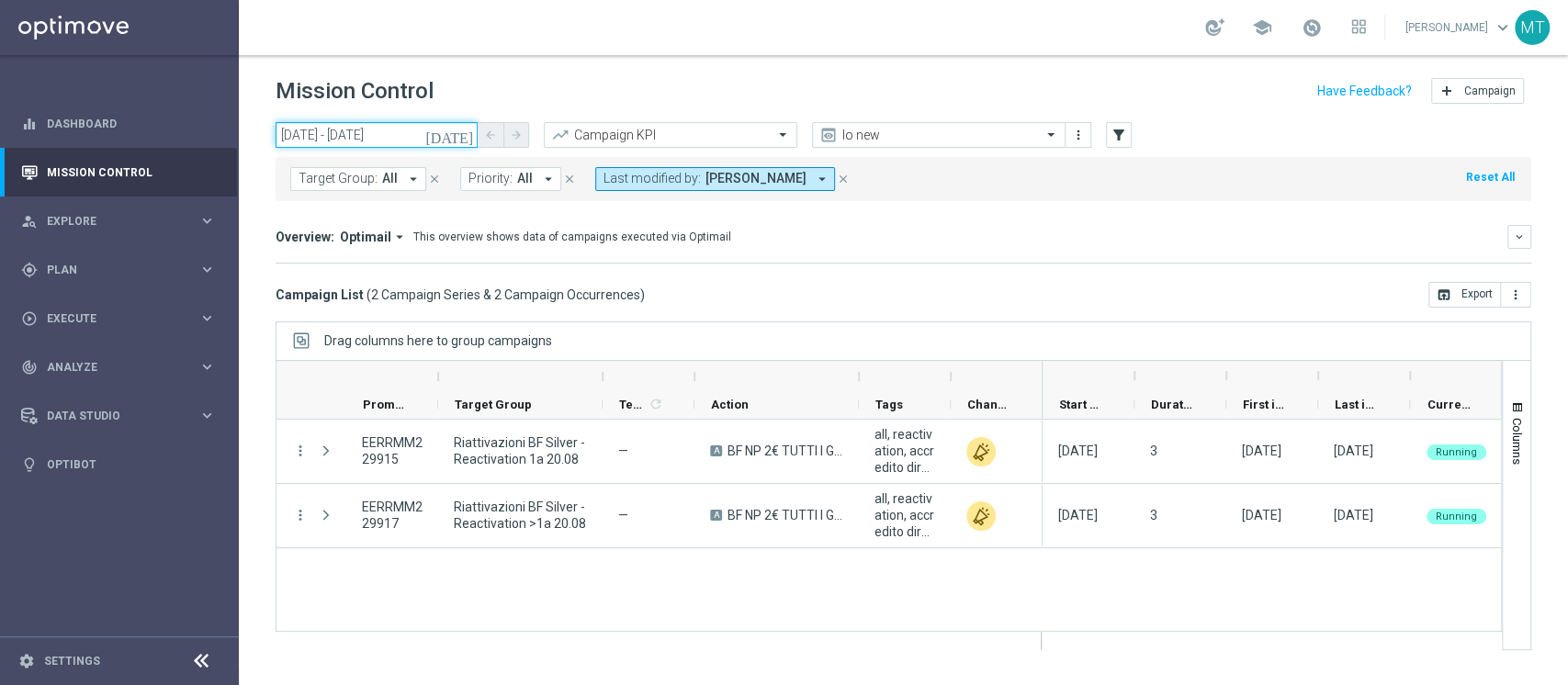
click at [433, 140] on input "20 Aug 2025 - 20 Aug 2025" at bounding box center [376, 135] width 202 height 26
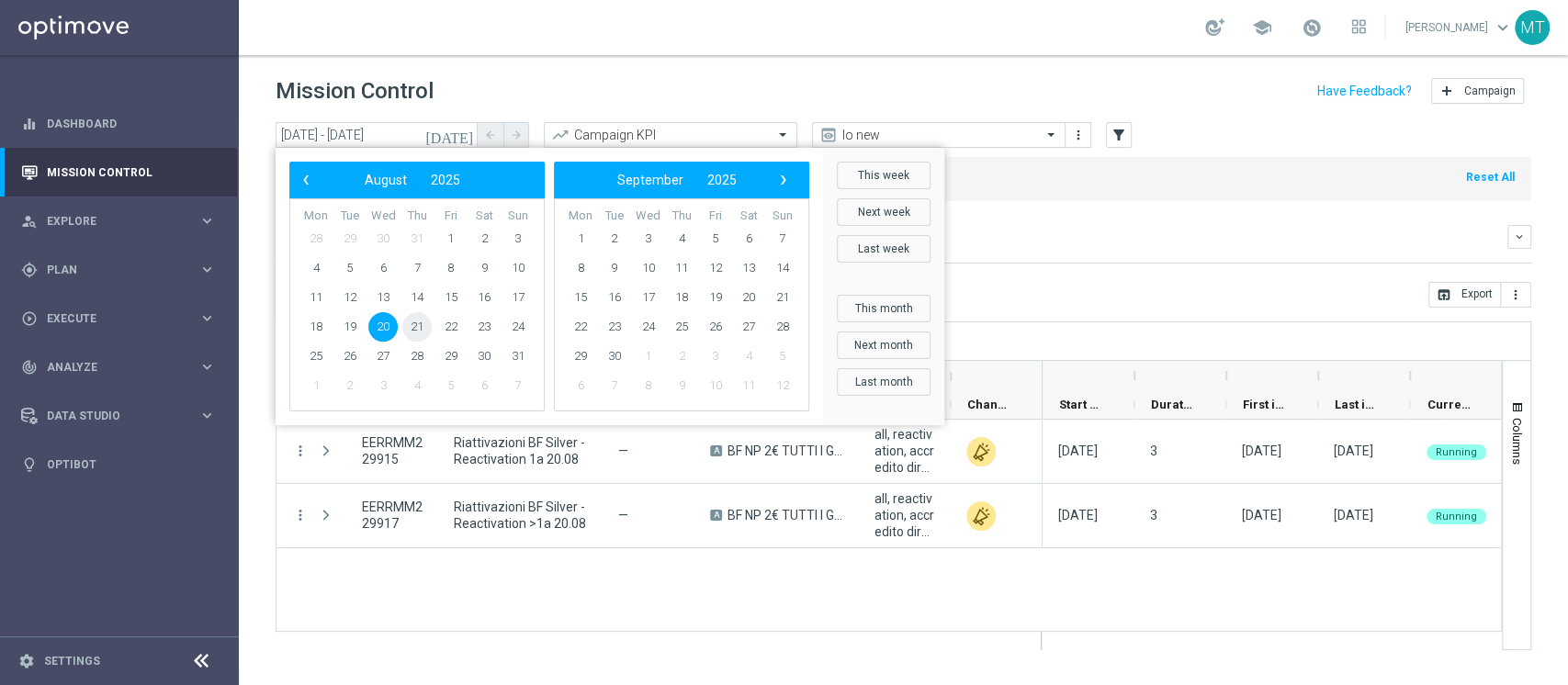
click at [413, 327] on span "21" at bounding box center [417, 328] width 30 height 30
type input "[DATE] - [DATE]"
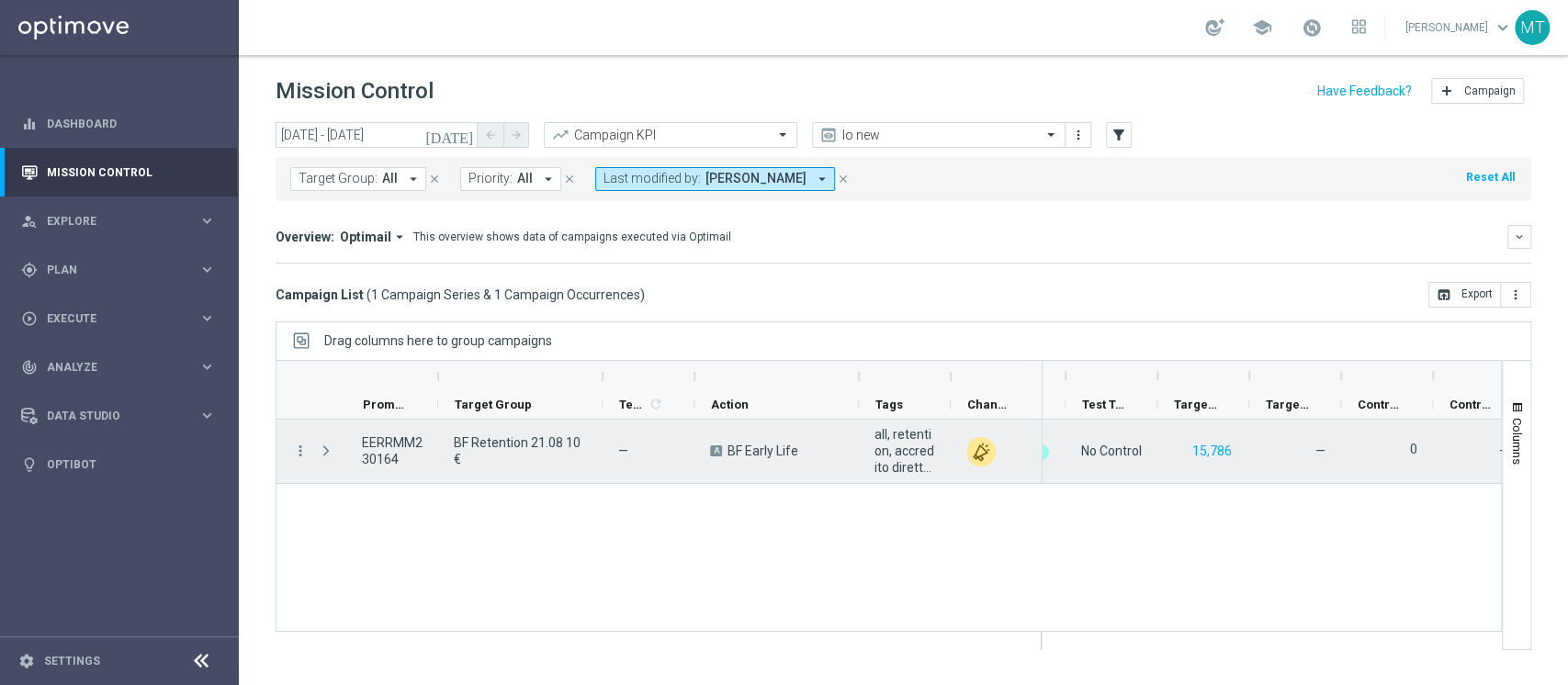
scroll to position [0, 438]
click at [1206, 450] on button "15,786" at bounding box center [1212, 451] width 43 height 23
click at [1210, 453] on button "15,786" at bounding box center [1212, 451] width 43 height 23
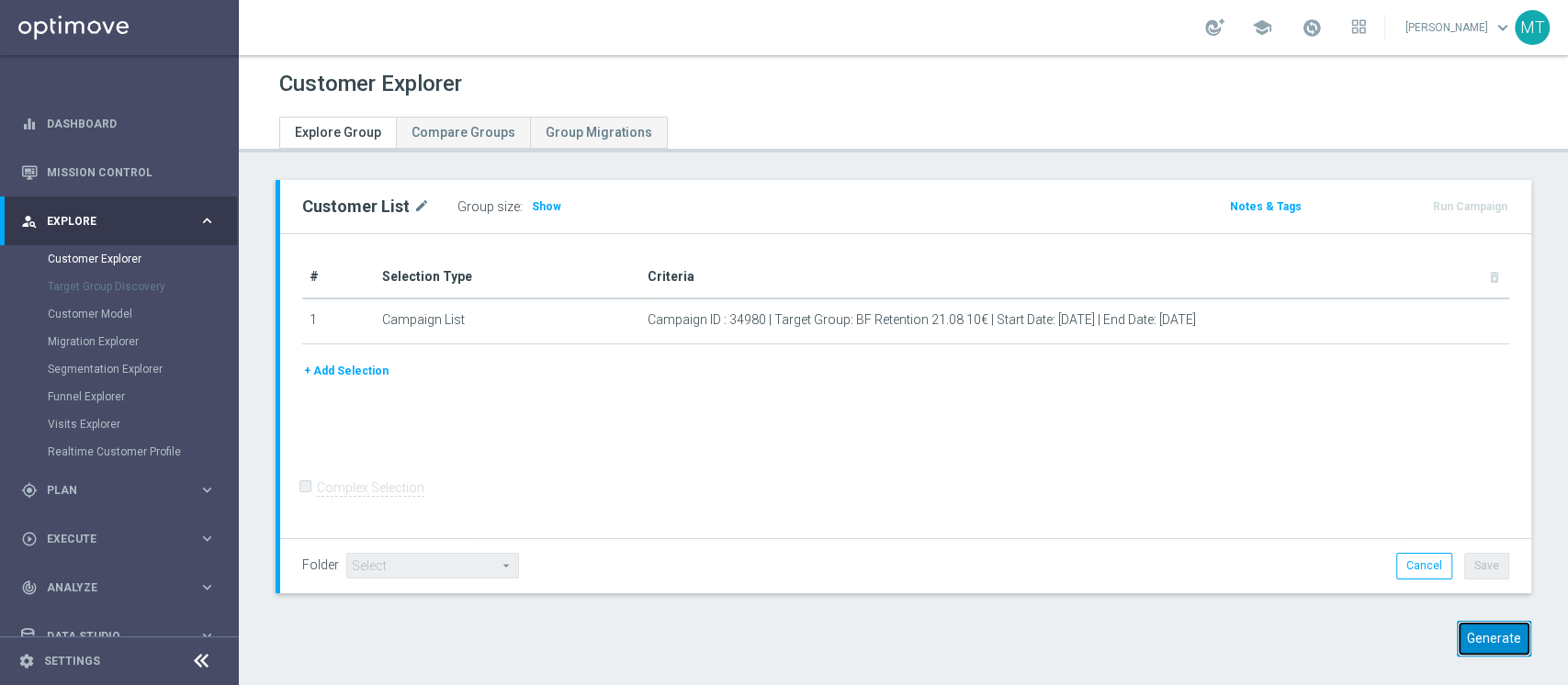
click at [1458, 629] on button "Generate" at bounding box center [1493, 639] width 74 height 36
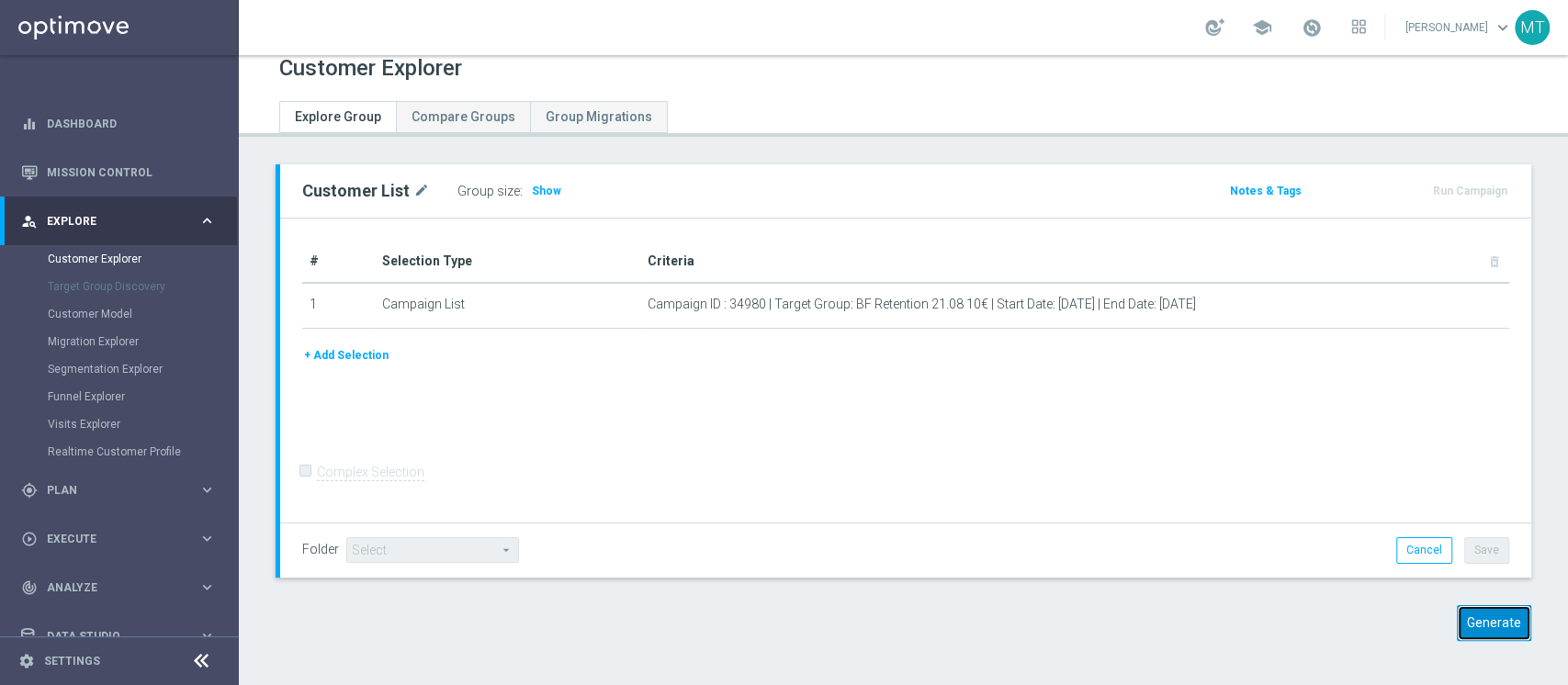
click at [1482, 619] on button "Generate" at bounding box center [1493, 623] width 74 height 36
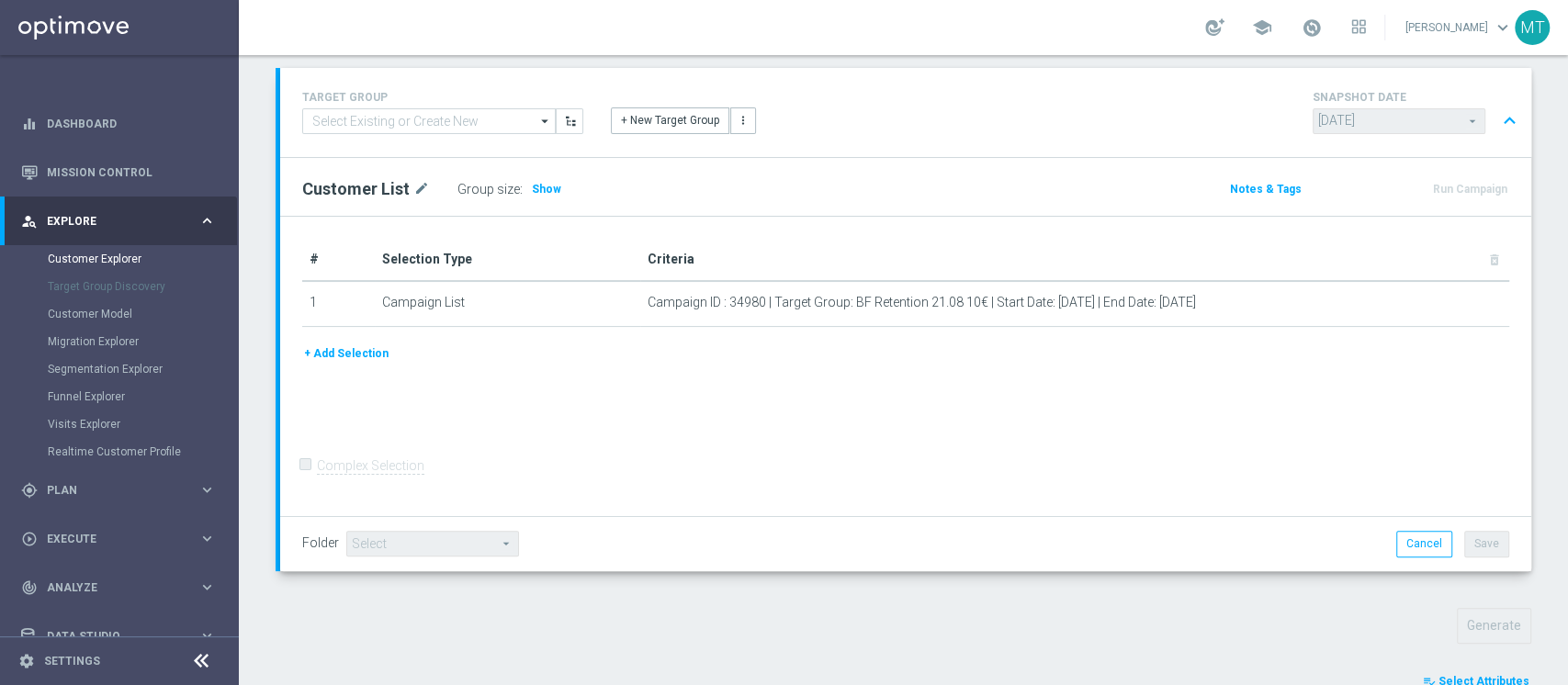
scroll to position [645, 0]
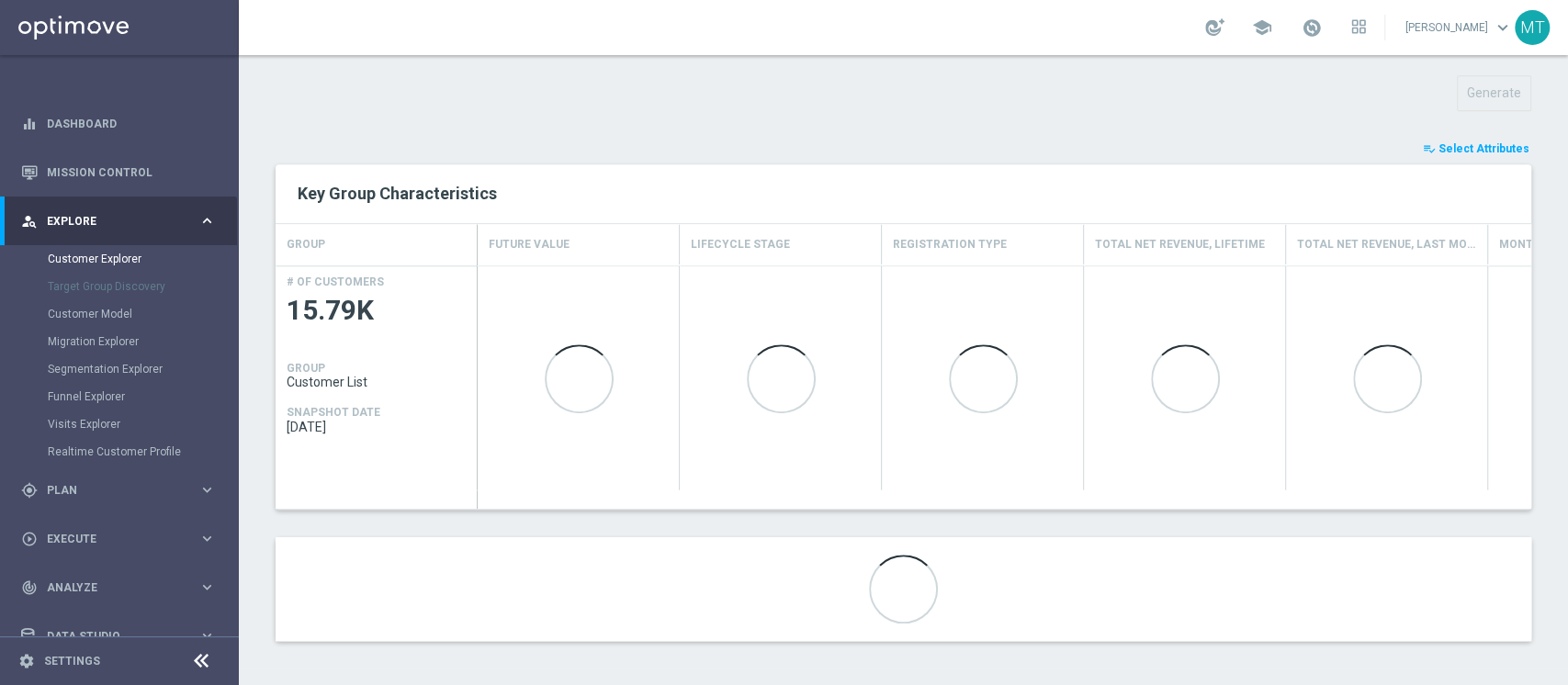
click at [1459, 147] on span "Select Attributes" at bounding box center [1484, 148] width 91 height 13
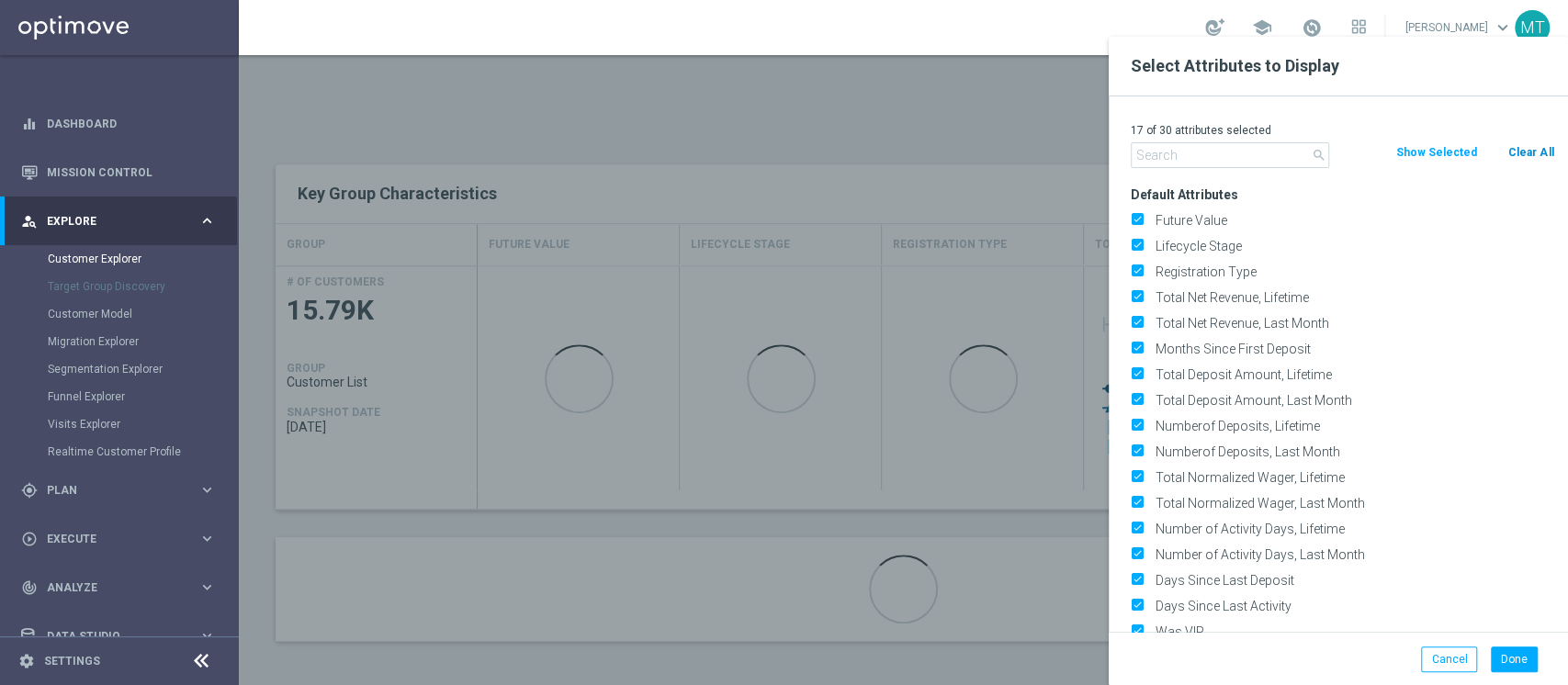
drag, startPoint x: 1498, startPoint y: 163, endPoint x: 1515, endPoint y: 158, distance: 17.7
click at [1515, 158] on div "search Clear All Show Selected" at bounding box center [1342, 155] width 451 height 26
click at [1515, 158] on button "Clear All" at bounding box center [1531, 152] width 48 height 20
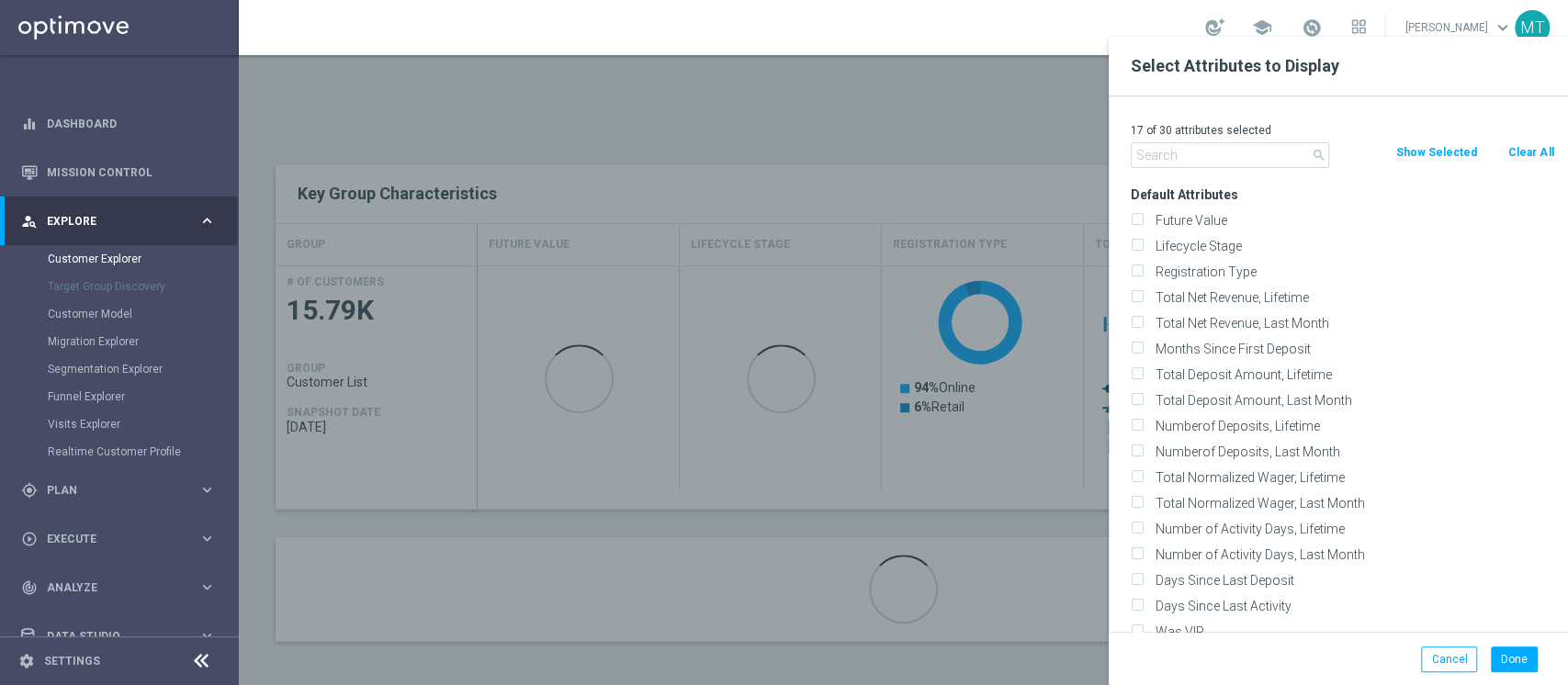
checkbox input "false"
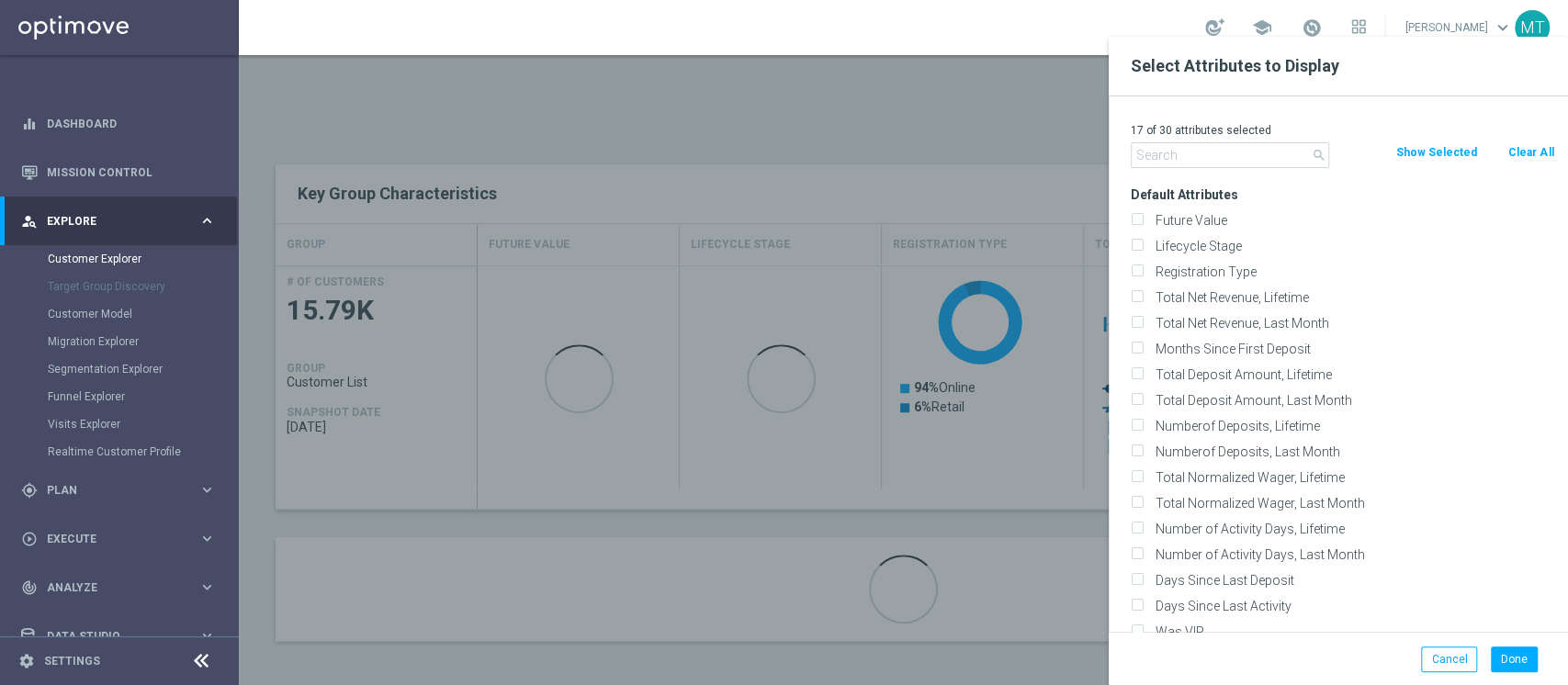
checkbox input "false"
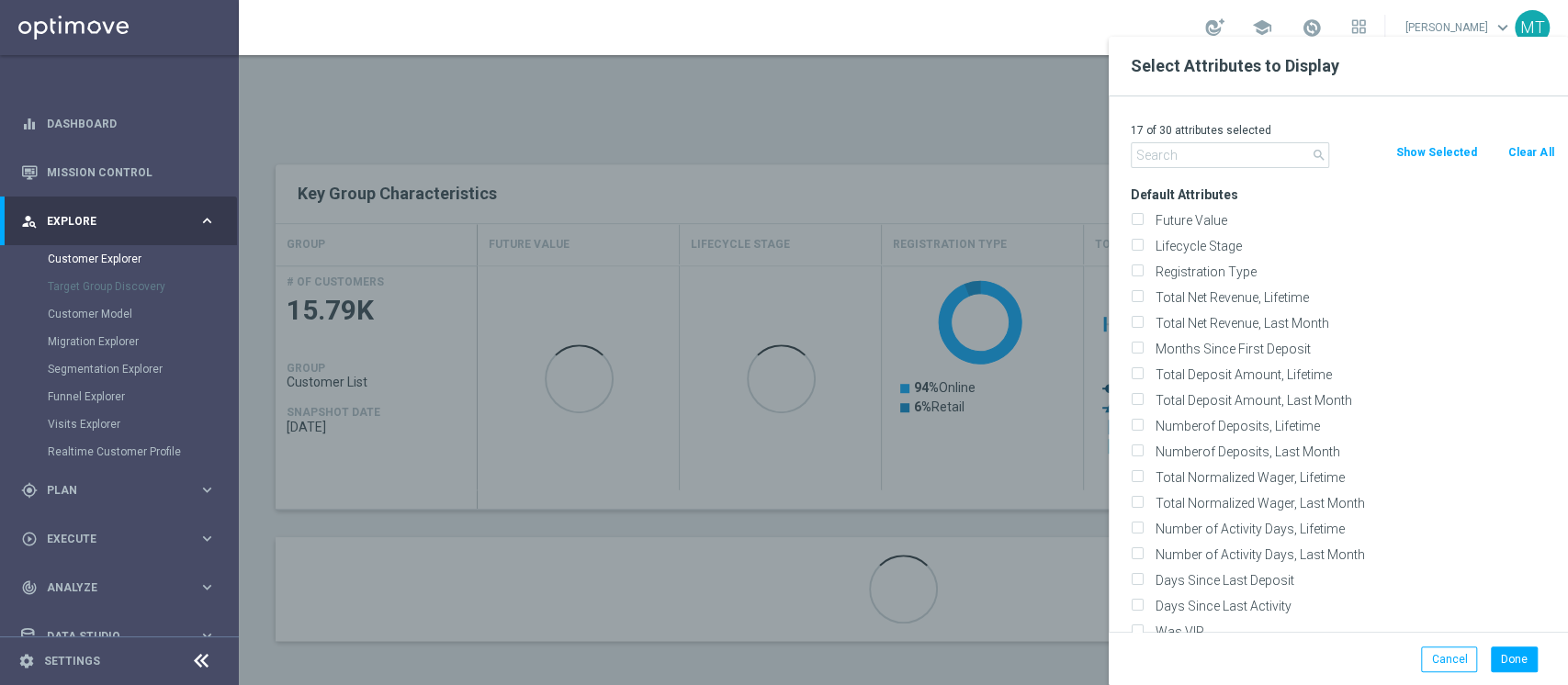
checkbox input "false"
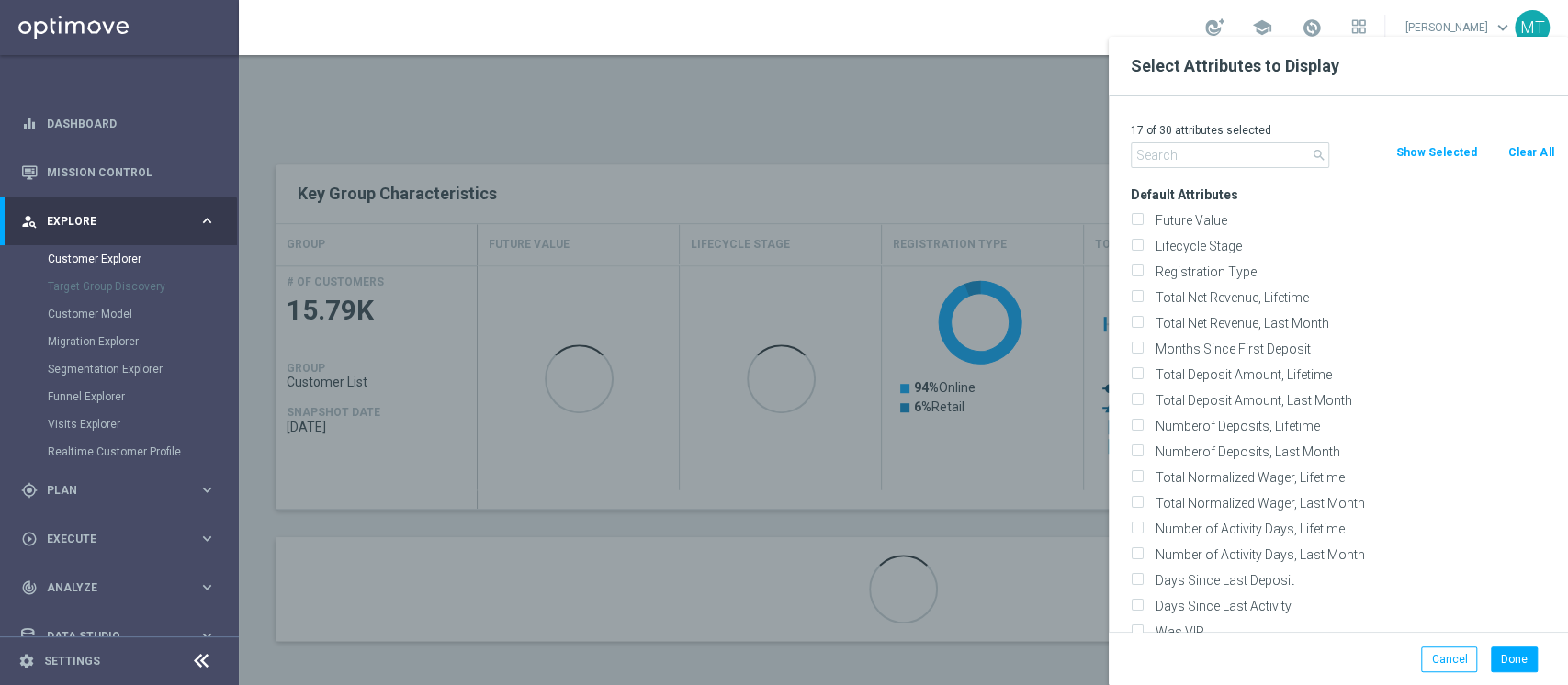
checkbox input "false"
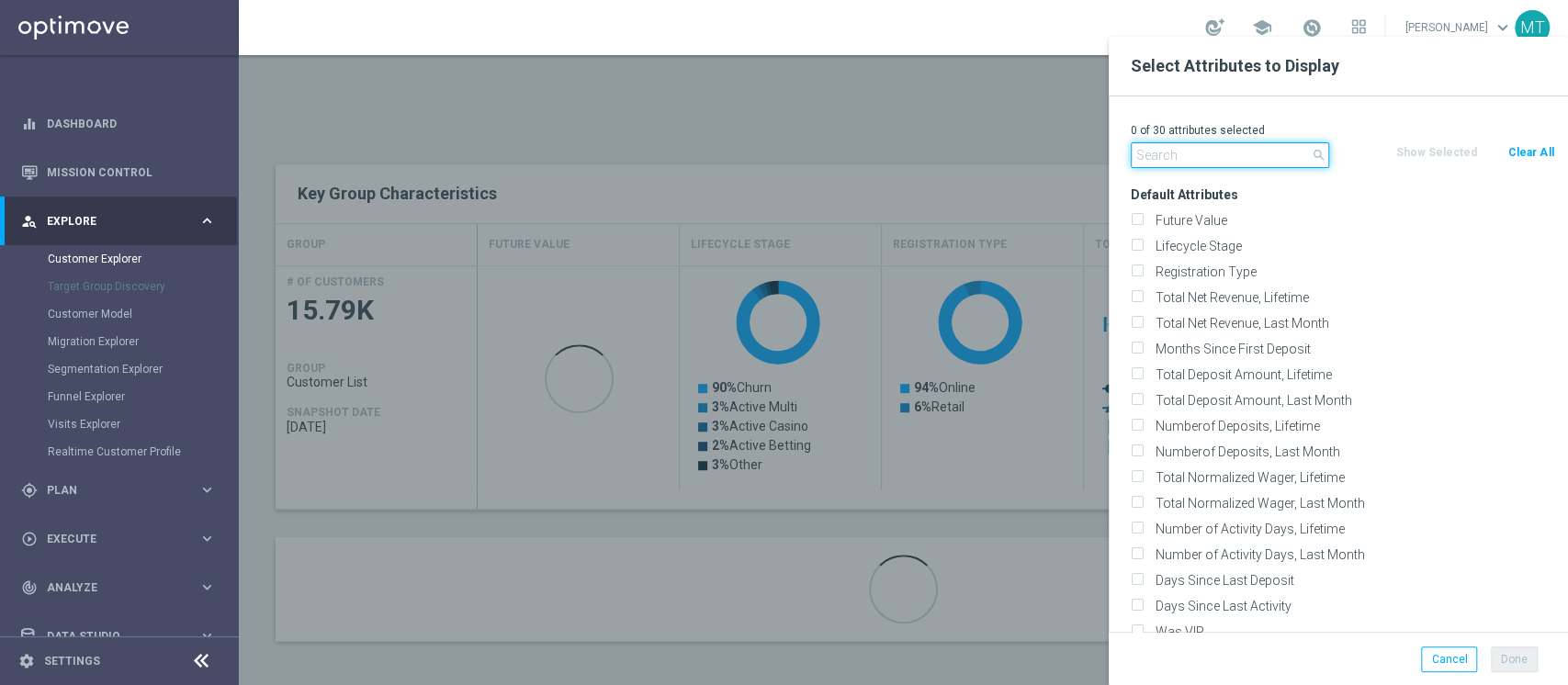
click at [1279, 157] on input "text" at bounding box center [1230, 155] width 198 height 26
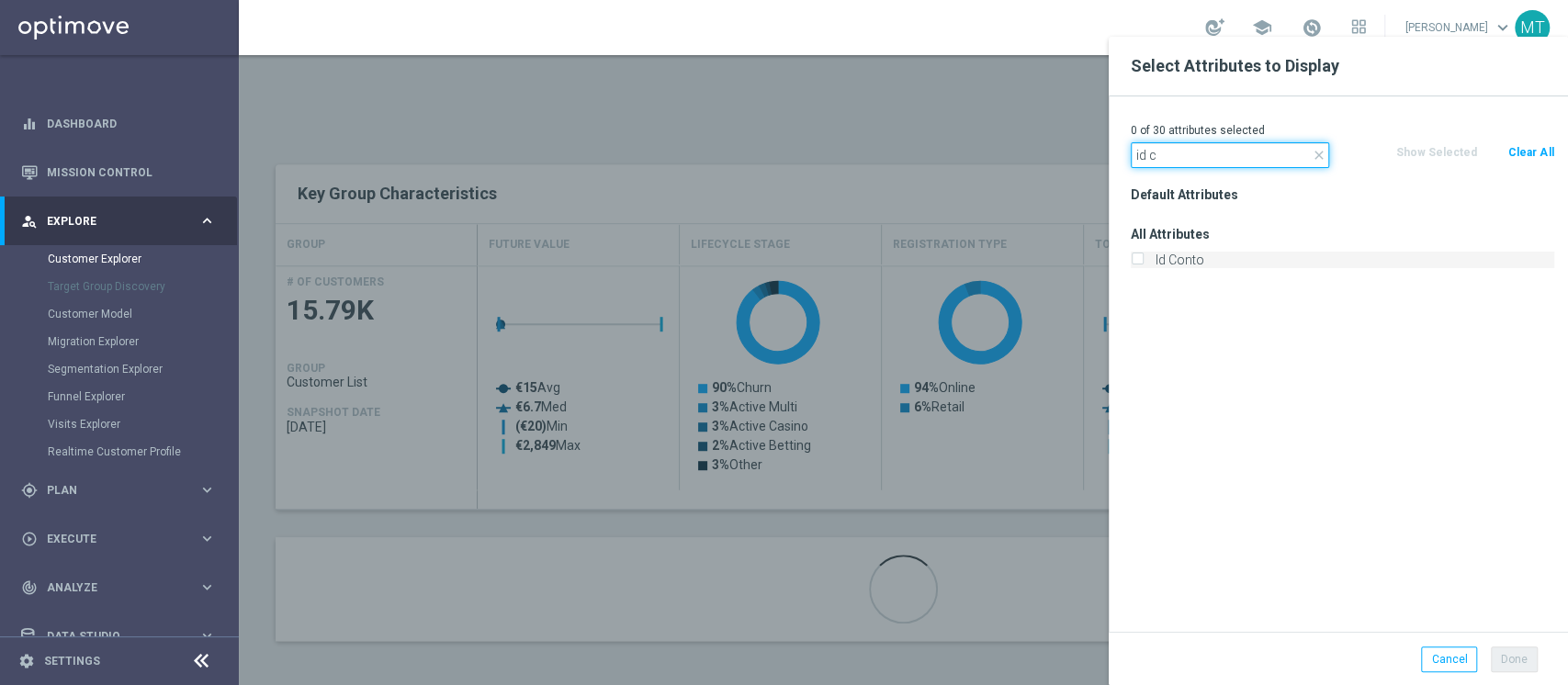
type input "id c"
click at [1193, 266] on label "Id Conto" at bounding box center [1352, 260] width 406 height 17
click at [1143, 266] on input "Id Conto" at bounding box center [1137, 263] width 12 height 12
checkbox input "true"
click at [1184, 158] on input "id c" at bounding box center [1230, 155] width 198 height 26
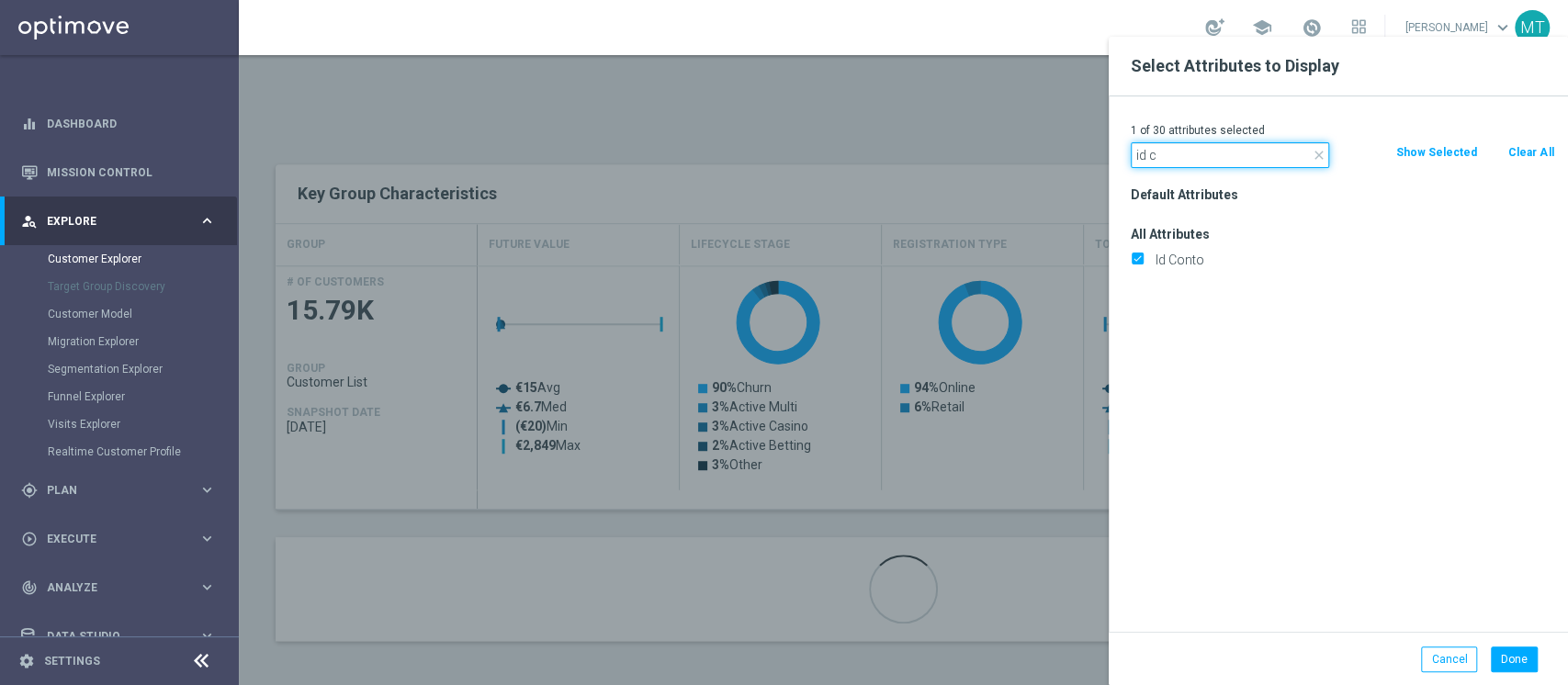
click at [1184, 158] on input "id c" at bounding box center [1230, 155] width 198 height 26
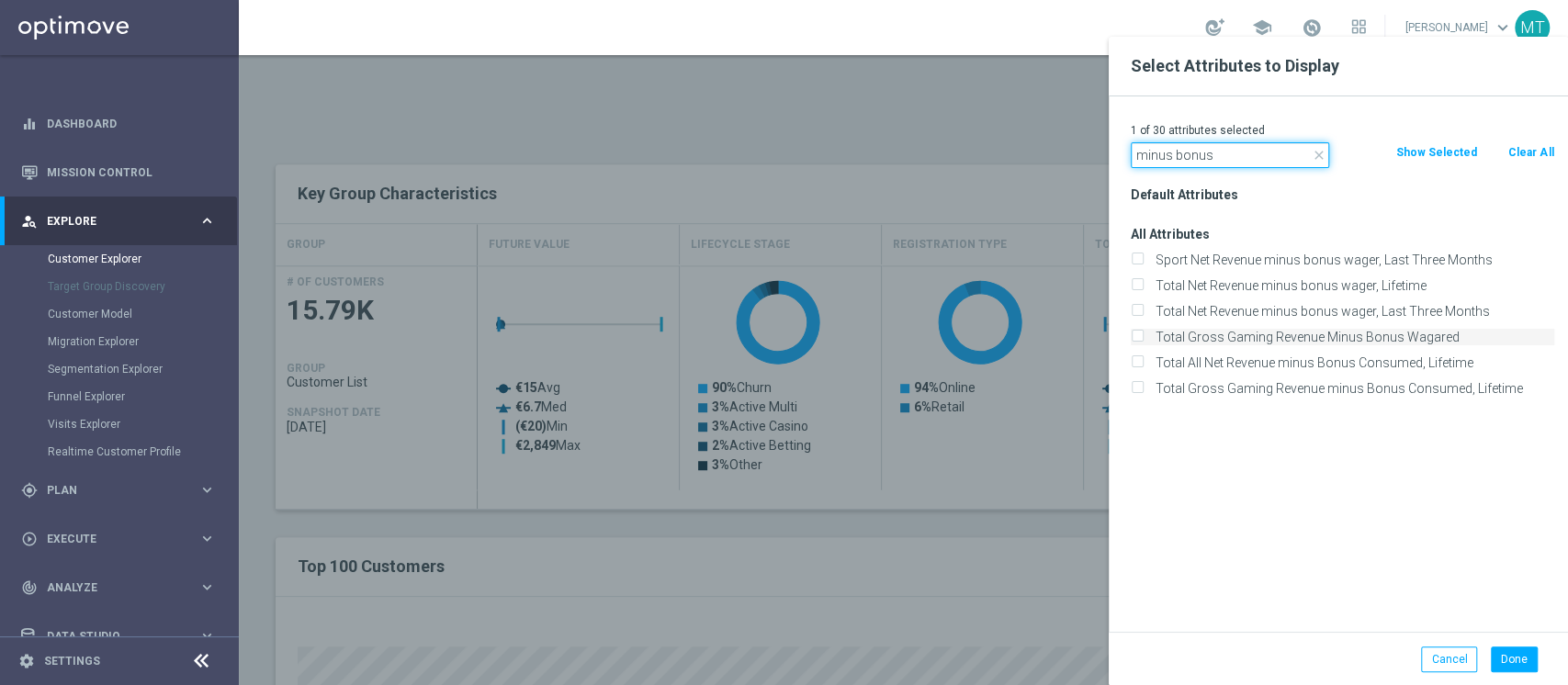
type input "minus bonus"
click at [1249, 333] on label "Total Gross Gaming Revenue Minus Bonus Wagared" at bounding box center [1352, 337] width 406 height 17
click at [1143, 334] on input "Total Gross Gaming Revenue Minus Bonus Wagared" at bounding box center [1137, 340] width 12 height 12
checkbox input "true"
click at [1510, 655] on button "Done" at bounding box center [1514, 659] width 46 height 26
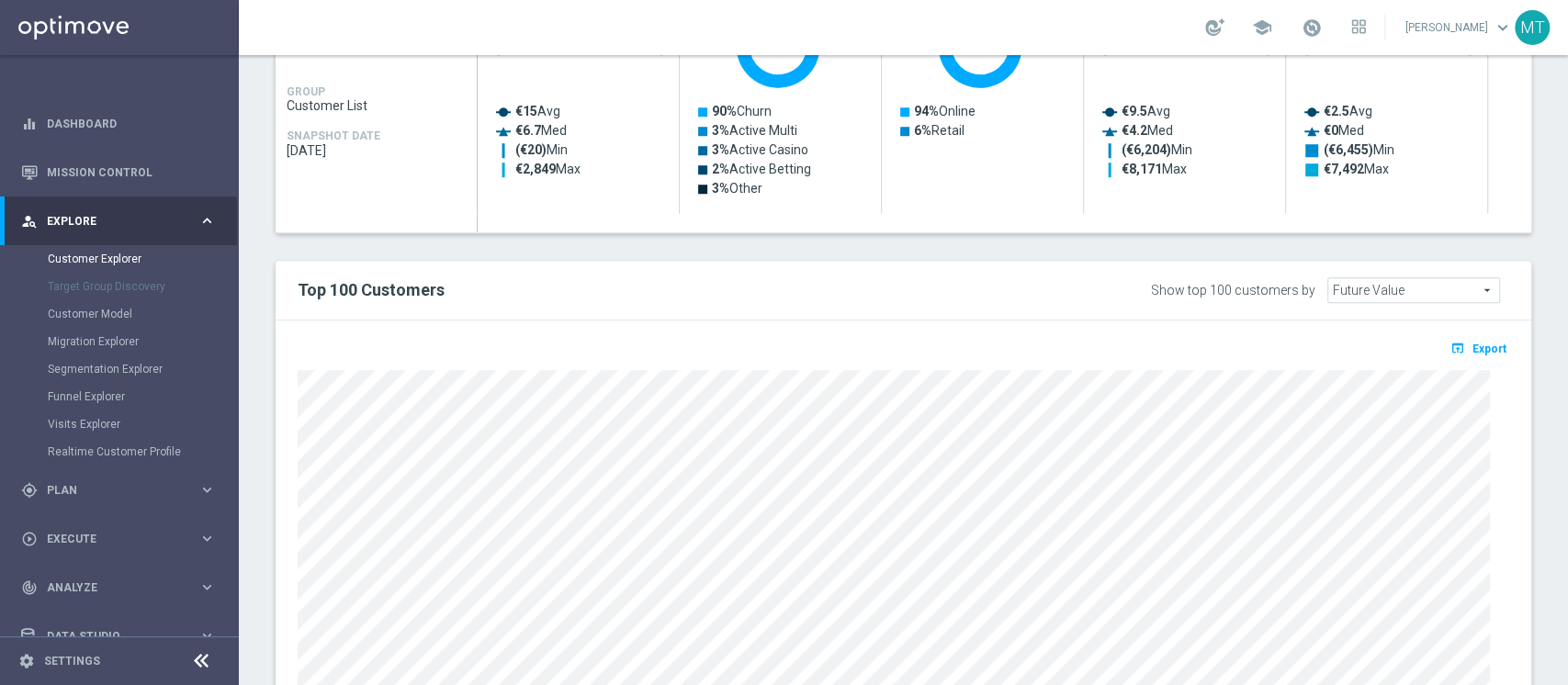
type input "Search"
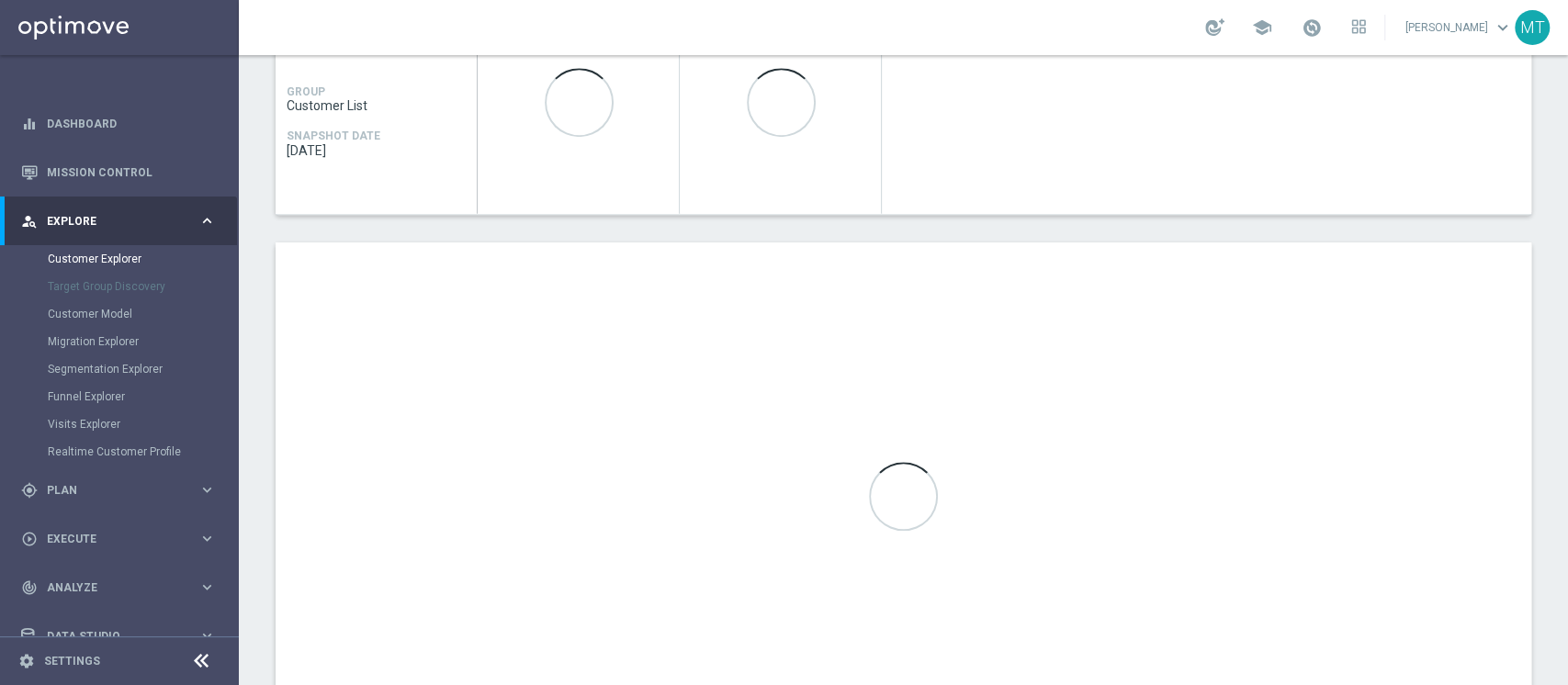
scroll to position [910, 0]
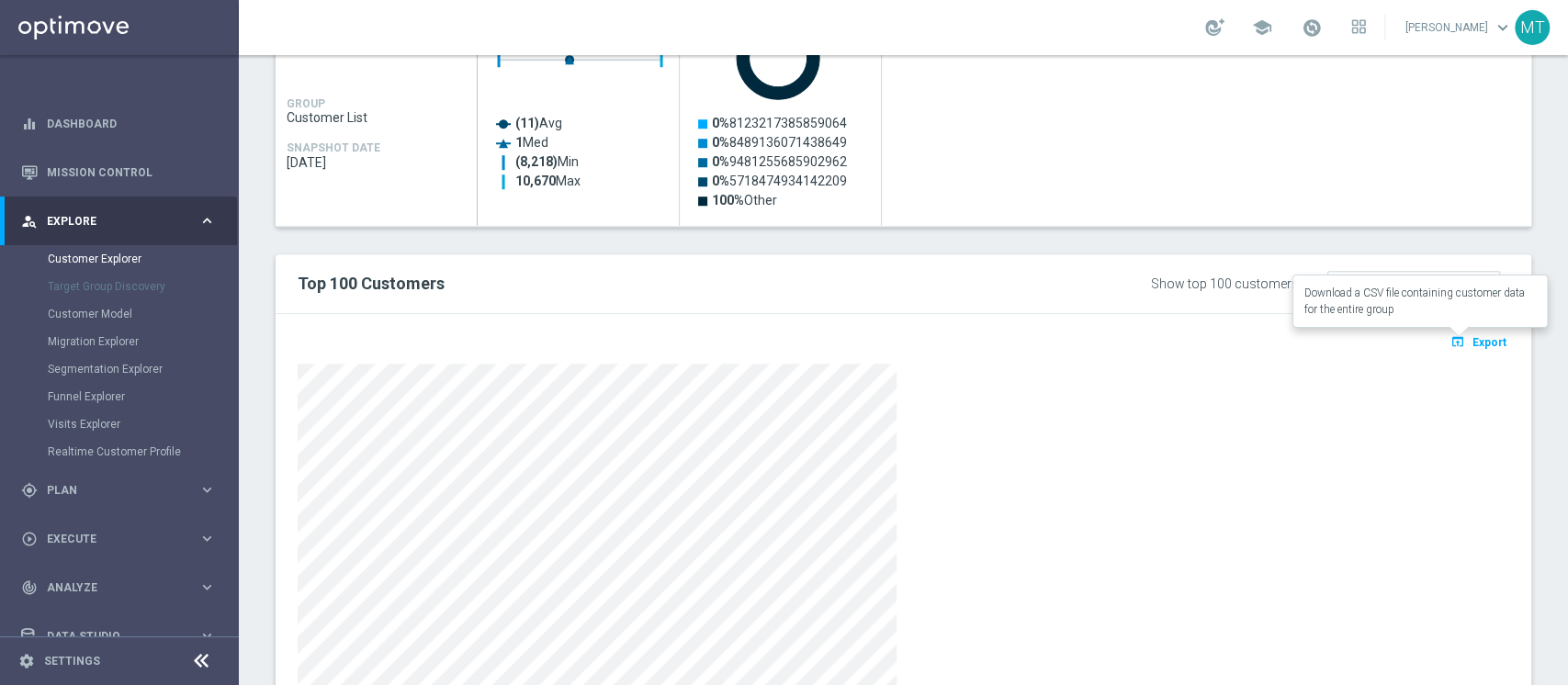
click at [1451, 335] on icon "open_in_browser" at bounding box center [1460, 342] width 20 height 15
